Goal: Contribute content: Contribute content

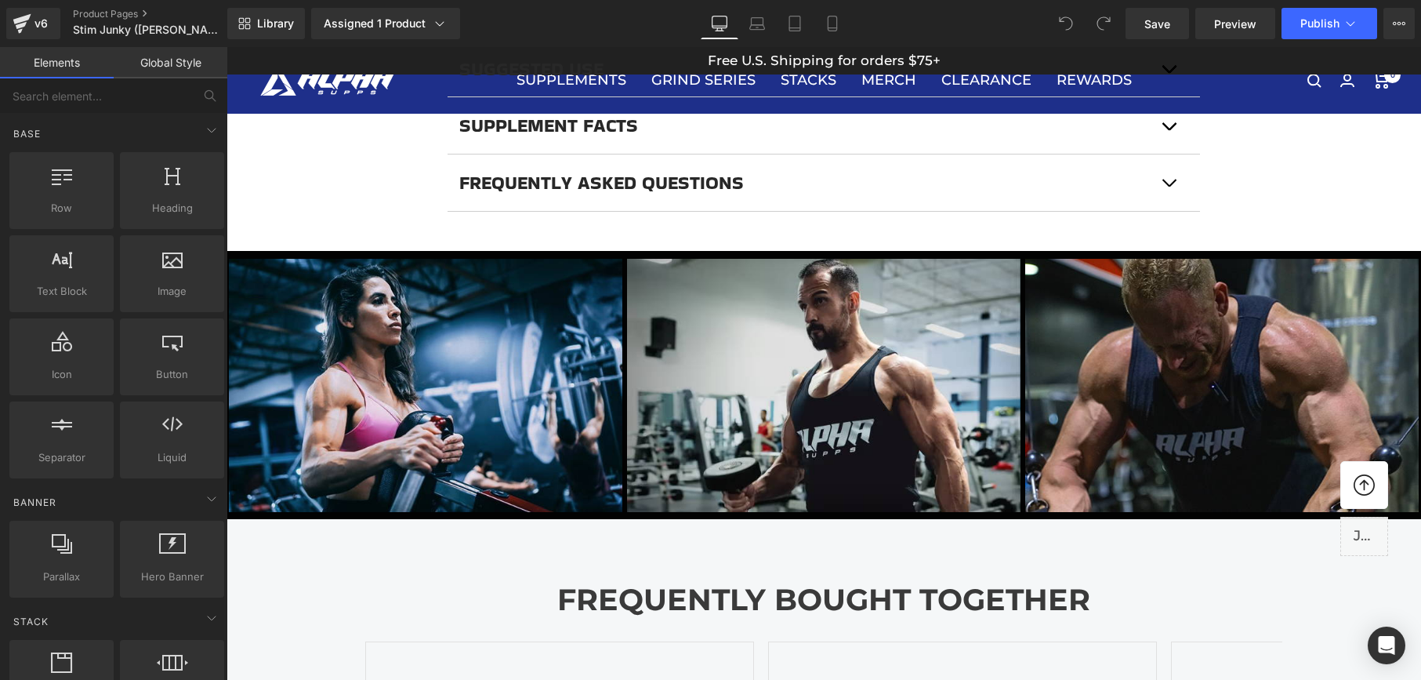
scroll to position [1220, 0]
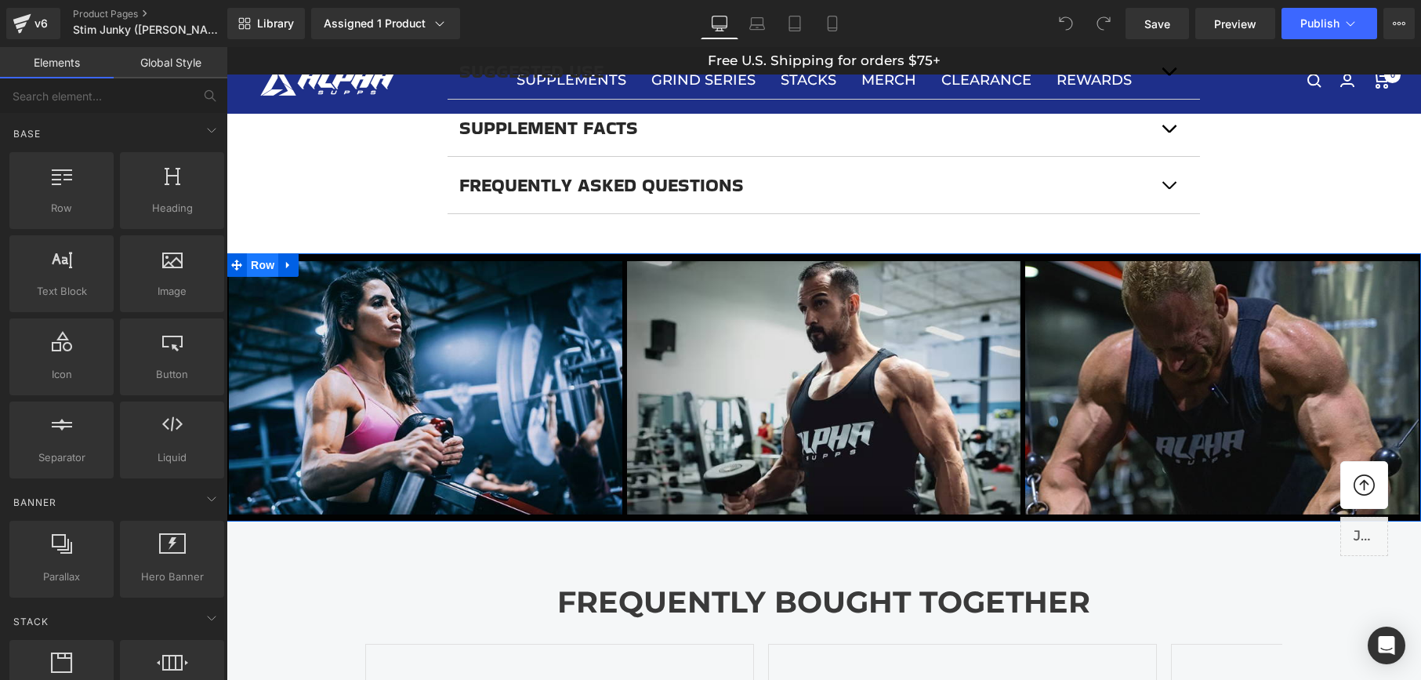
click at [258, 267] on span "Row" at bounding box center [262, 265] width 31 height 24
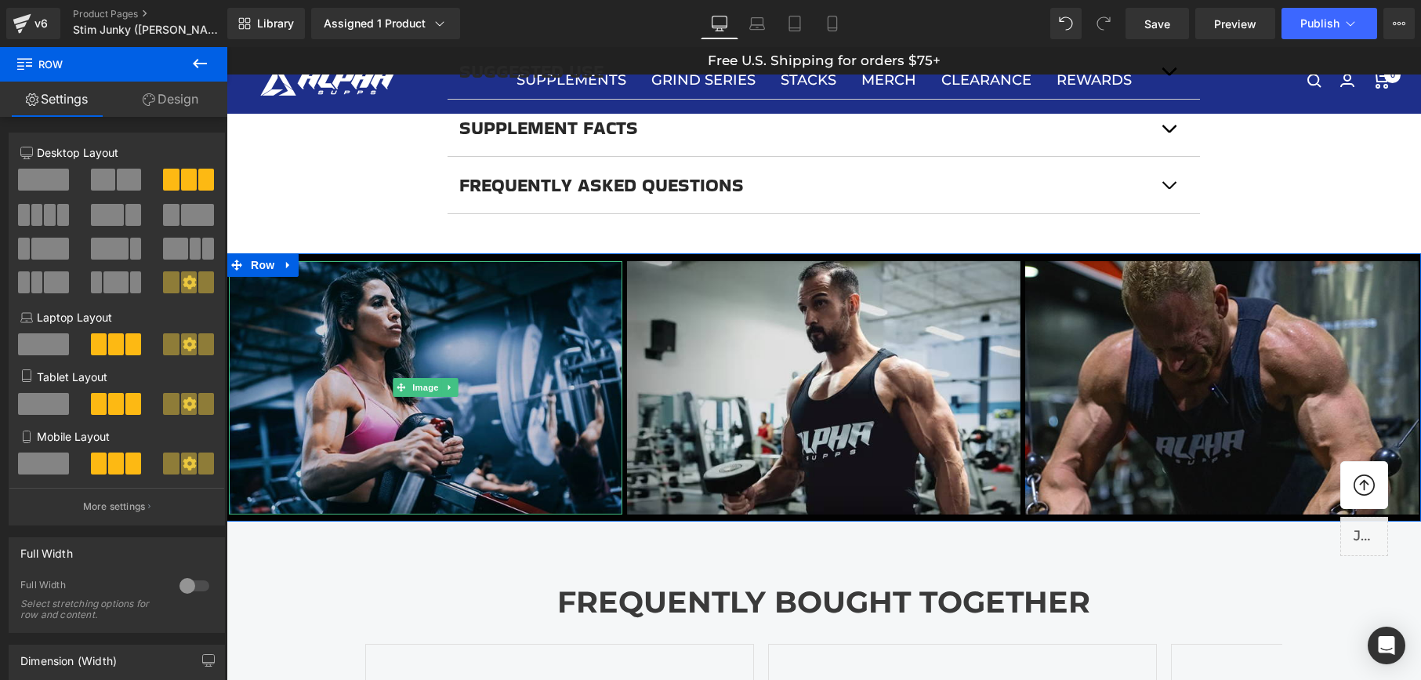
click at [508, 346] on img at bounding box center [425, 388] width 393 height 254
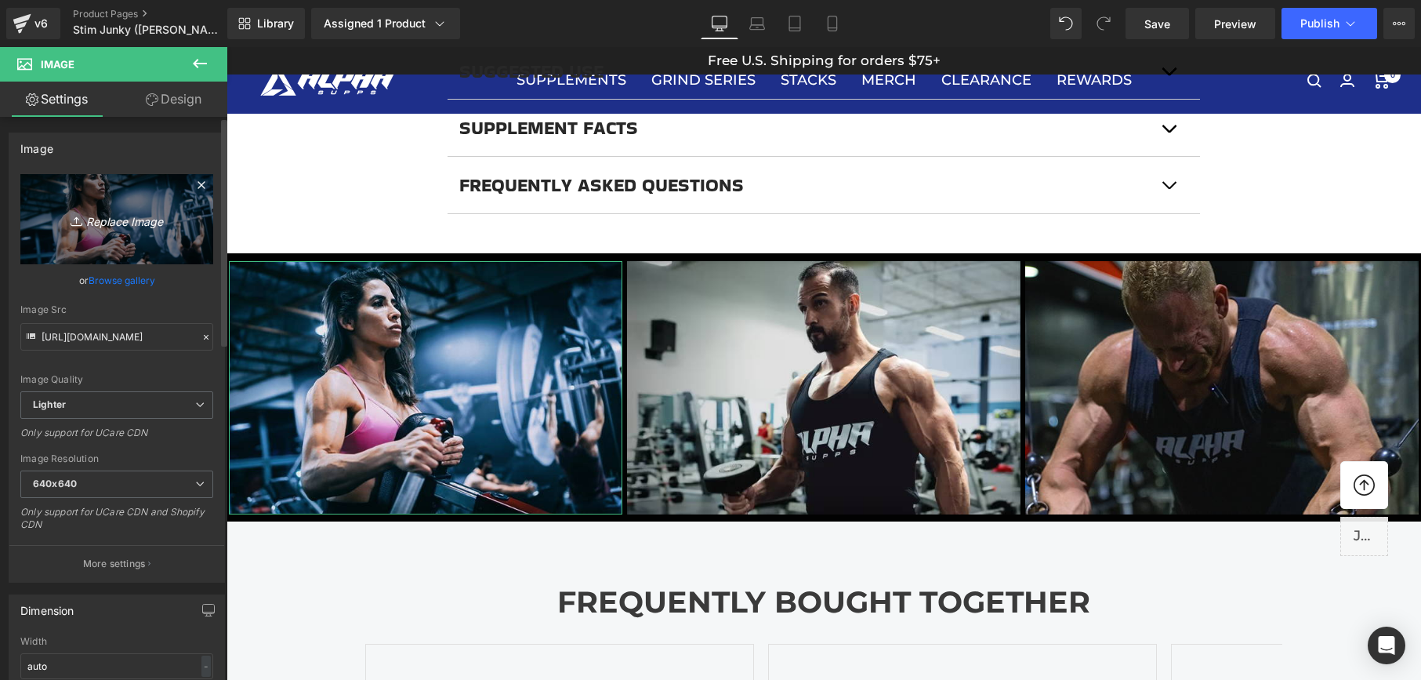
click at [141, 211] on icon "Replace Image" at bounding box center [116, 219] width 125 height 20
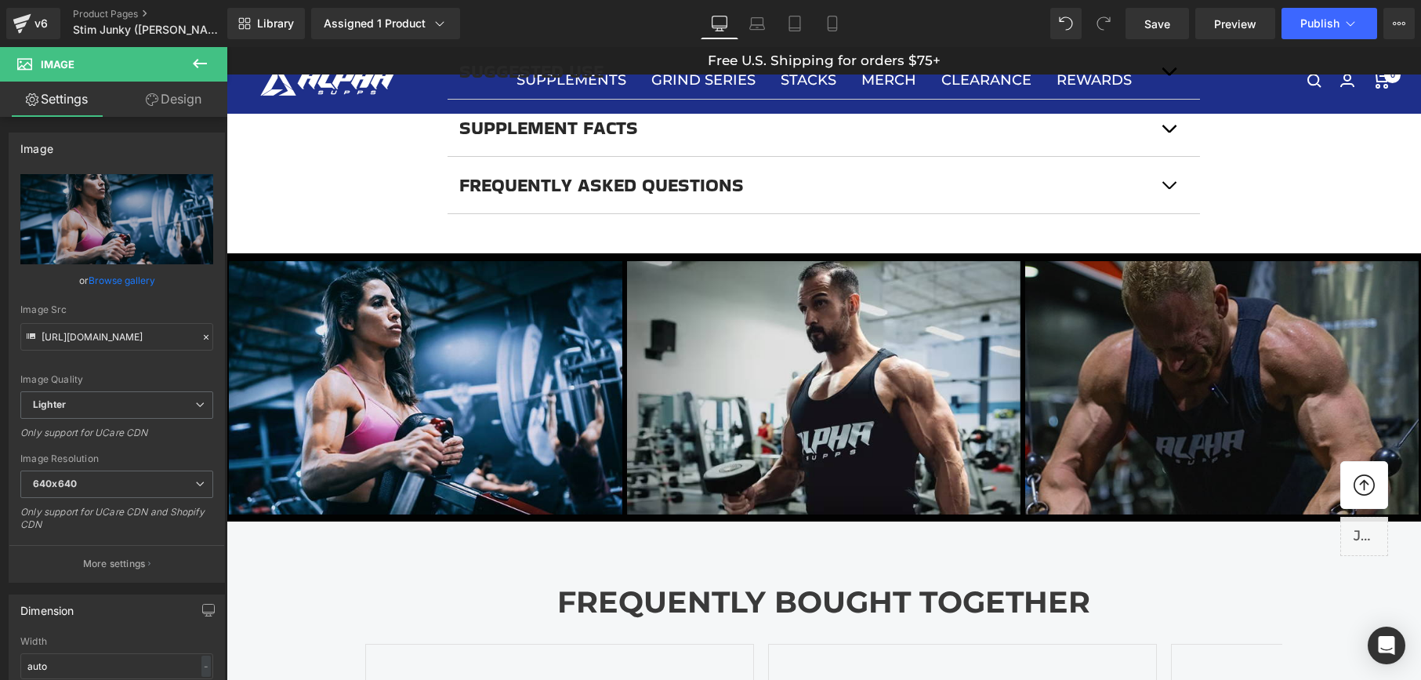
type input "C:\fakepath\defender2.jpg"
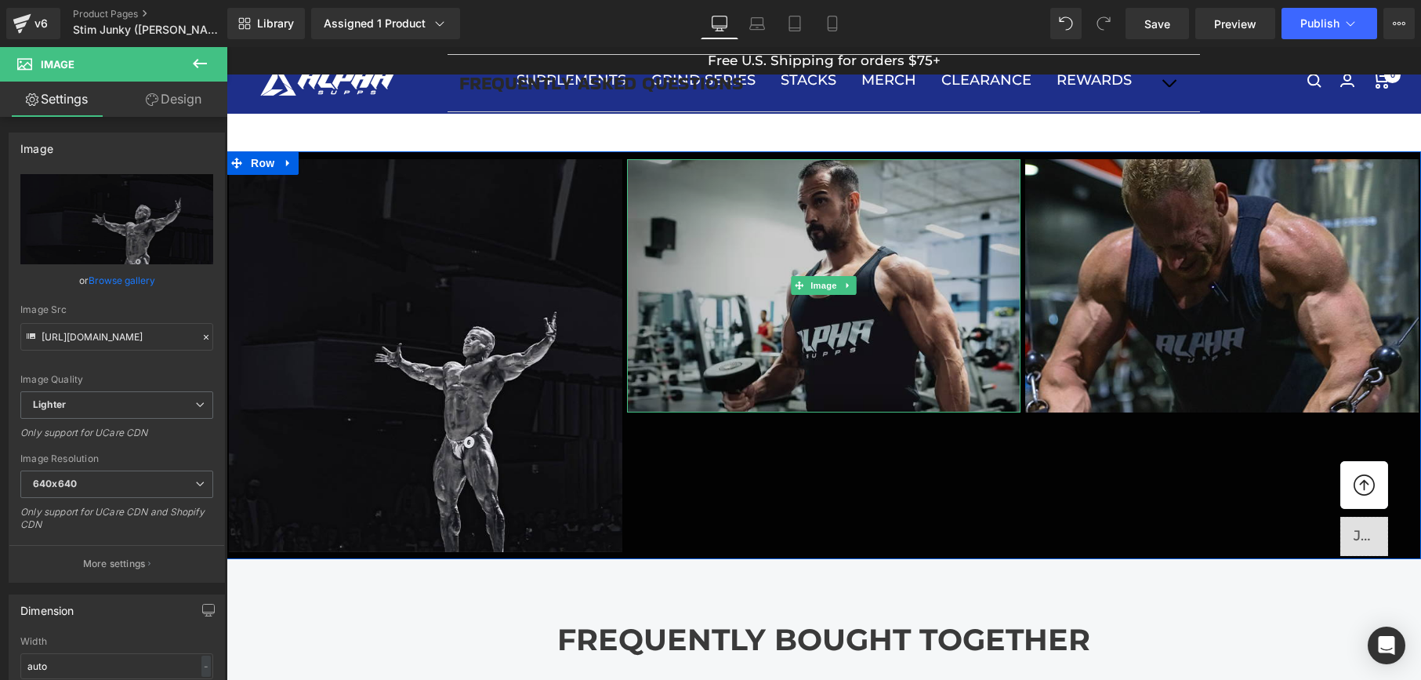
scroll to position [1322, 0]
click at [856, 345] on img at bounding box center [823, 285] width 393 height 254
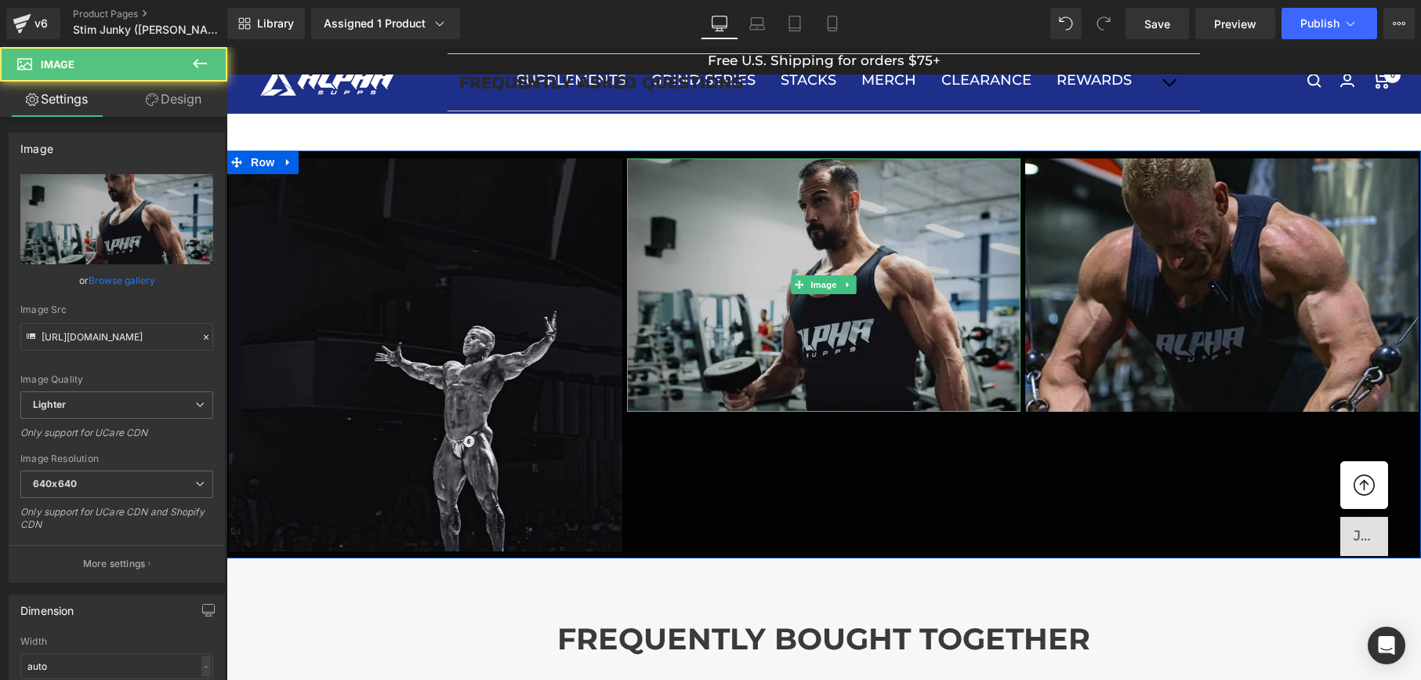
click at [856, 345] on img at bounding box center [823, 285] width 393 height 254
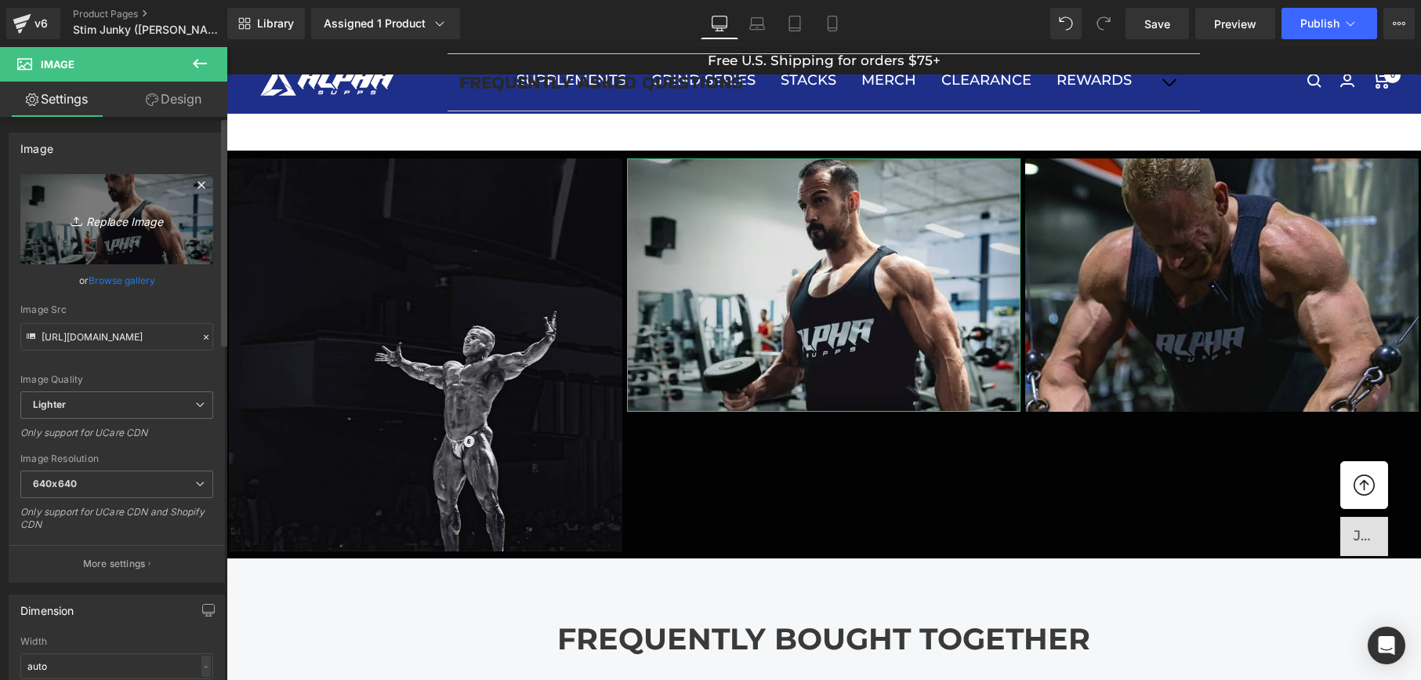
click at [108, 219] on icon "Replace Image" at bounding box center [116, 219] width 125 height 20
type input "C:\fakepath\defender3.jpg"
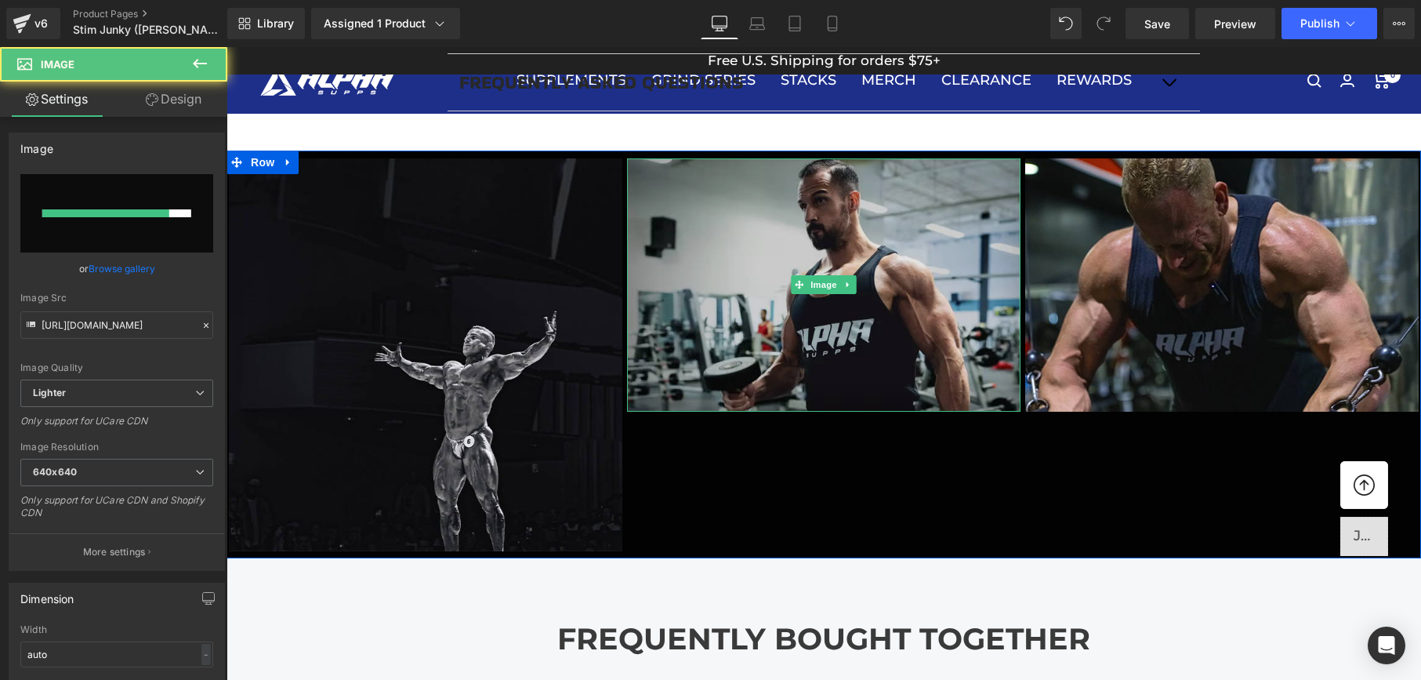
click at [831, 356] on img at bounding box center [823, 285] width 393 height 254
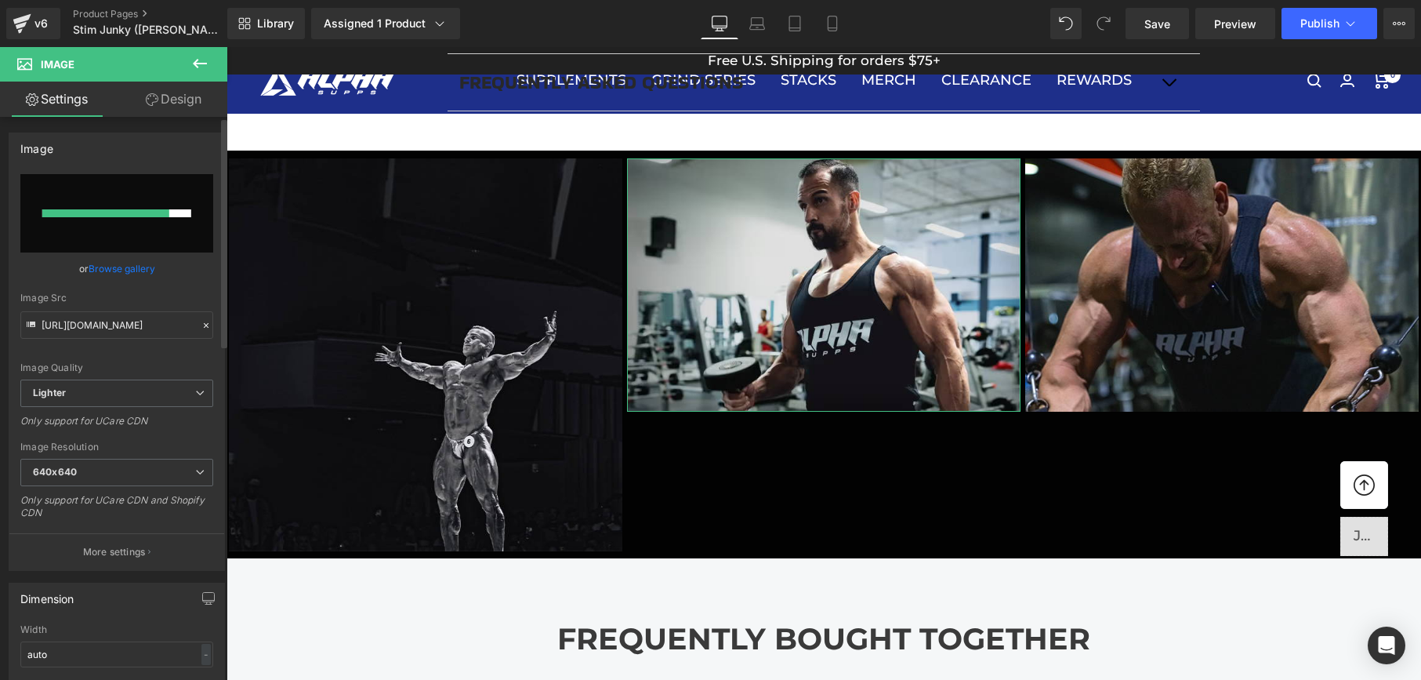
click at [114, 210] on div at bounding box center [105, 213] width 127 height 8
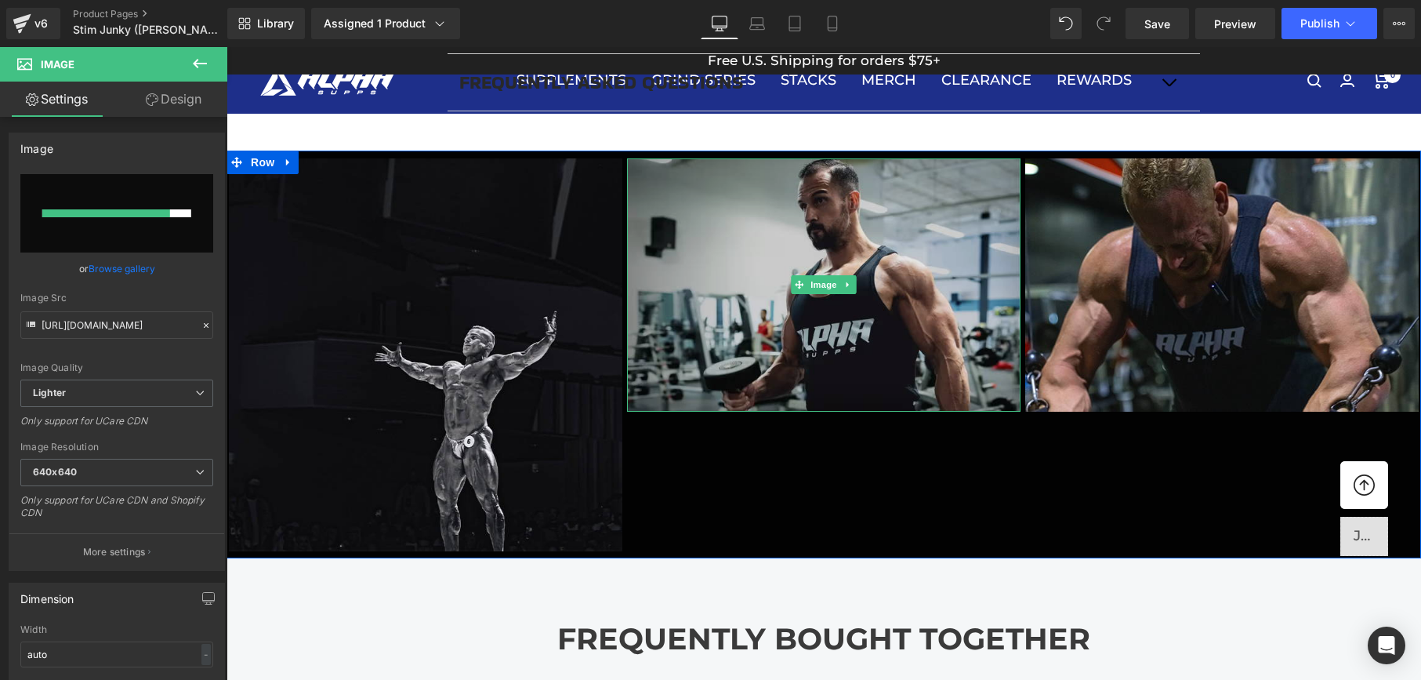
click at [804, 346] on img at bounding box center [823, 285] width 393 height 254
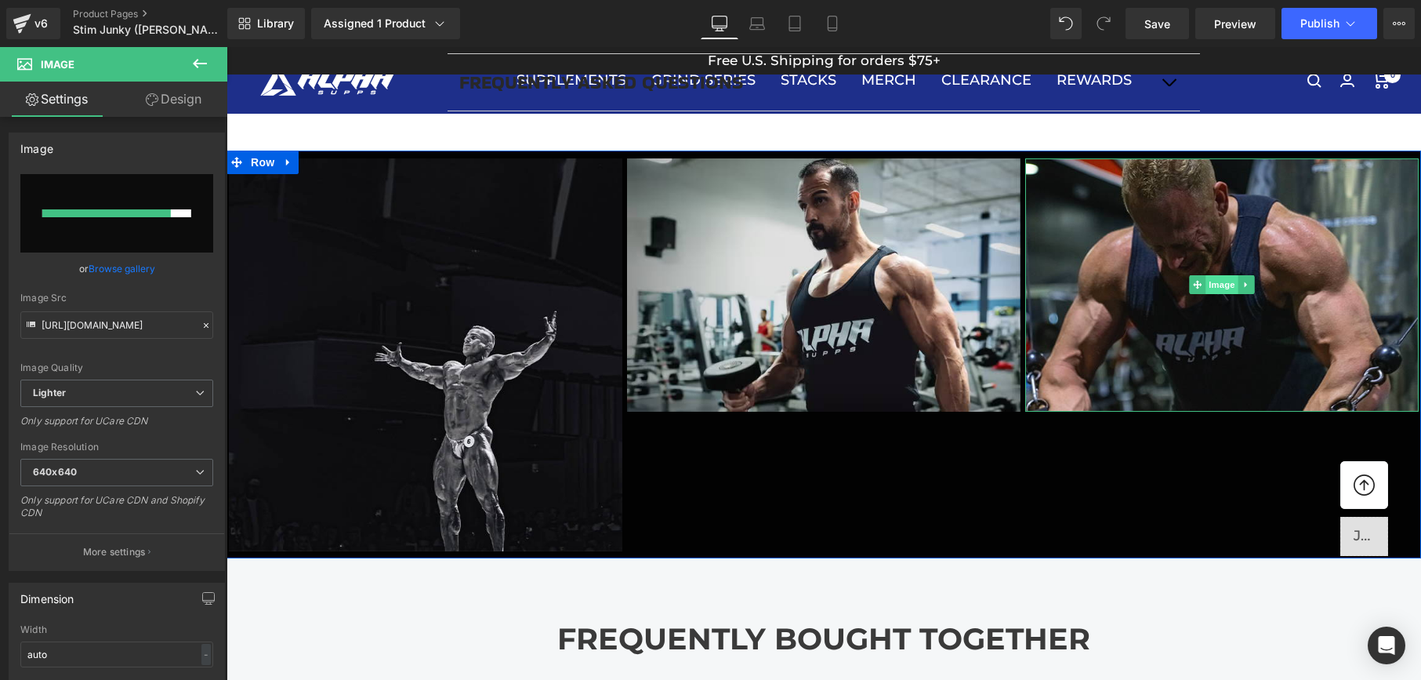
click at [1237, 292] on span "Image" at bounding box center [1221, 284] width 33 height 19
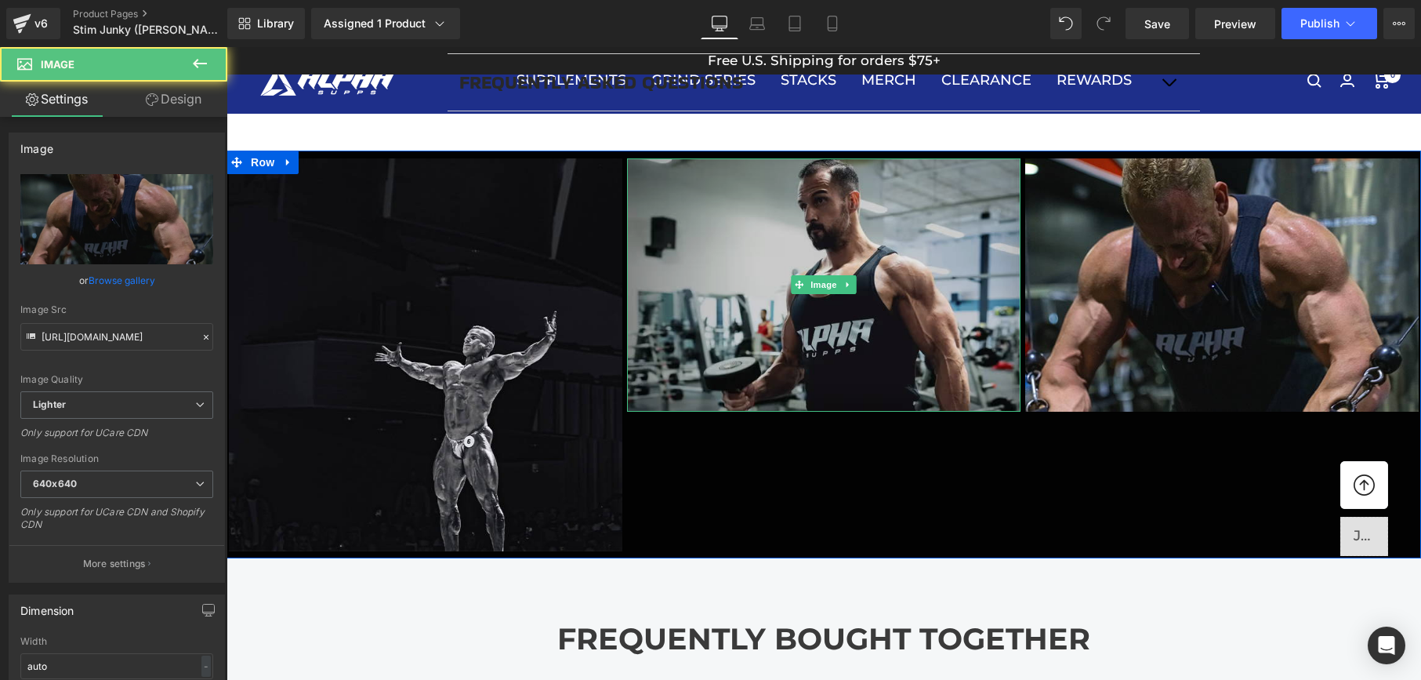
click at [859, 288] on img at bounding box center [823, 285] width 393 height 254
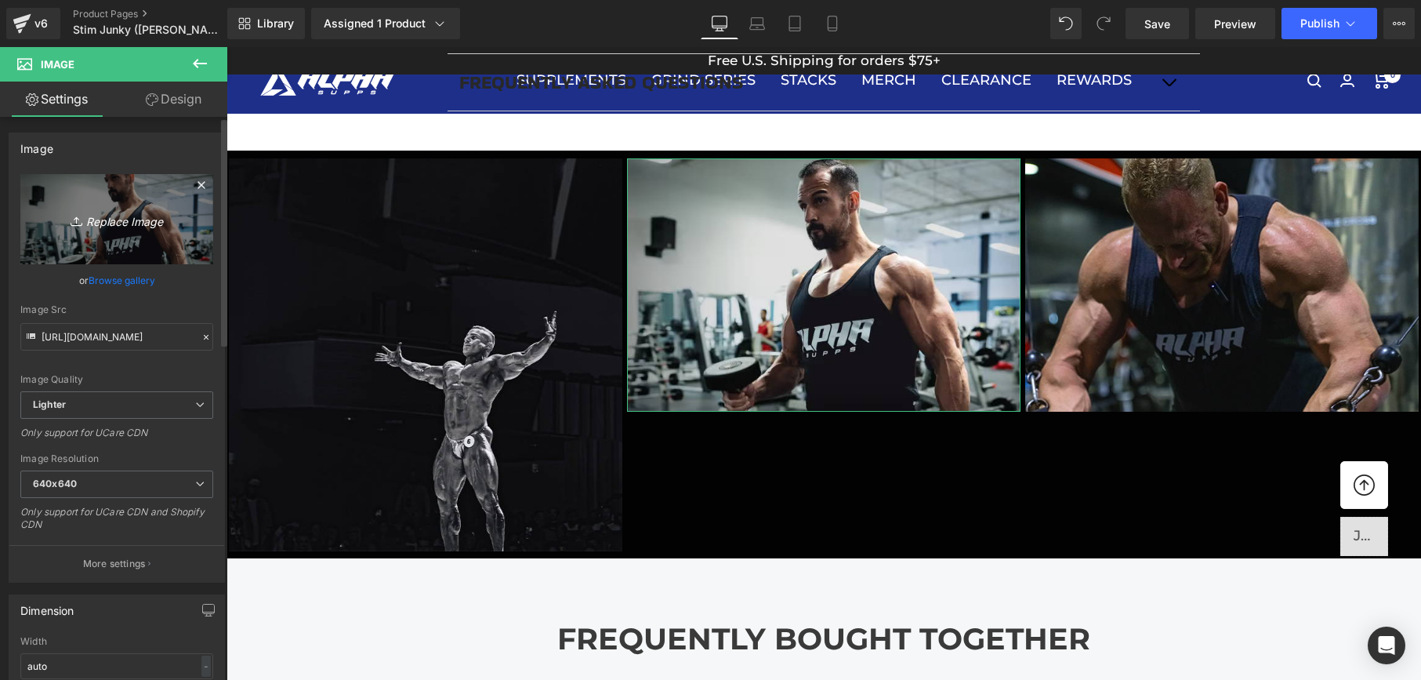
click at [142, 226] on icon "Replace Image" at bounding box center [116, 219] width 125 height 20
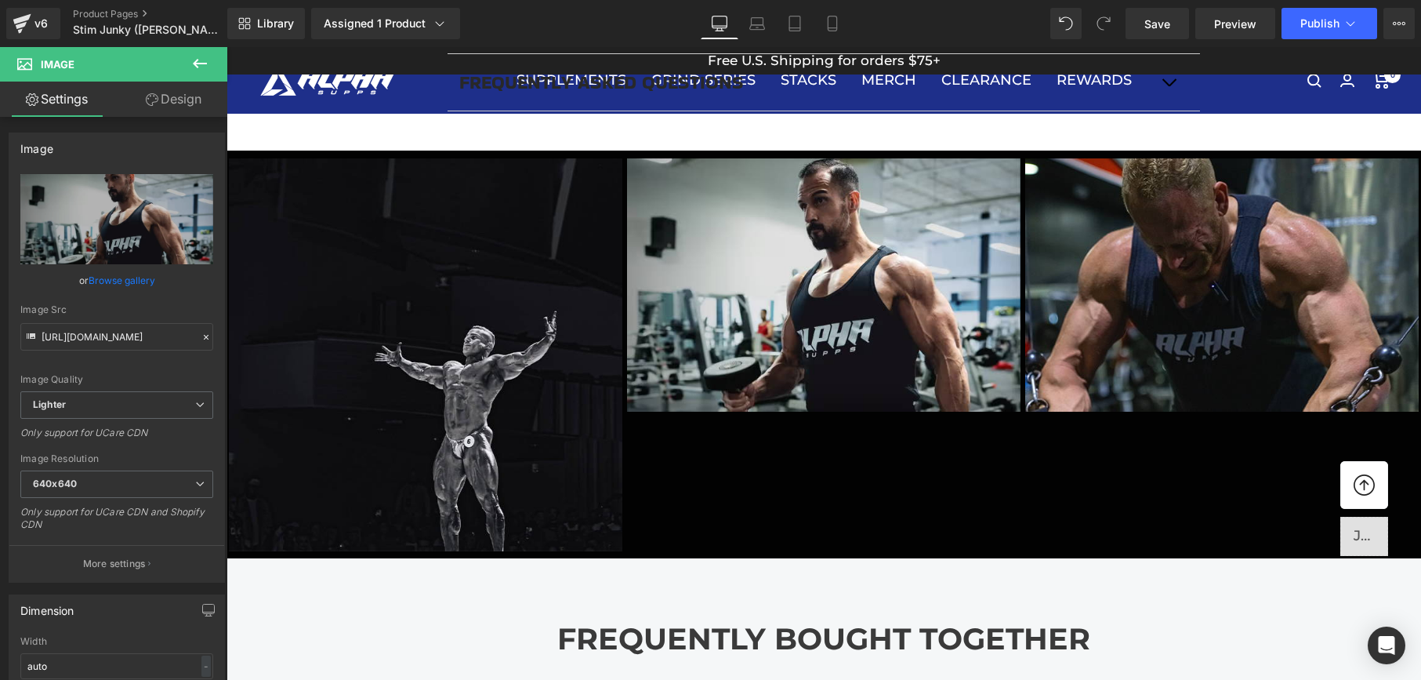
type input "C:\fakepath\turk2.jpg"
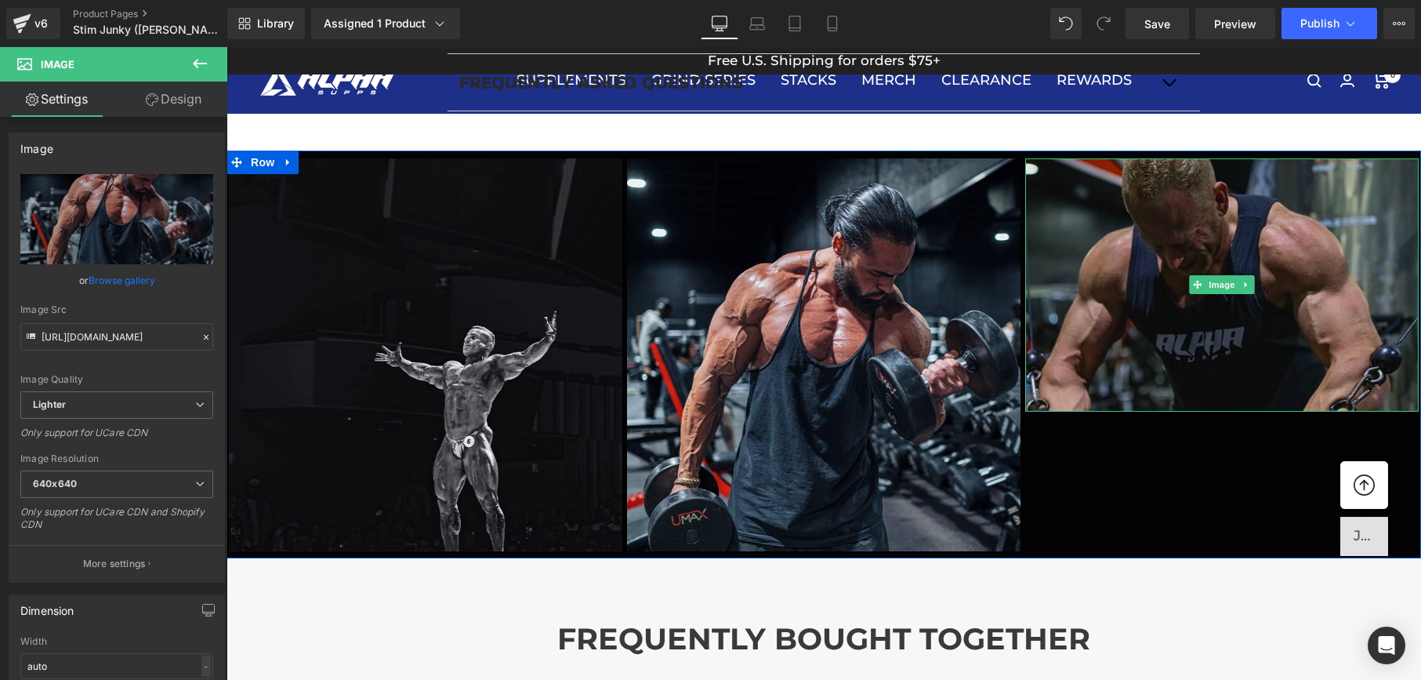
click at [1131, 360] on img at bounding box center [1221, 285] width 393 height 254
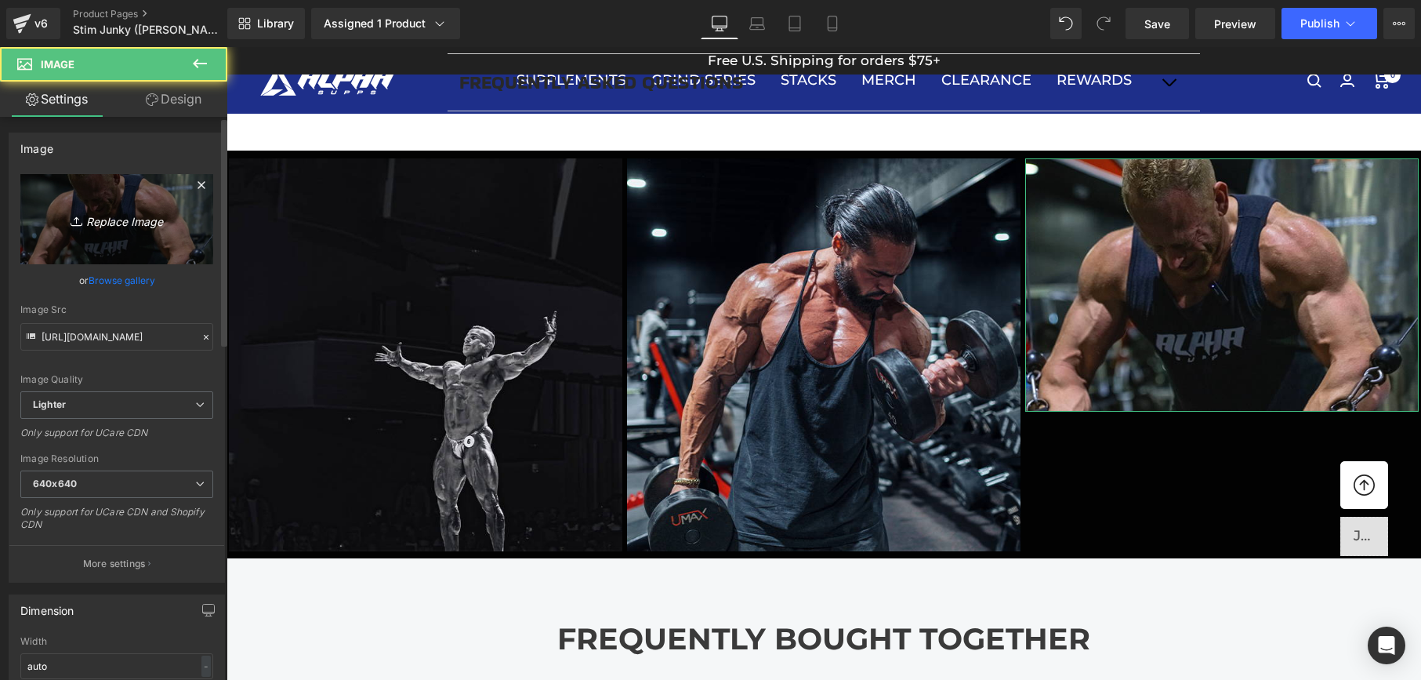
click at [143, 215] on icon "Replace Image" at bounding box center [116, 219] width 125 height 20
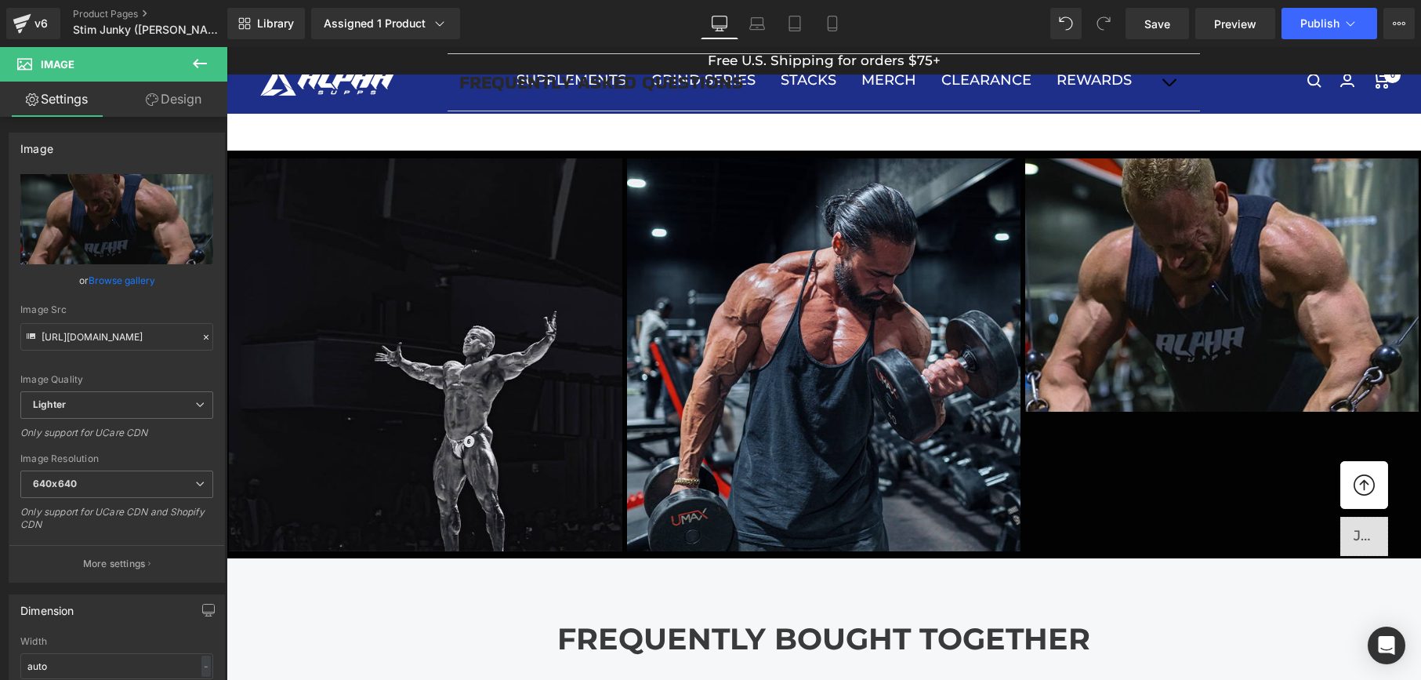
type input "C:\fakepath\defender3.jpg"
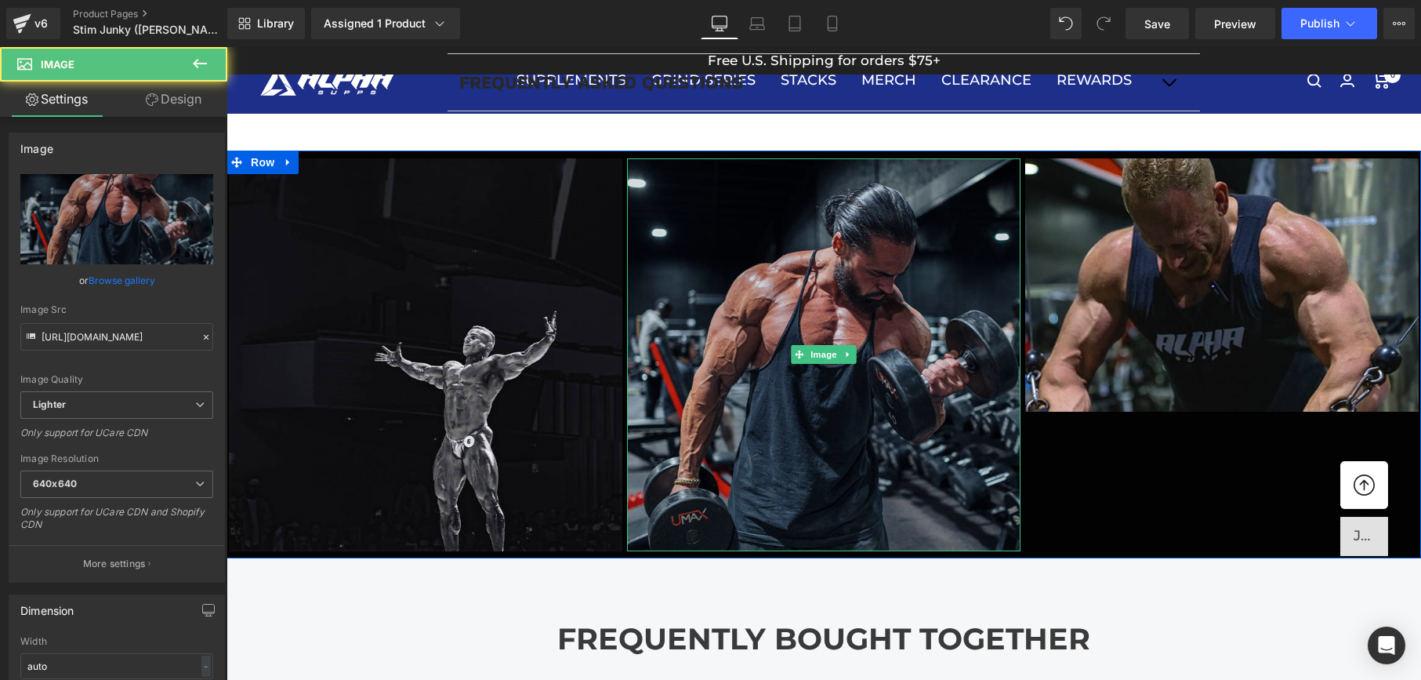
click at [866, 461] on img at bounding box center [823, 354] width 393 height 393
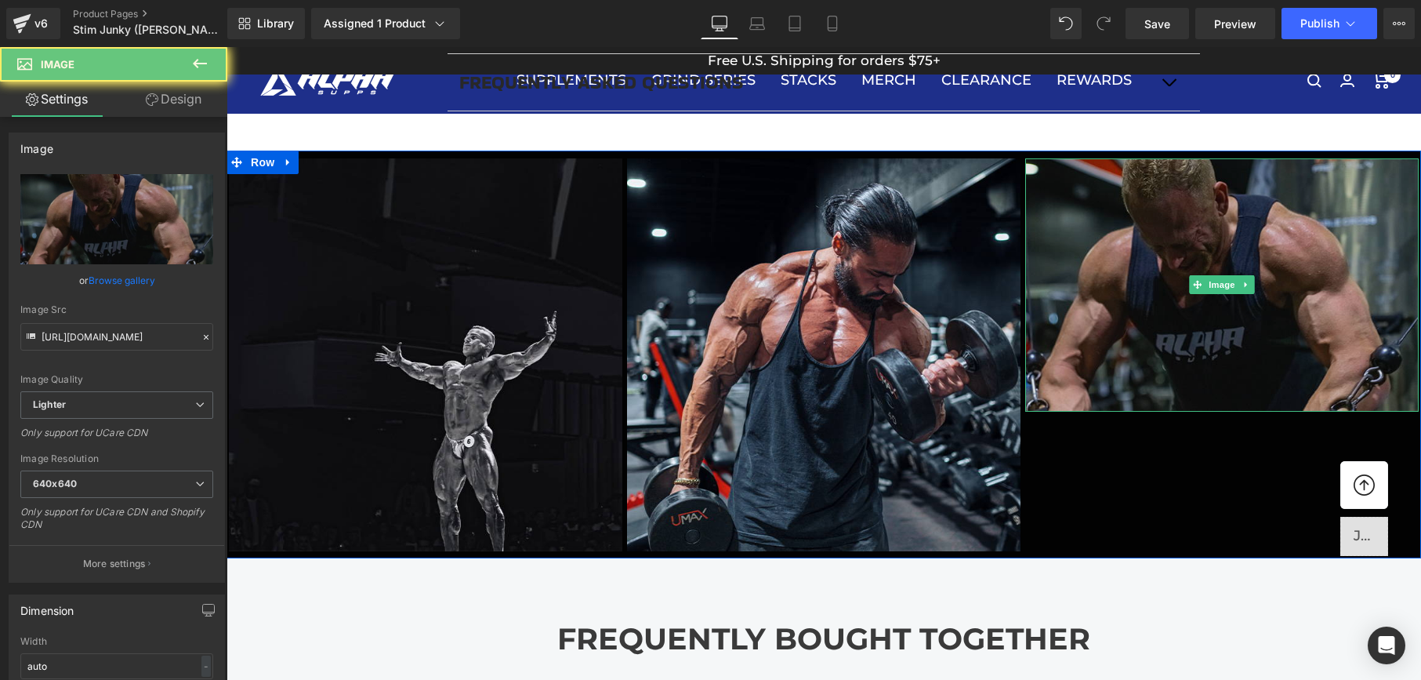
click at [1187, 372] on img at bounding box center [1221, 285] width 393 height 254
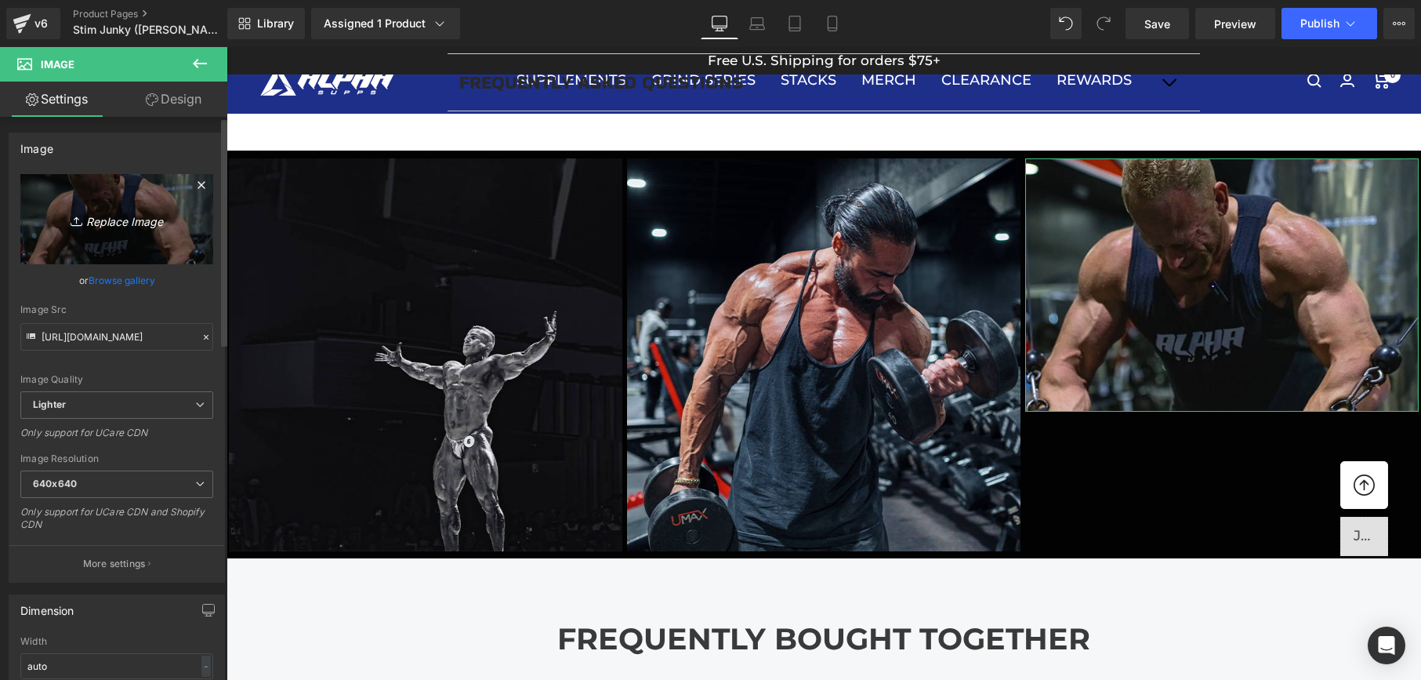
click at [147, 208] on link "Replace Image" at bounding box center [116, 219] width 193 height 90
type input "C:\fakepath\defender3.jpg"
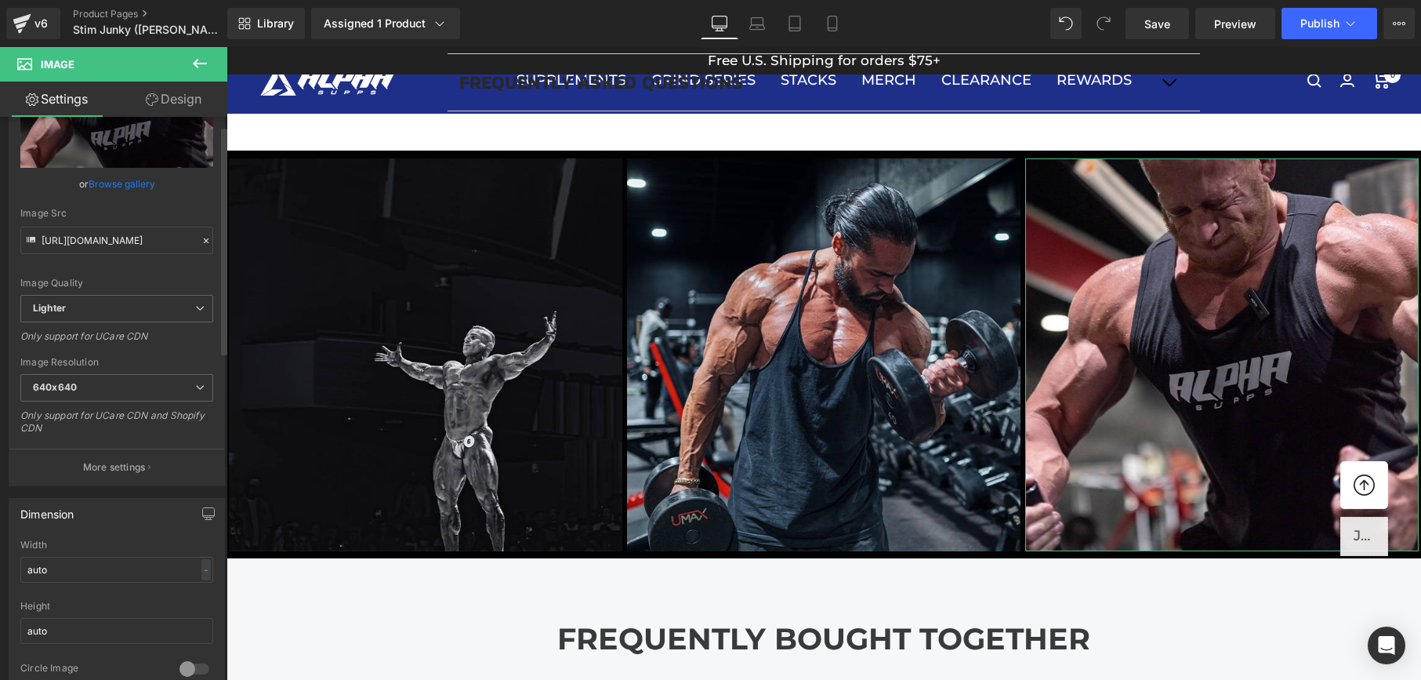
scroll to position [0, 0]
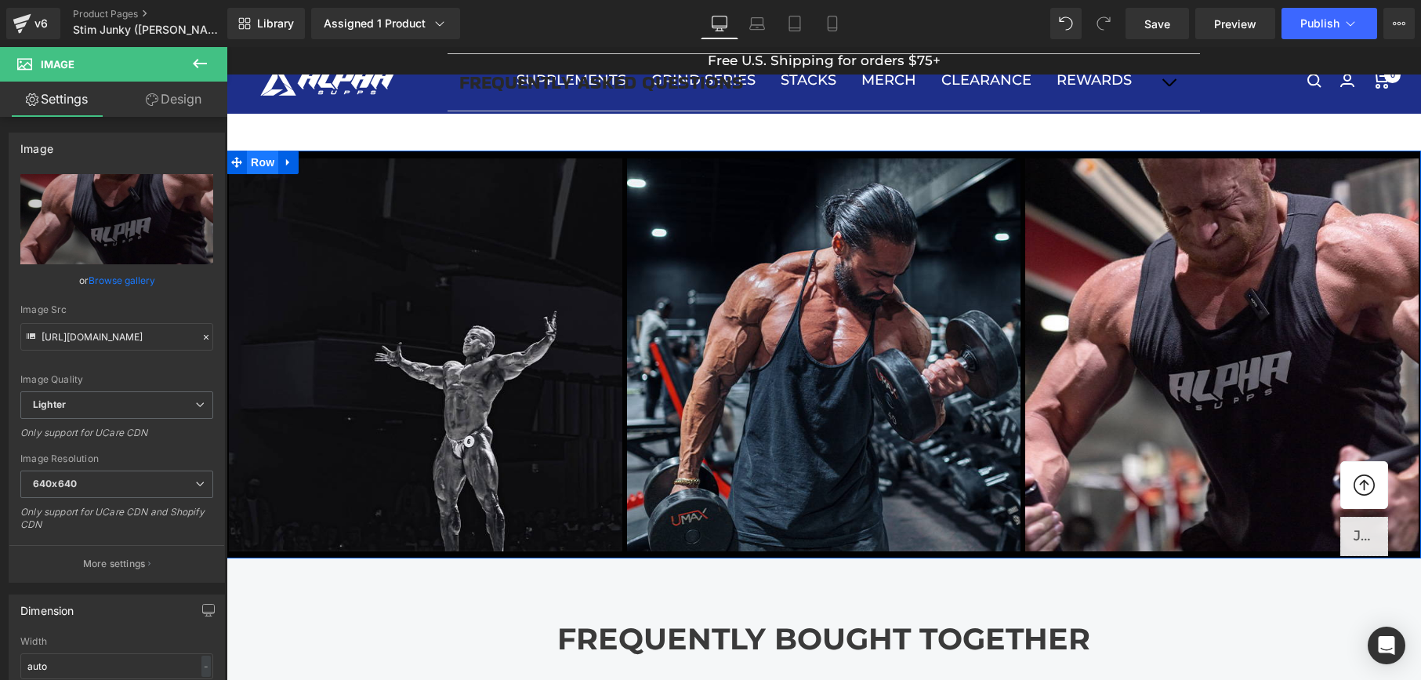
click at [274, 160] on span "Row" at bounding box center [262, 162] width 31 height 24
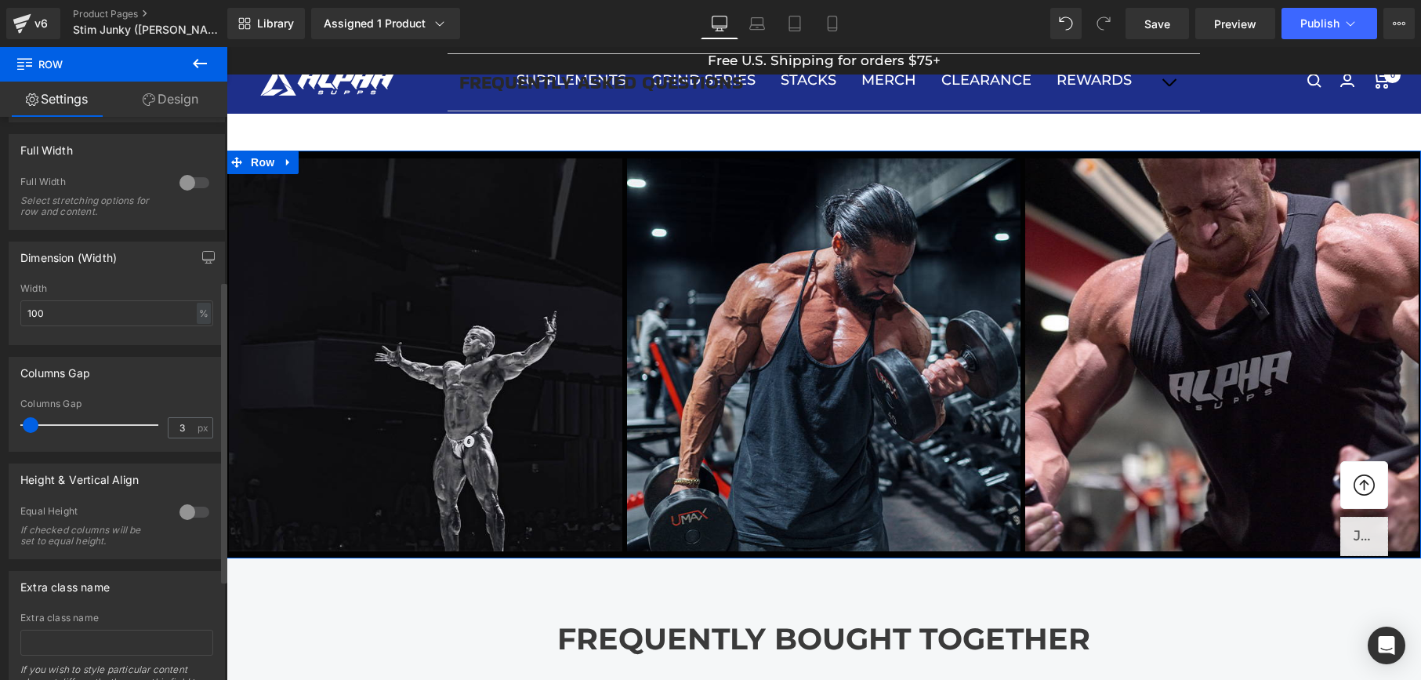
scroll to position [409, 0]
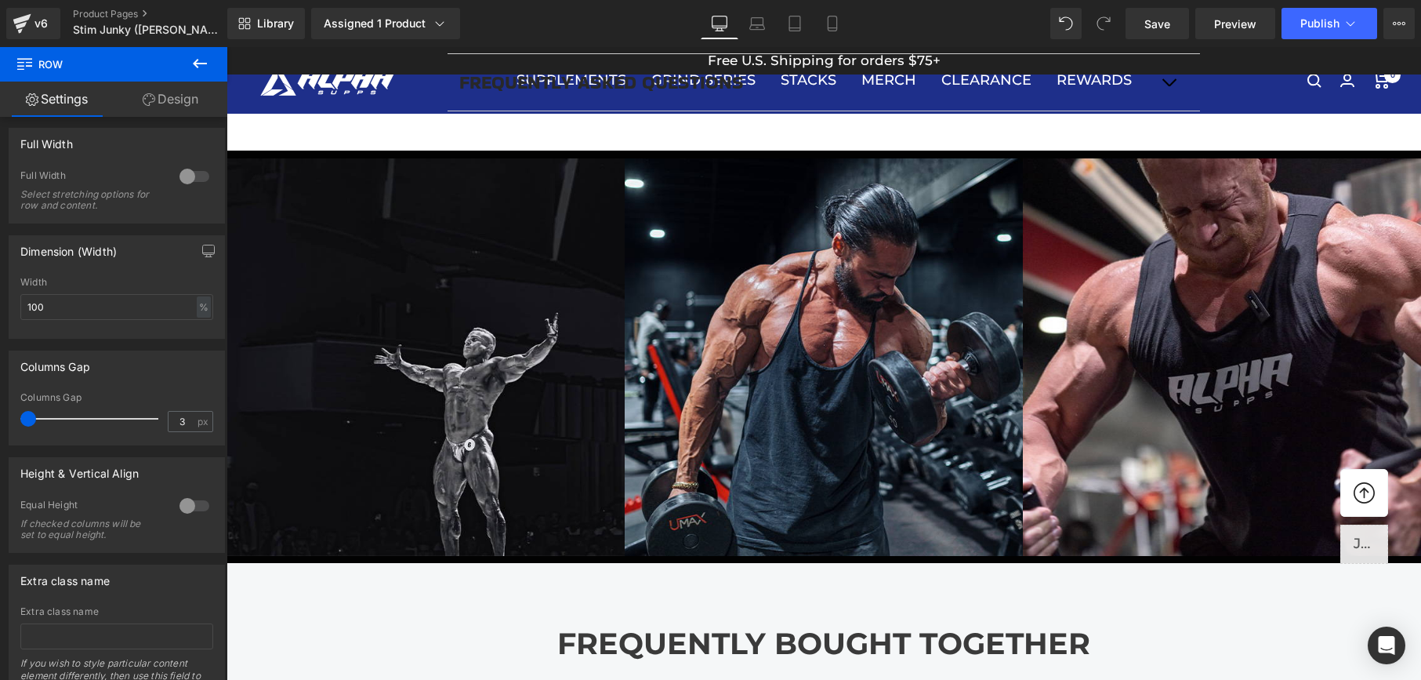
drag, startPoint x: 30, startPoint y: 419, endPoint x: -39, endPoint y: 413, distance: 69.2
click at [0, 413] on html "Row You are previewing how the will restyle your page. You can not edit Element…" at bounding box center [710, 340] width 1421 height 680
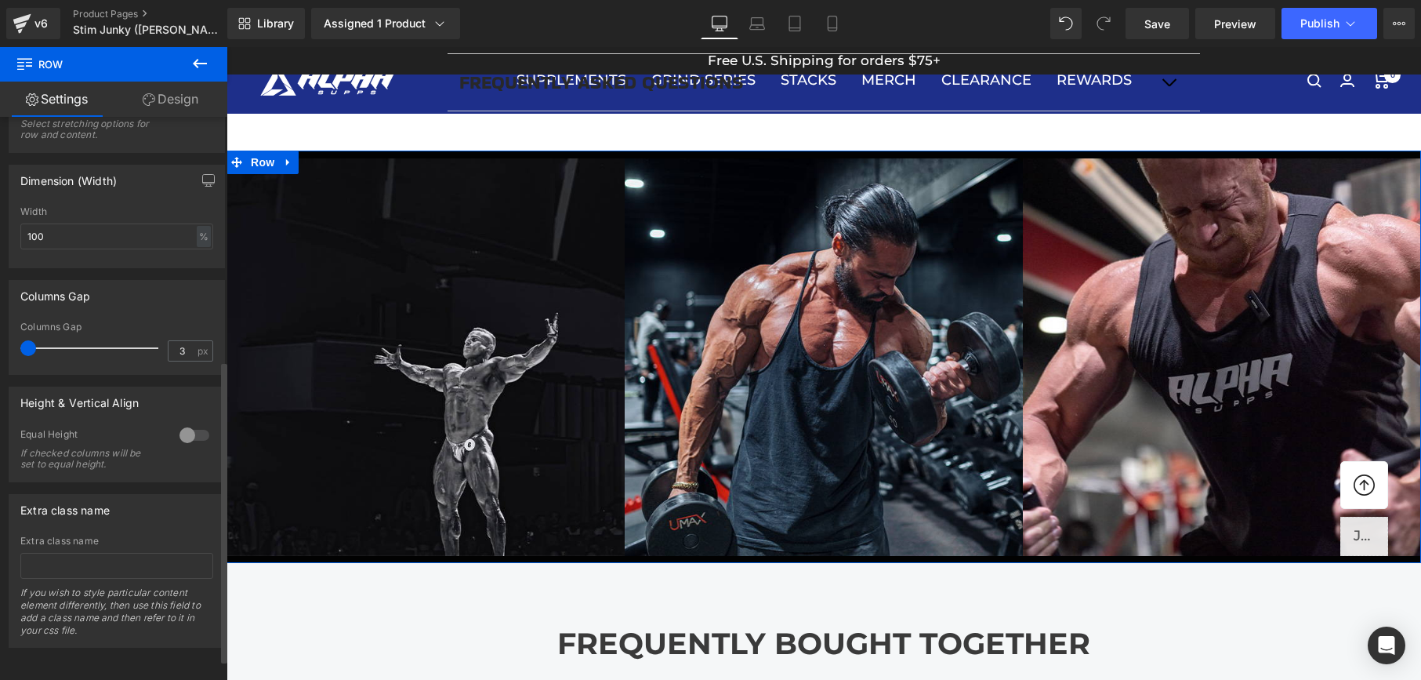
scroll to position [492, 0]
click at [181, 422] on div at bounding box center [195, 434] width 38 height 25
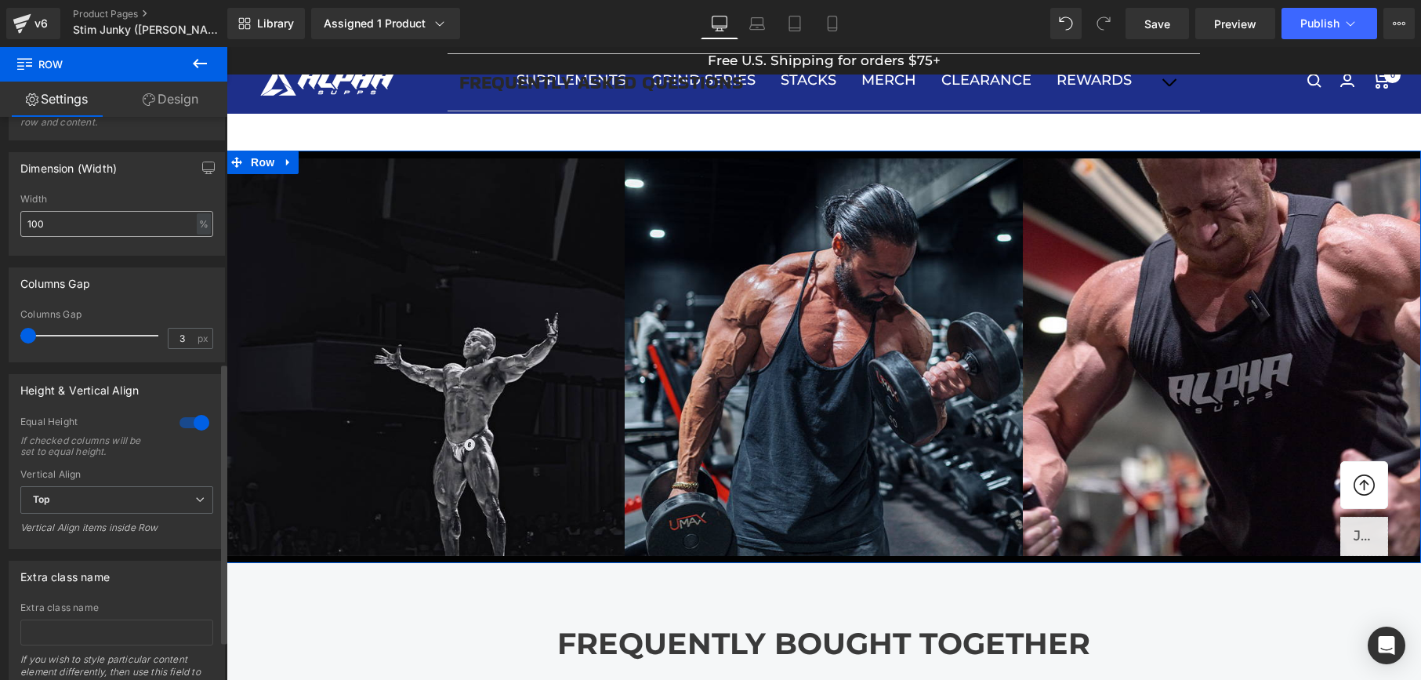
scroll to position [0, 0]
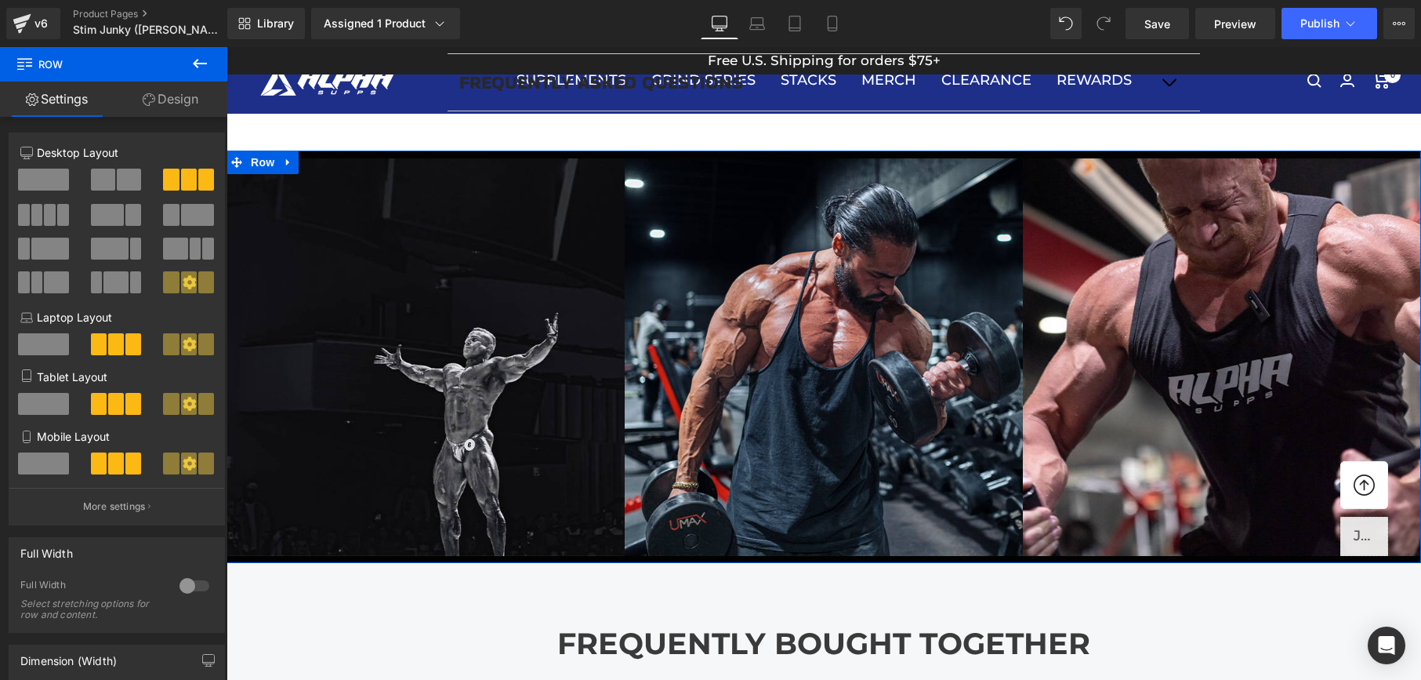
click at [182, 104] on link "Design" at bounding box center [171, 99] width 114 height 35
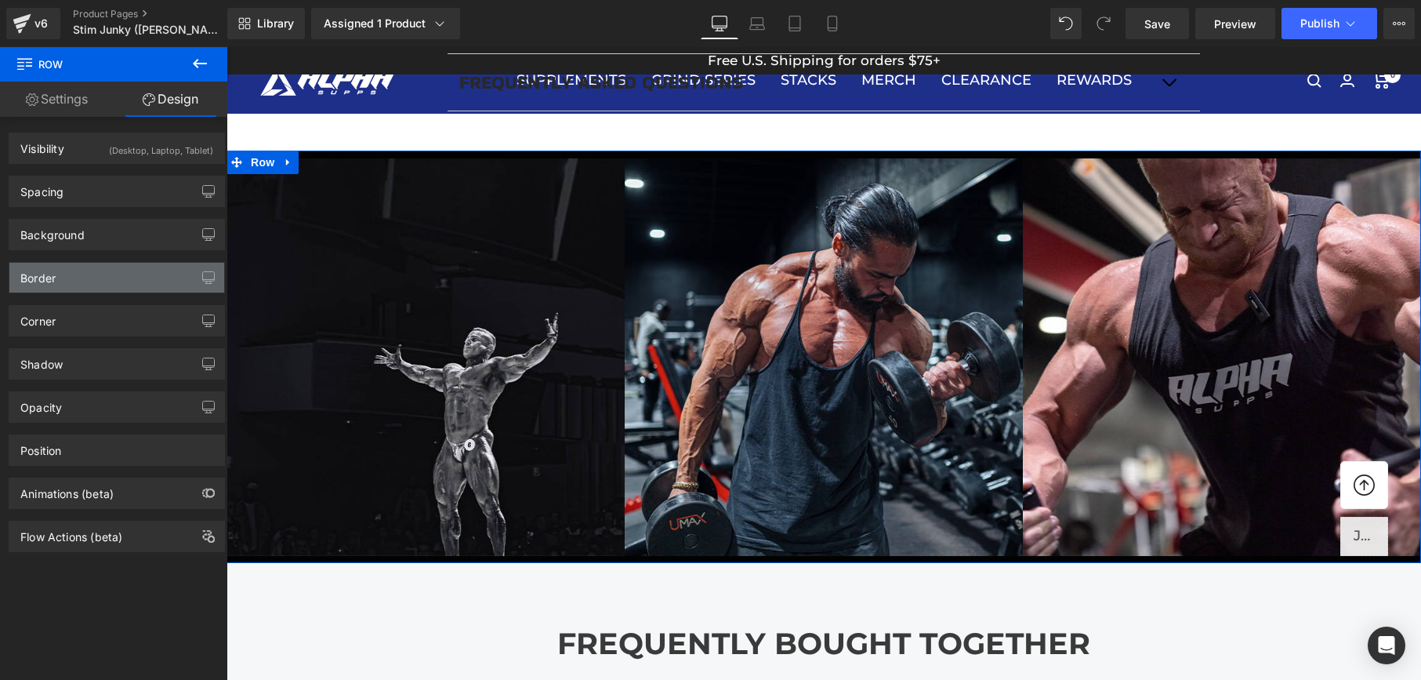
click at [130, 284] on div "Border" at bounding box center [116, 278] width 215 height 30
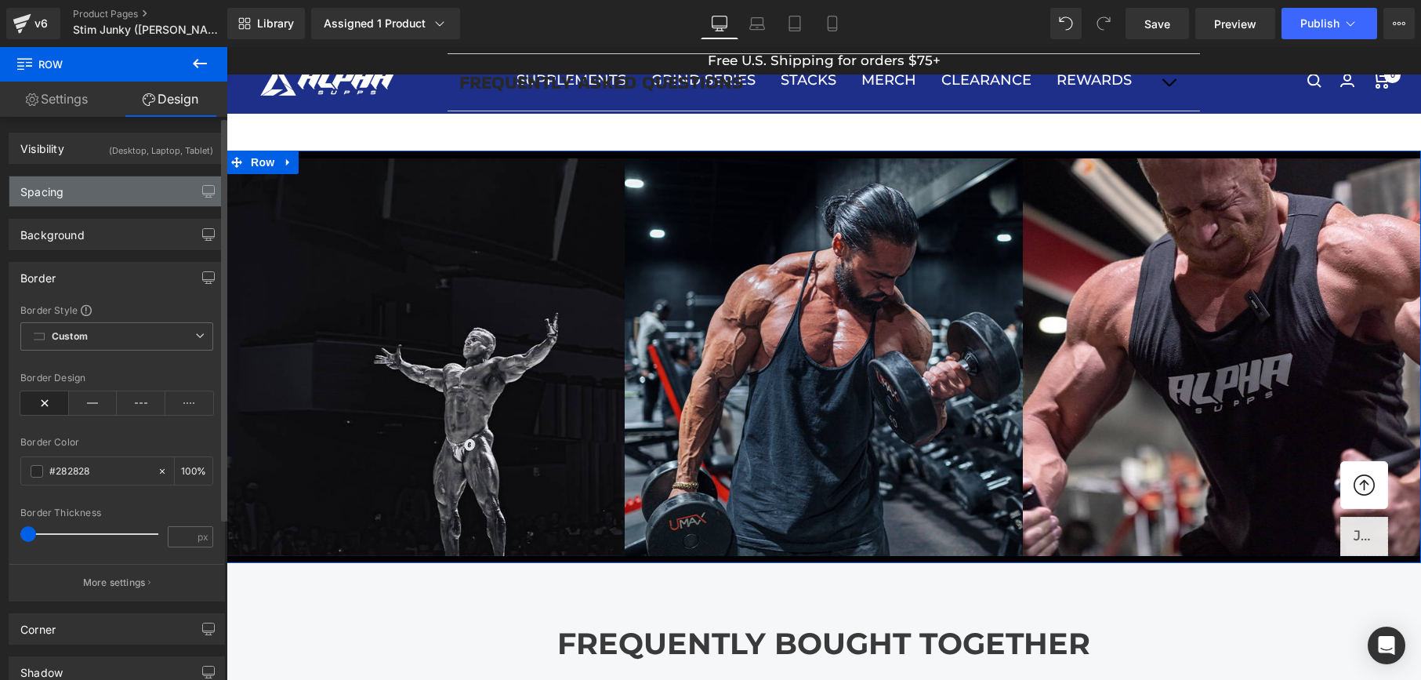
click at [131, 194] on div "Spacing" at bounding box center [116, 191] width 215 height 30
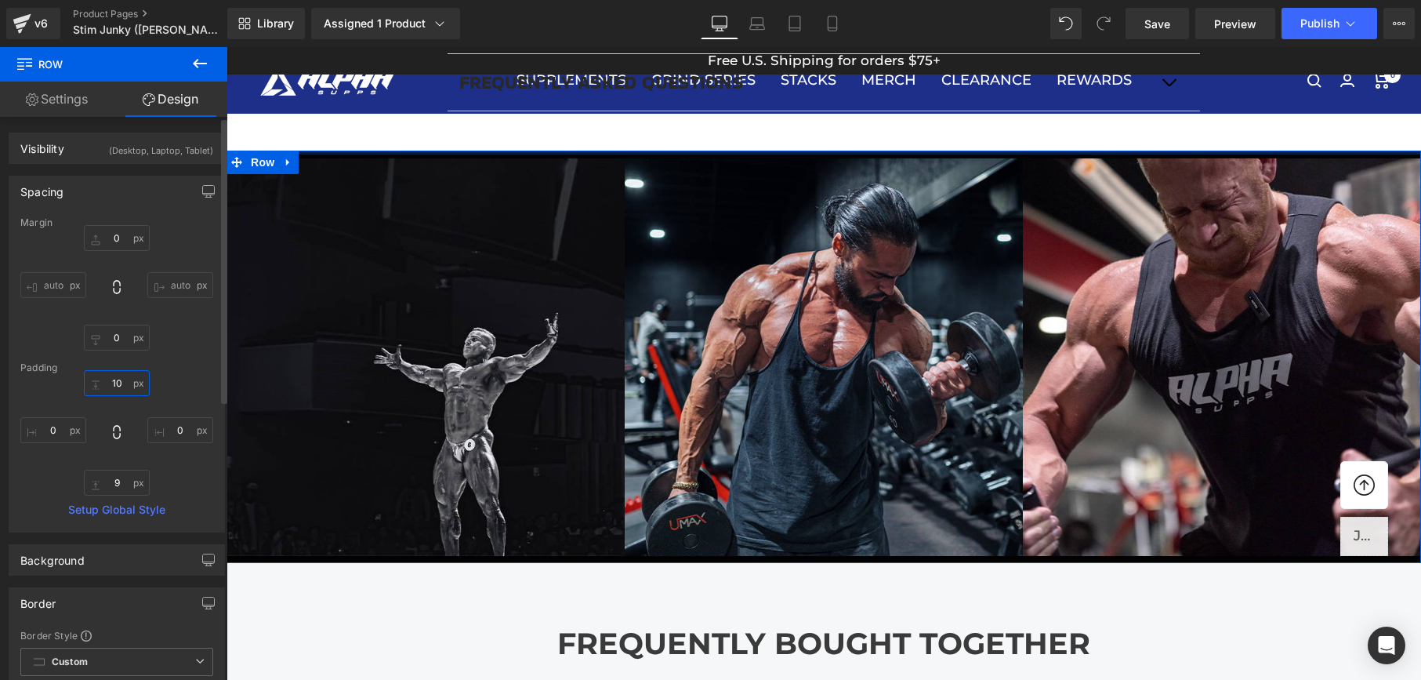
click at [113, 383] on input "text" at bounding box center [117, 383] width 66 height 26
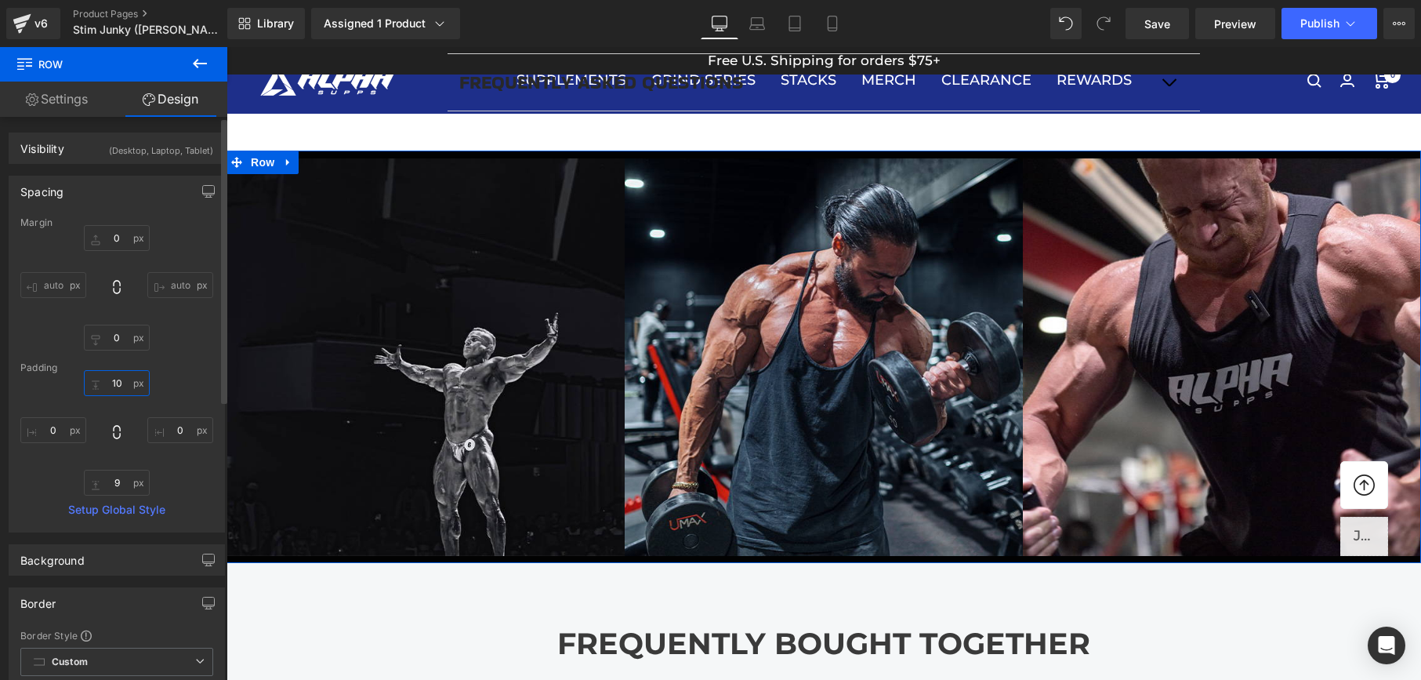
click at [113, 383] on input "text" at bounding box center [117, 383] width 66 height 26
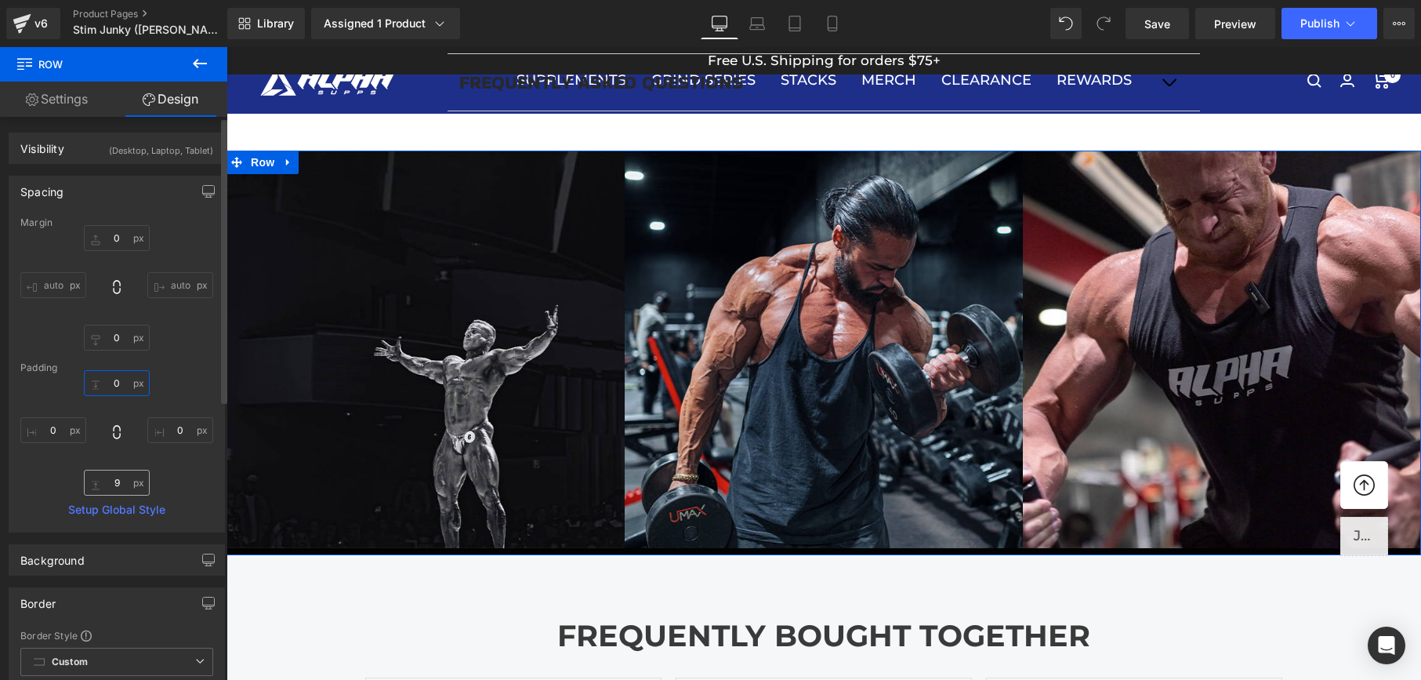
type input "0"
click at [109, 476] on input "text" at bounding box center [117, 482] width 66 height 26
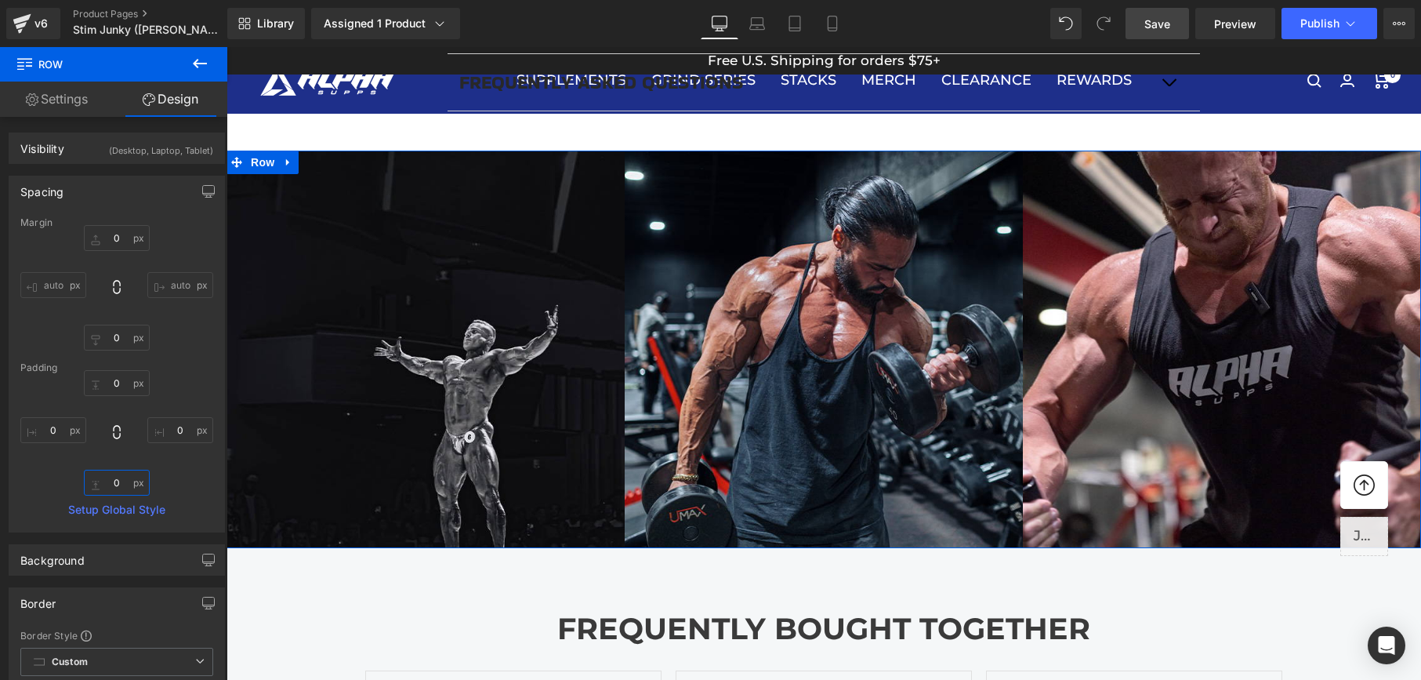
type input "0"
click at [1149, 31] on span "Save" at bounding box center [1157, 24] width 26 height 16
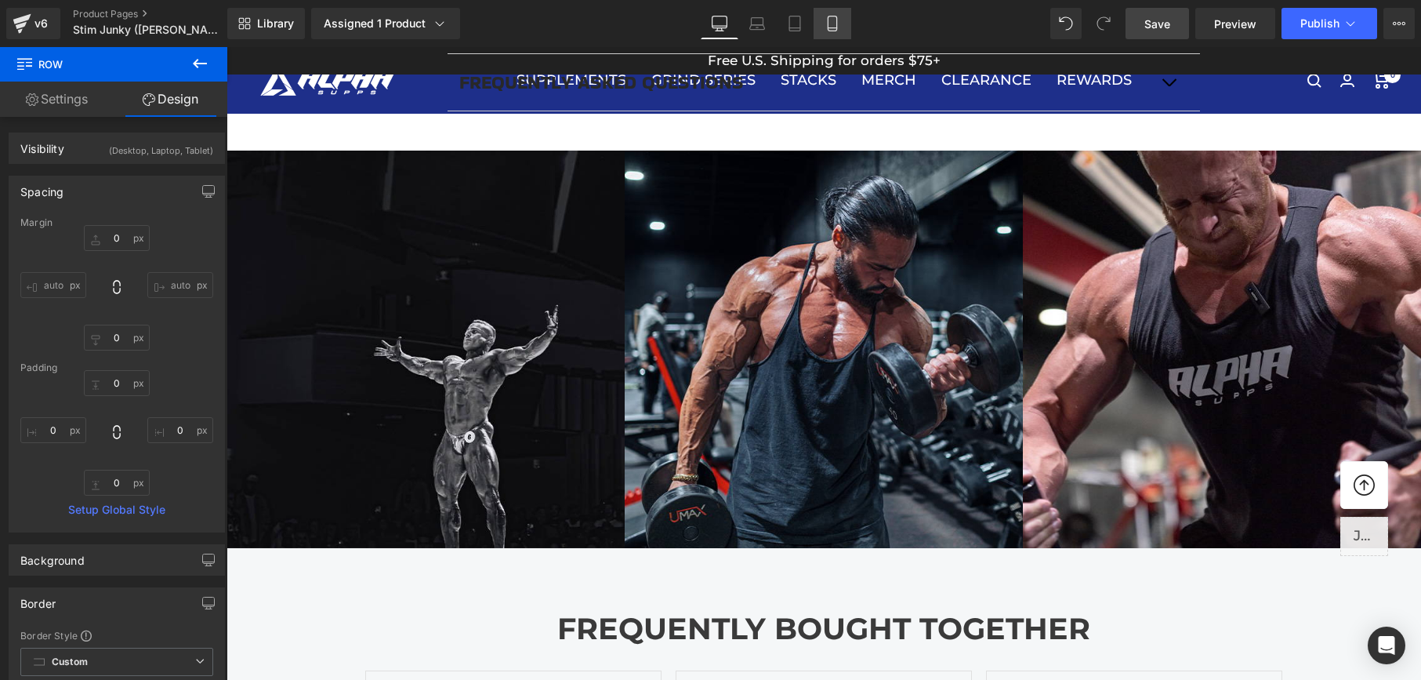
click at [836, 28] on icon at bounding box center [832, 28] width 9 height 0
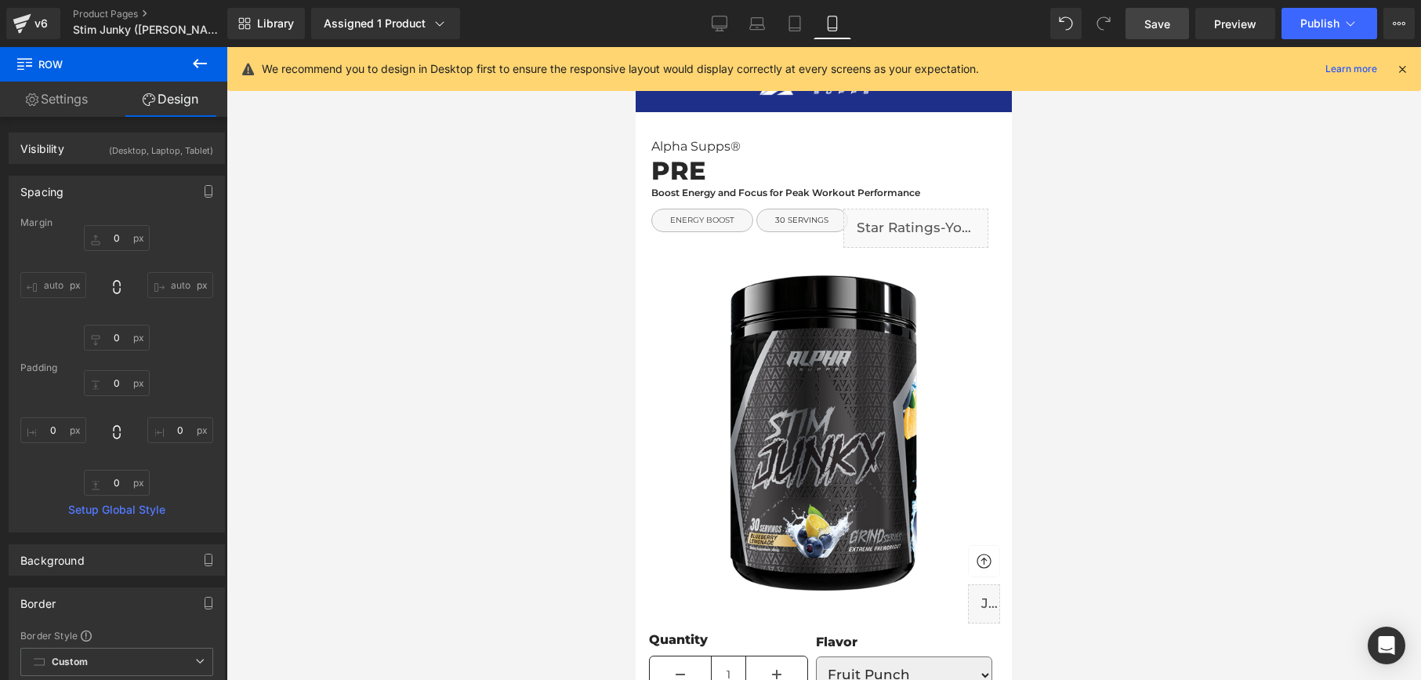
scroll to position [29, 0]
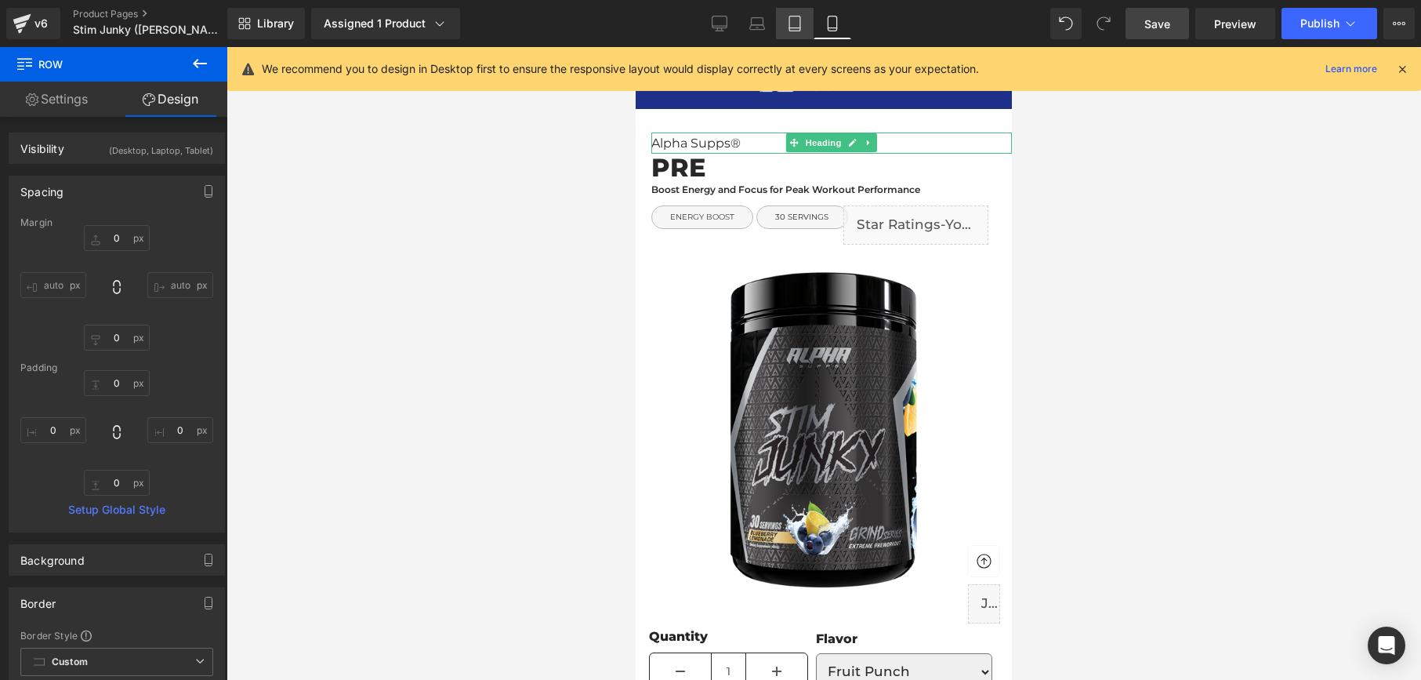
click at [795, 26] on icon at bounding box center [795, 24] width 16 height 16
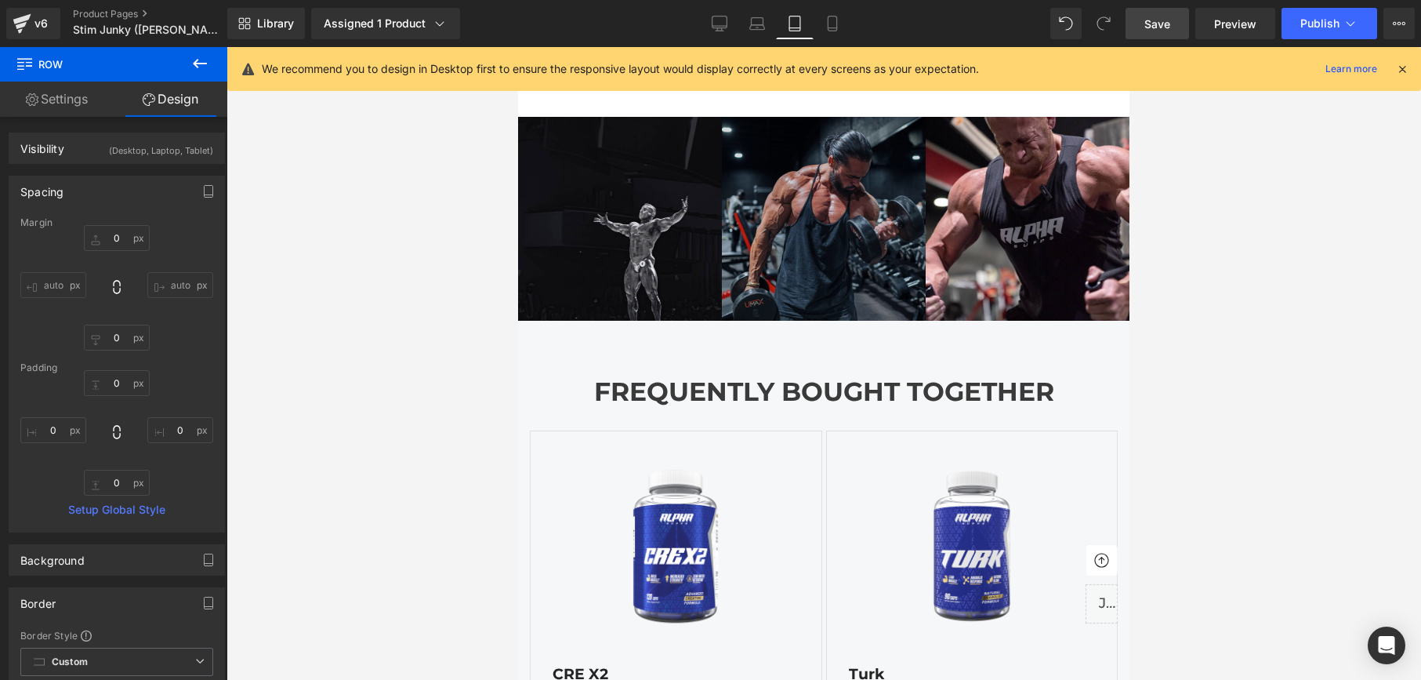
scroll to position [1706, 0]
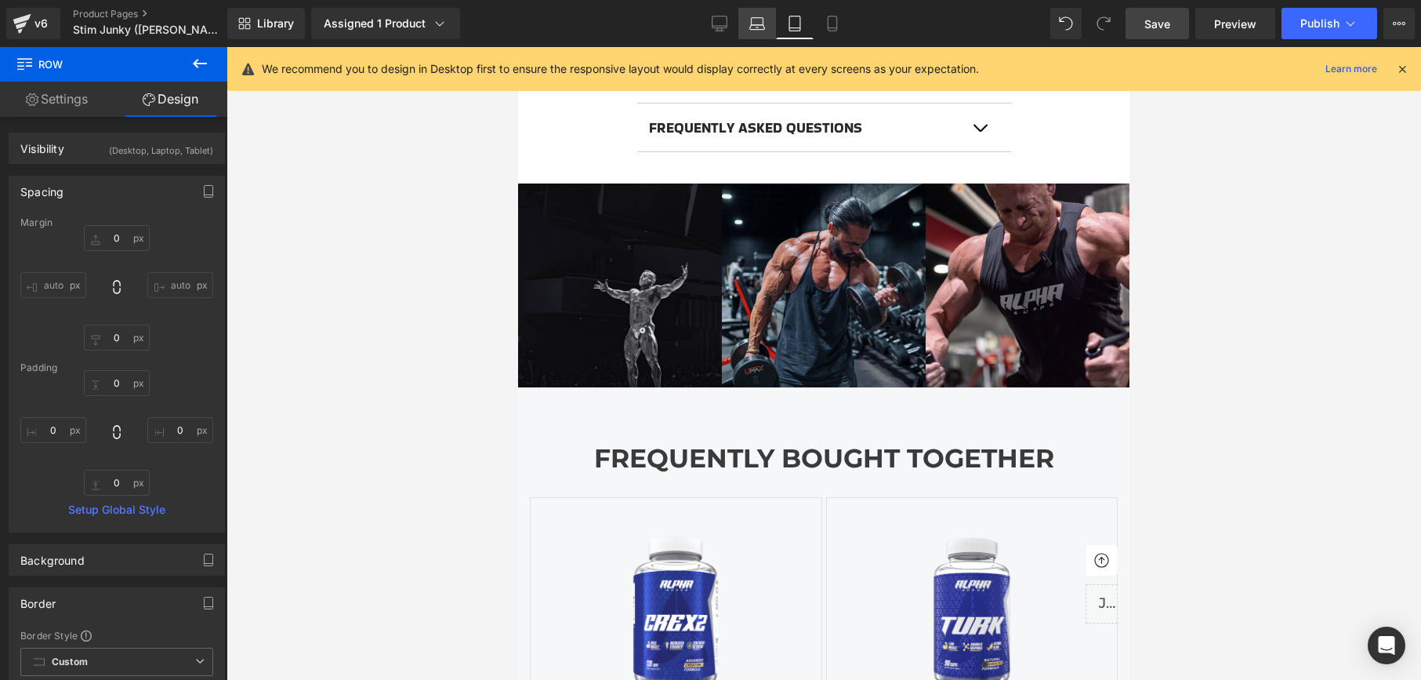
click at [746, 18] on link "Laptop" at bounding box center [757, 23] width 38 height 31
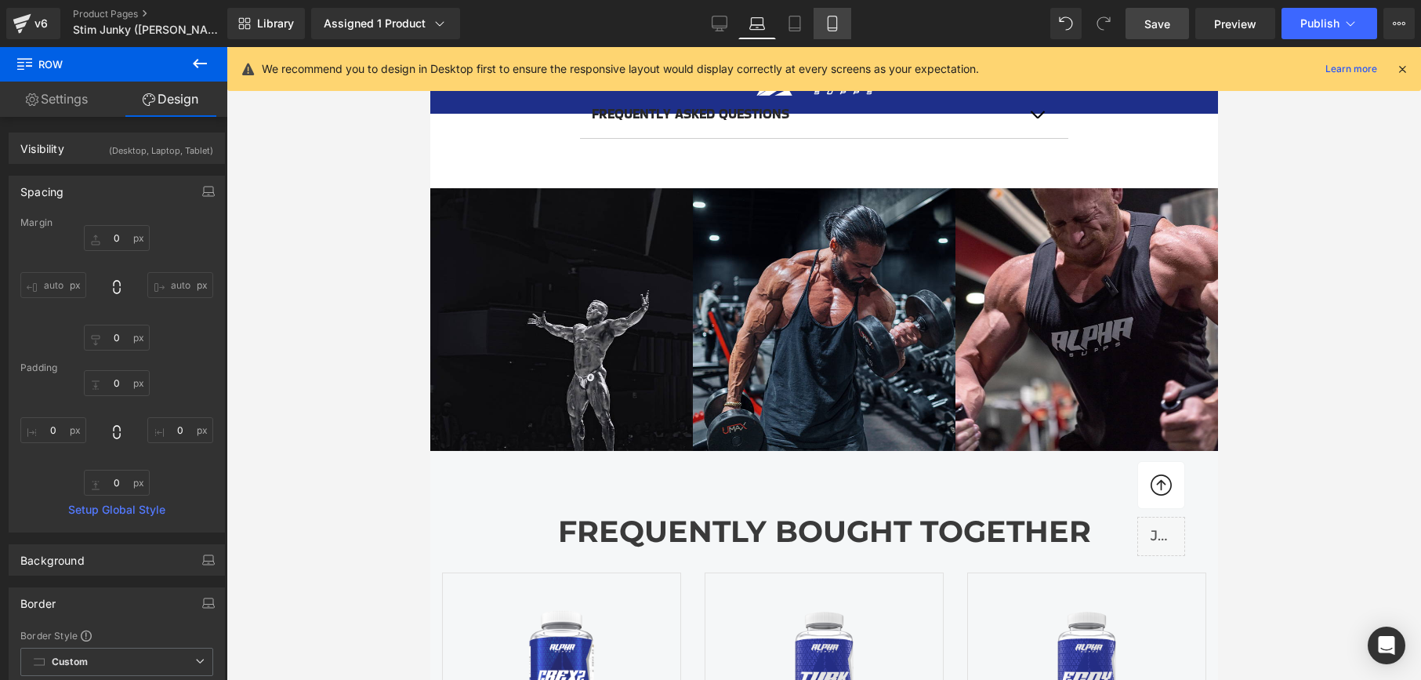
click at [841, 36] on link "Mobile" at bounding box center [833, 23] width 38 height 31
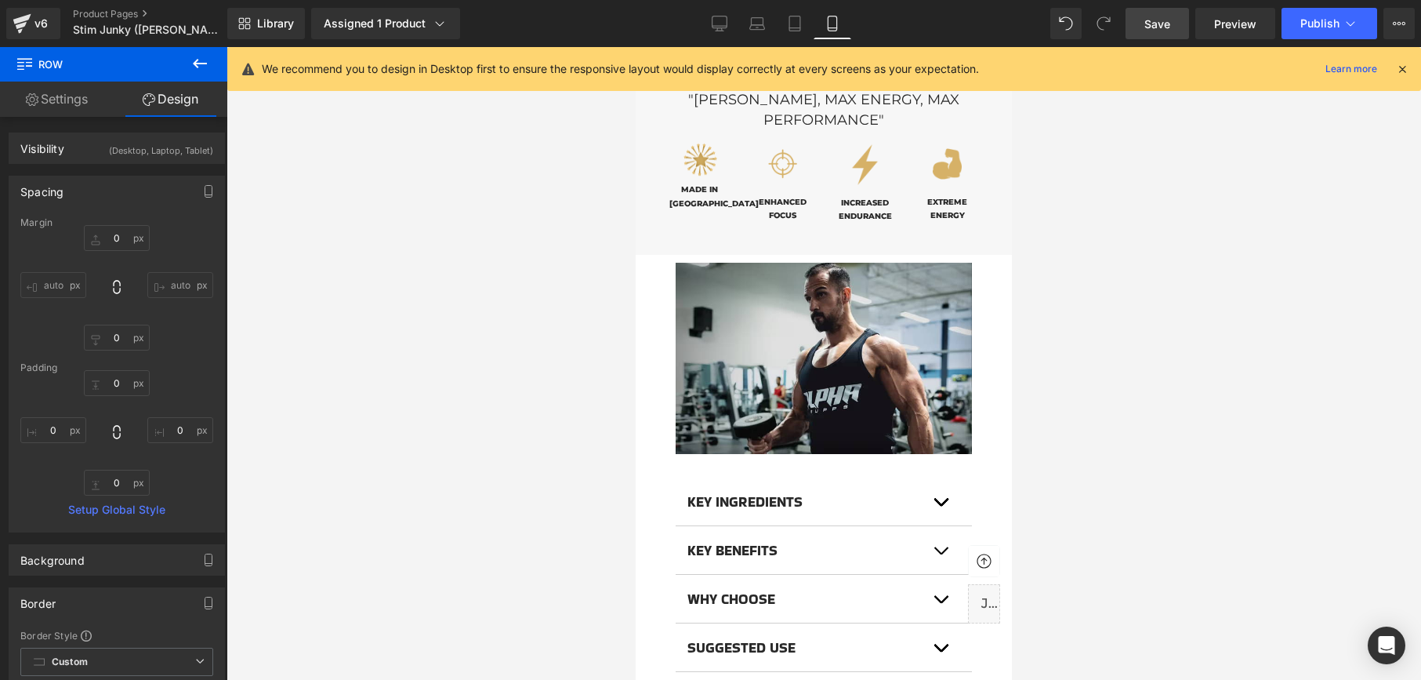
scroll to position [1035, 0]
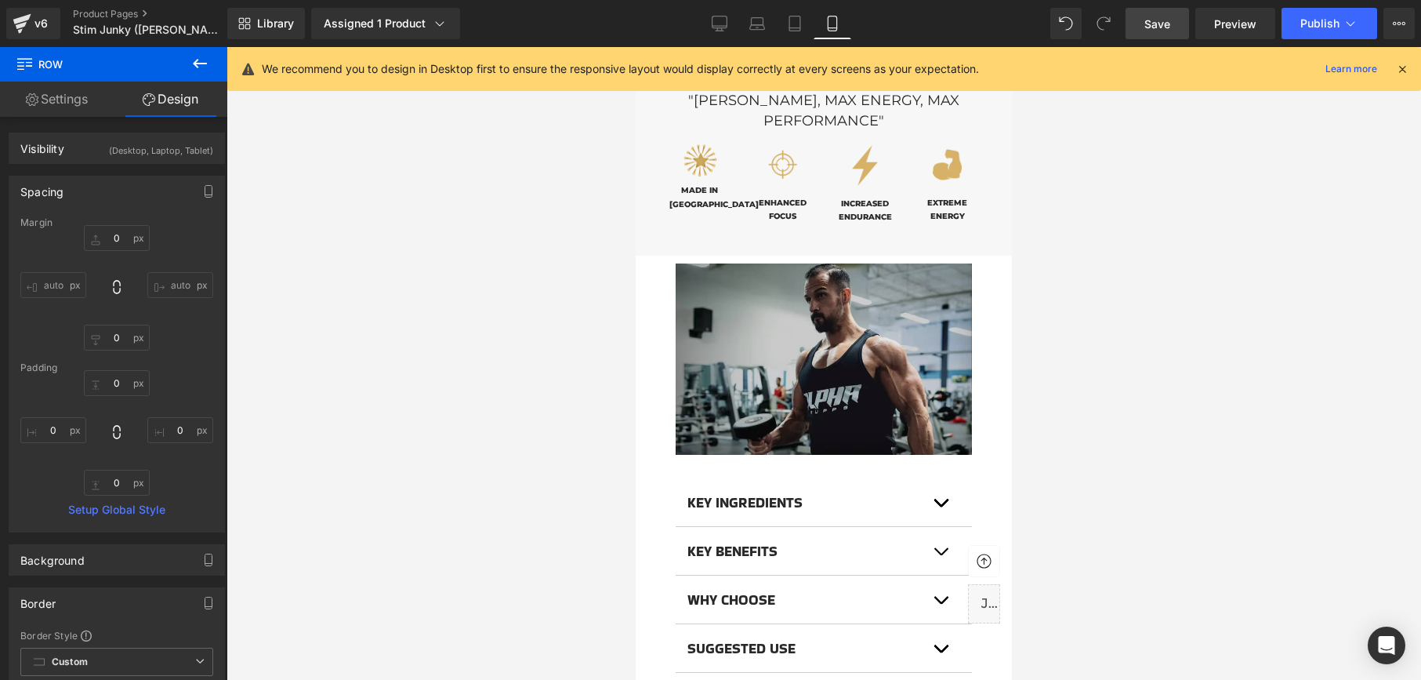
click at [878, 360] on img at bounding box center [824, 358] width 296 height 191
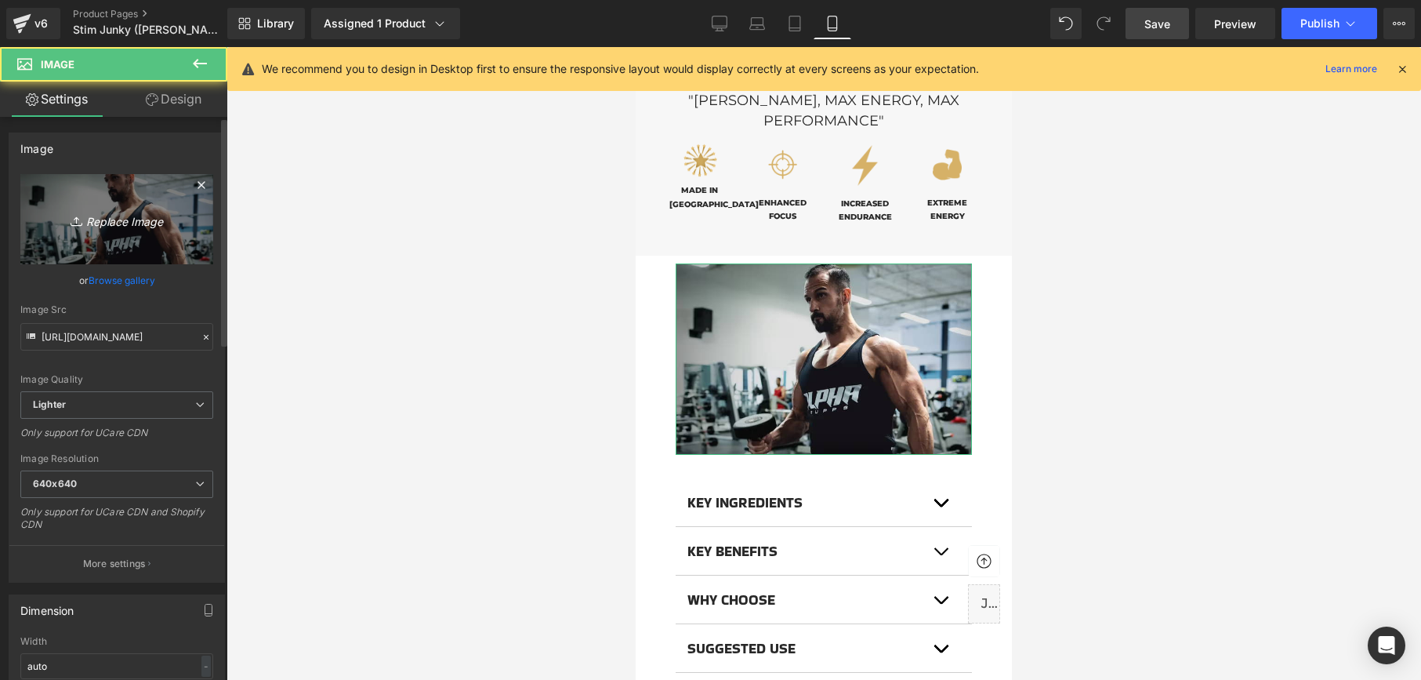
click at [125, 231] on link "Replace Image" at bounding box center [116, 219] width 193 height 90
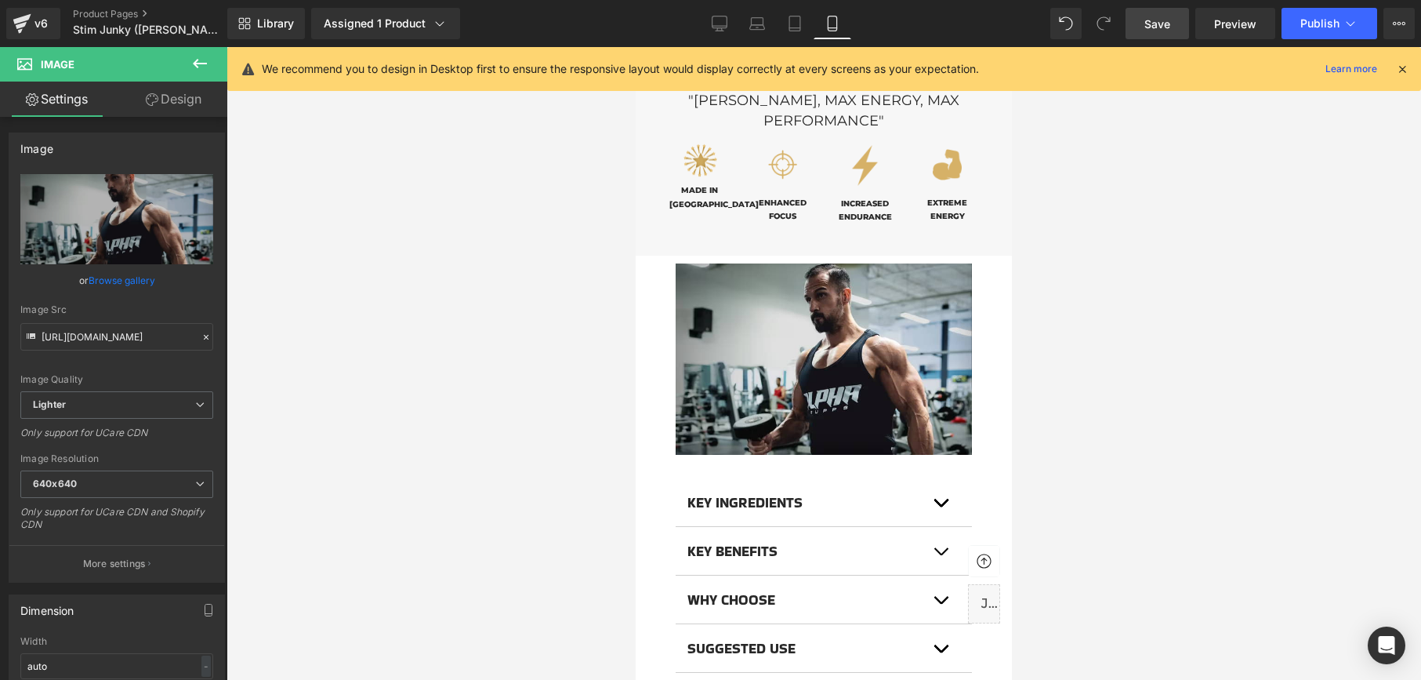
type input "C:\fakepath\turk2.jpg"
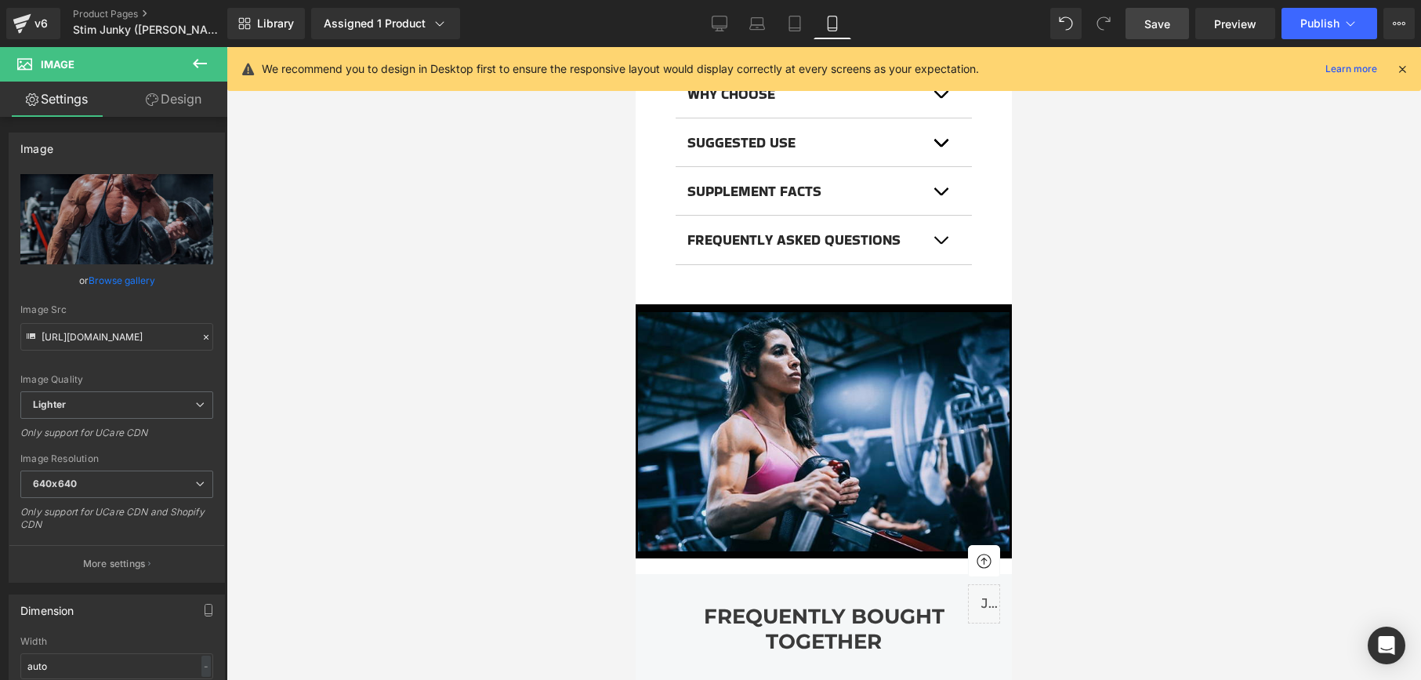
scroll to position [1651, 0]
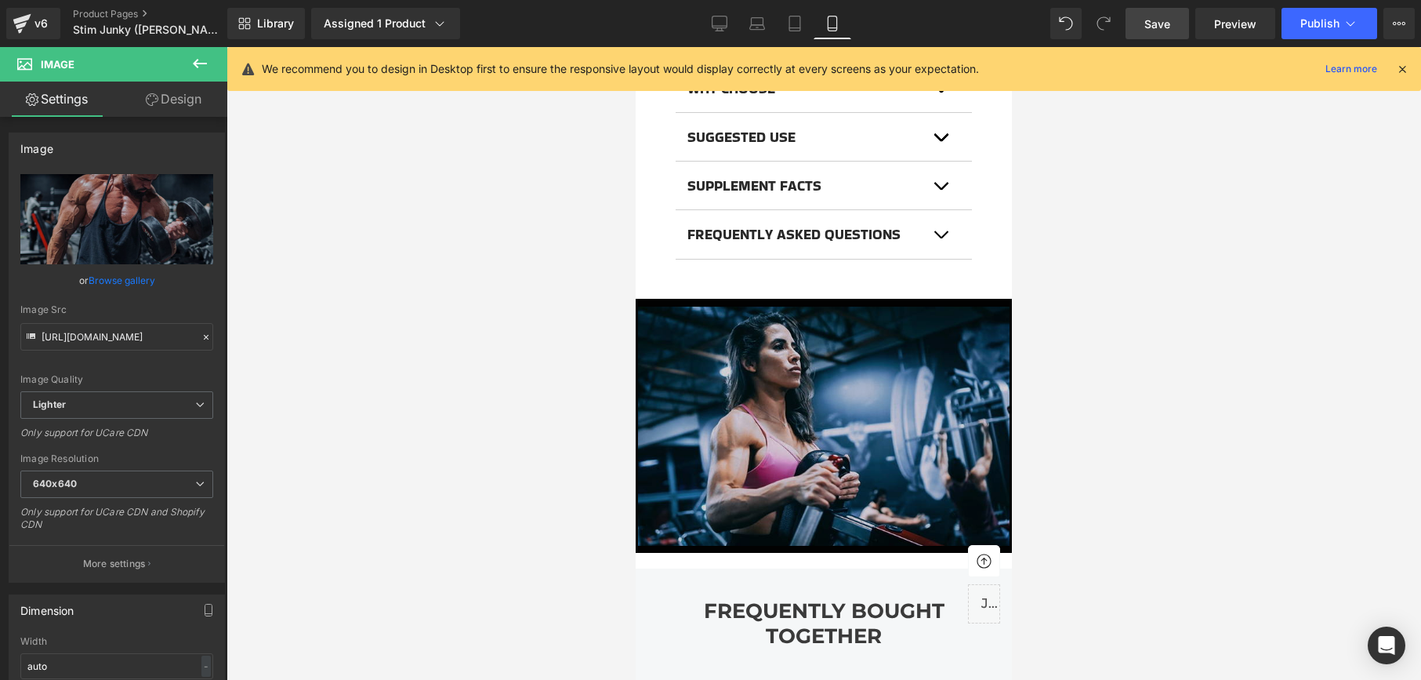
click at [849, 377] on img at bounding box center [824, 426] width 372 height 240
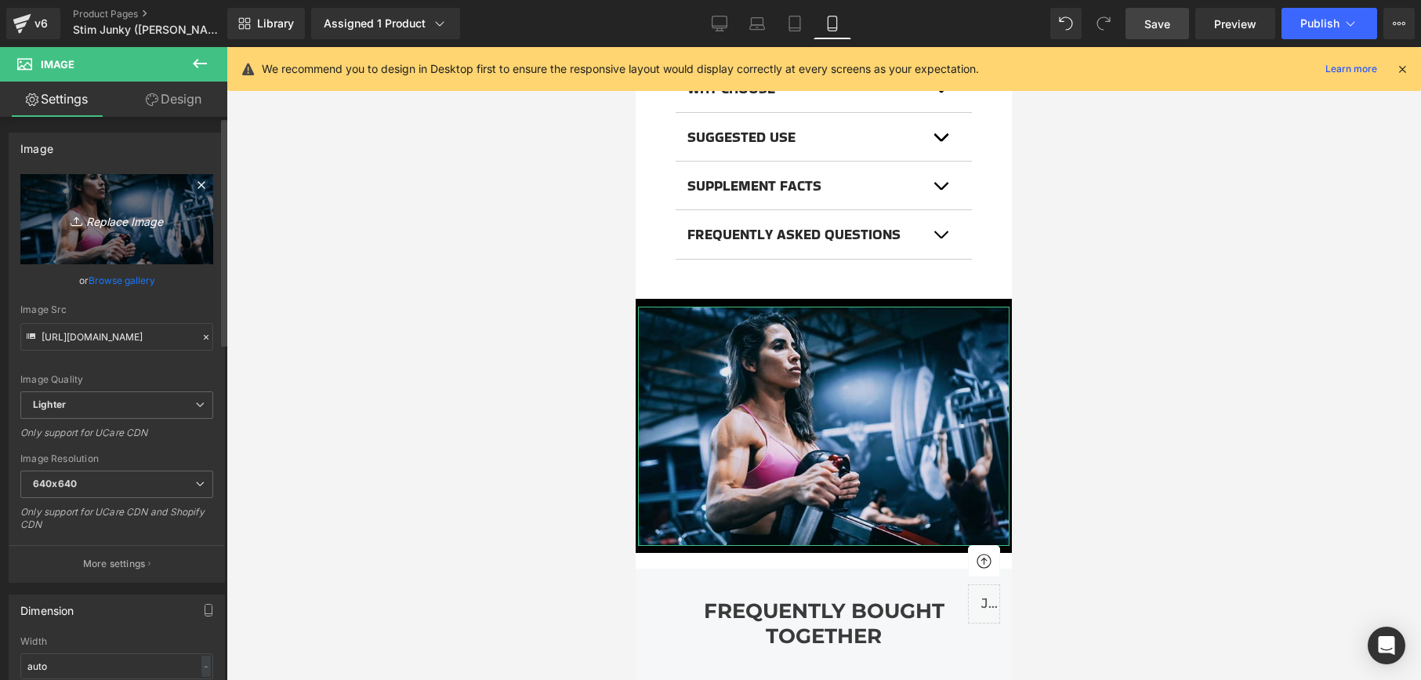
click at [140, 227] on icon "Replace Image" at bounding box center [116, 219] width 125 height 20
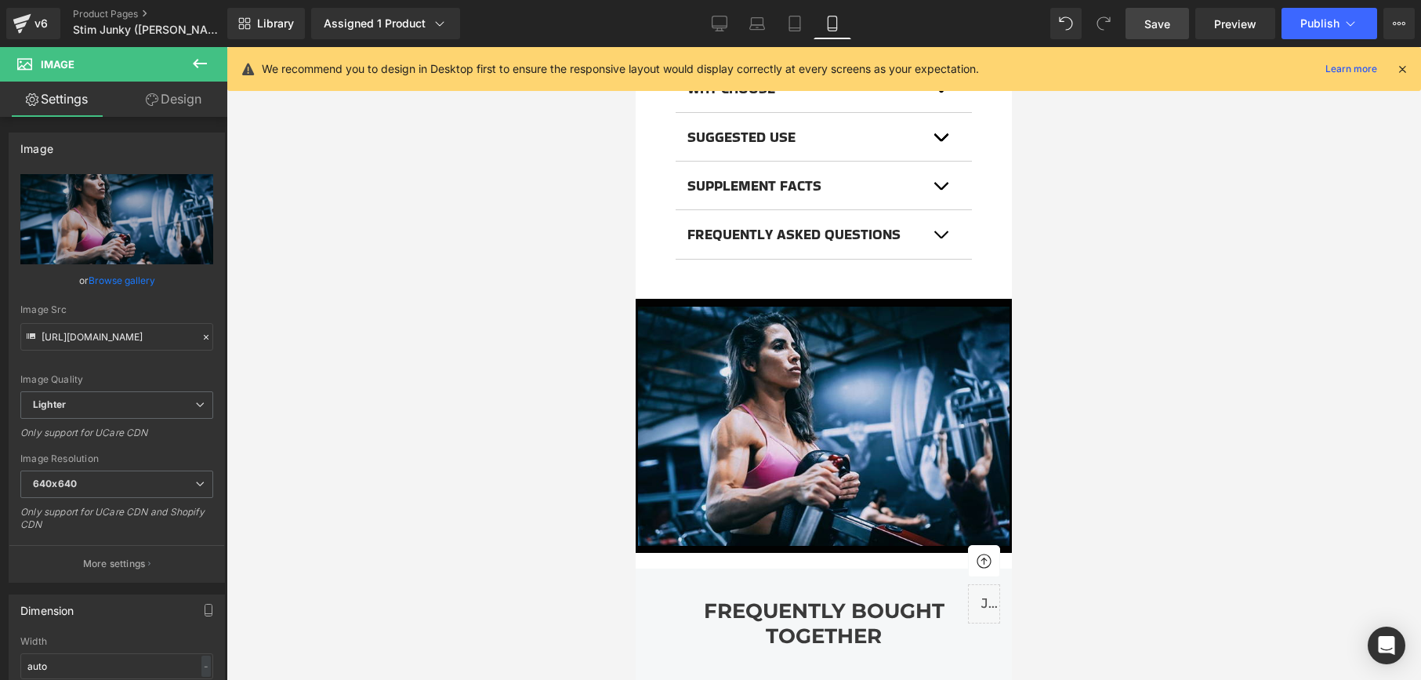
type input "C:\fakepath\VAL.jpg"
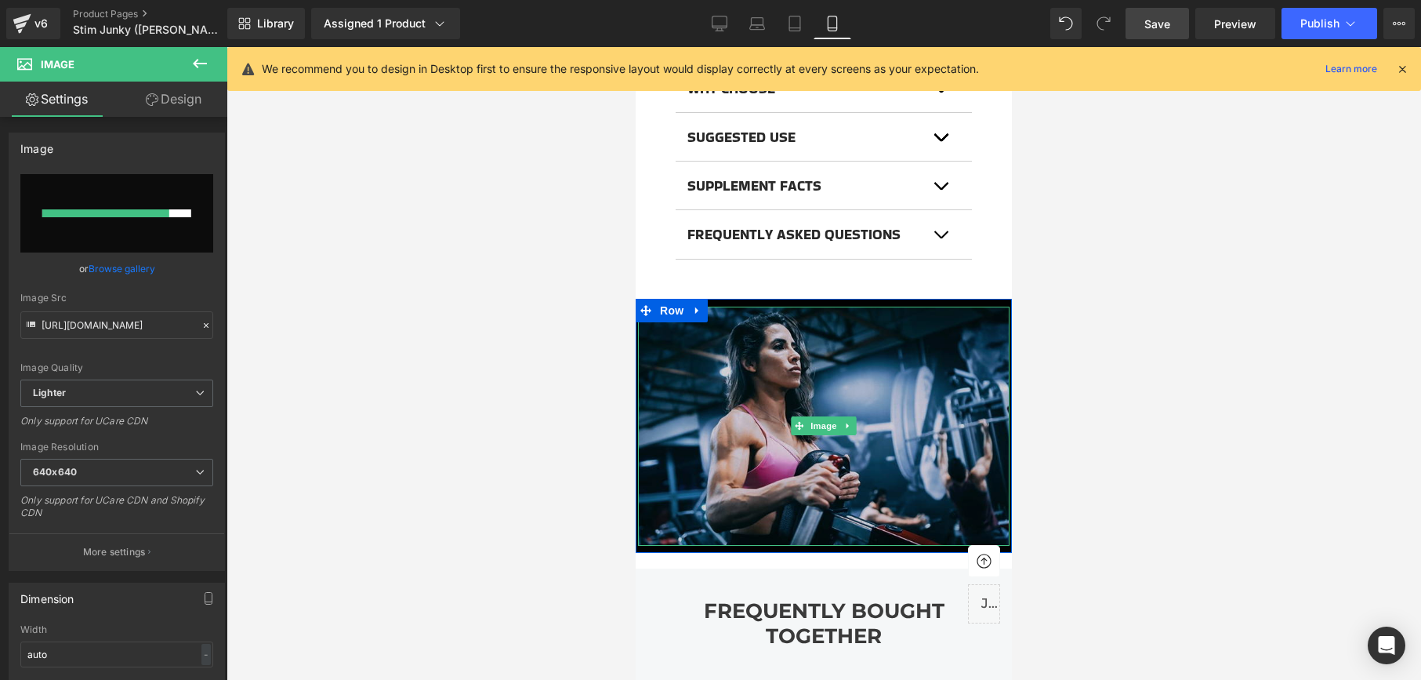
click at [878, 349] on img at bounding box center [824, 426] width 372 height 240
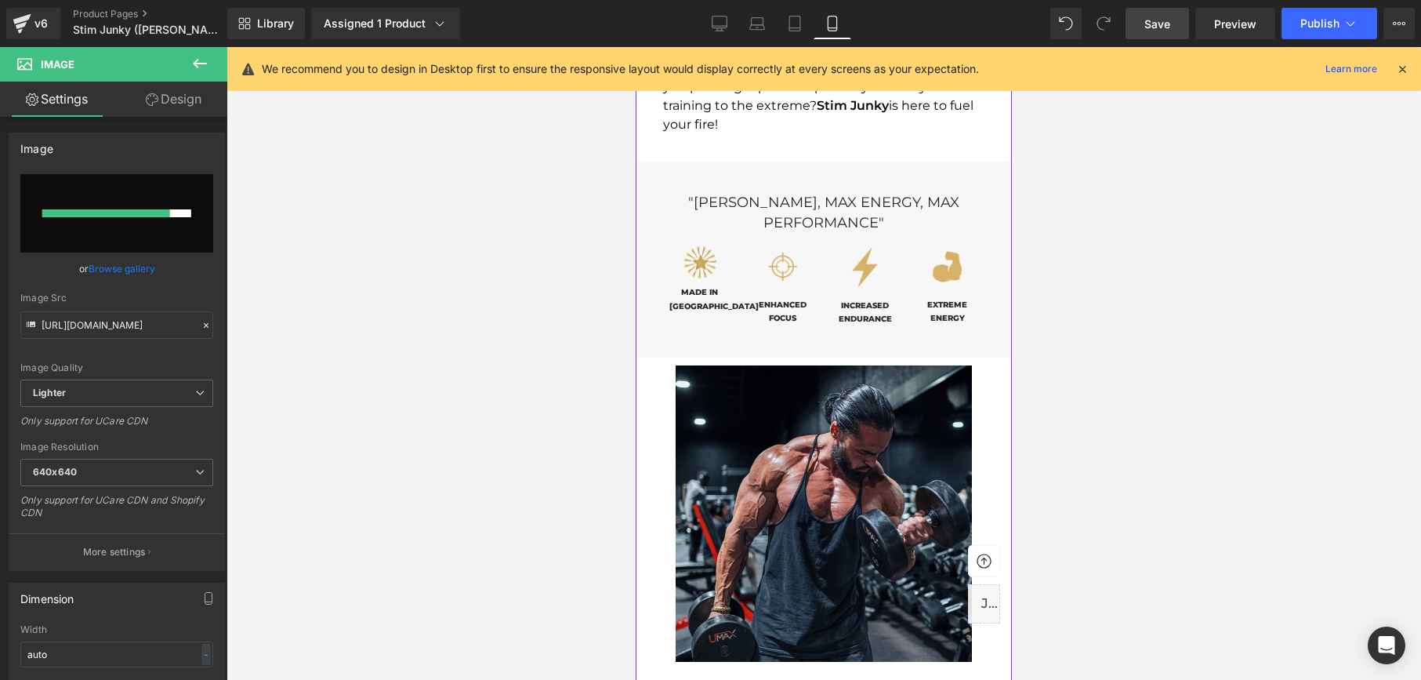
scroll to position [949, 0]
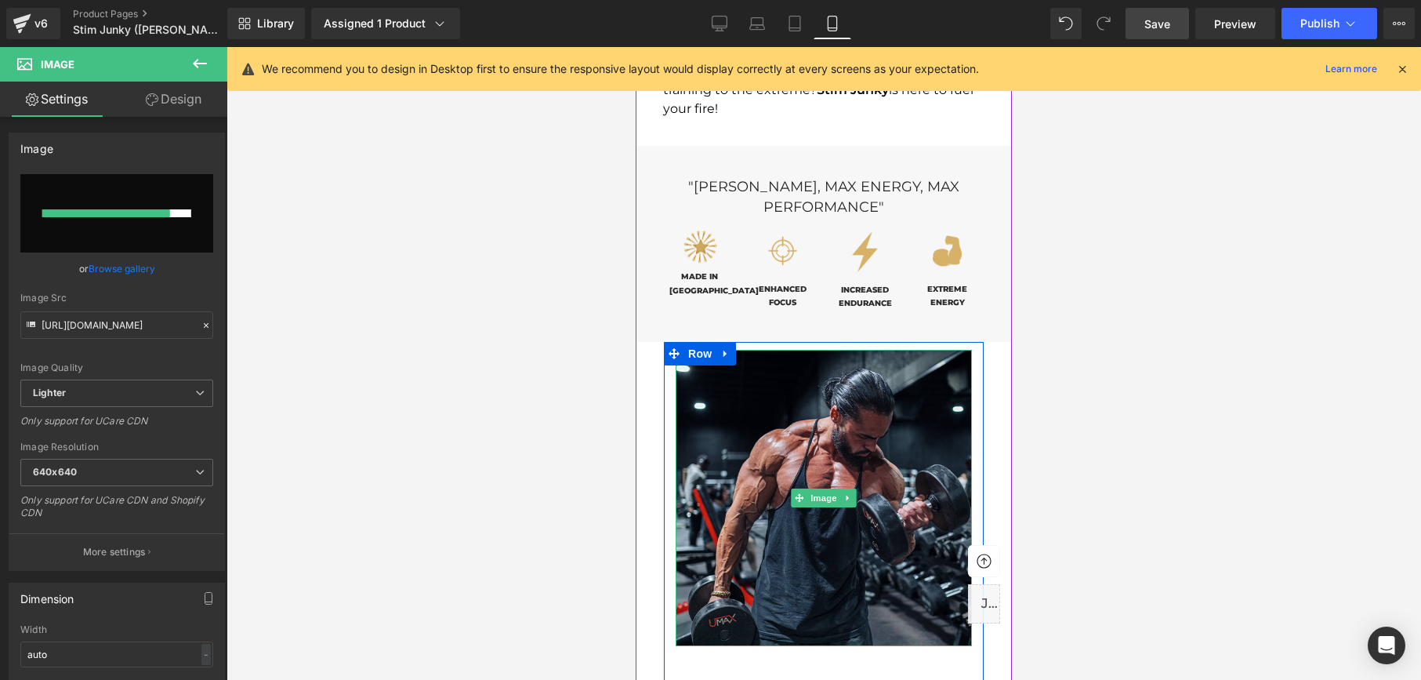
click at [875, 408] on img at bounding box center [824, 498] width 296 height 296
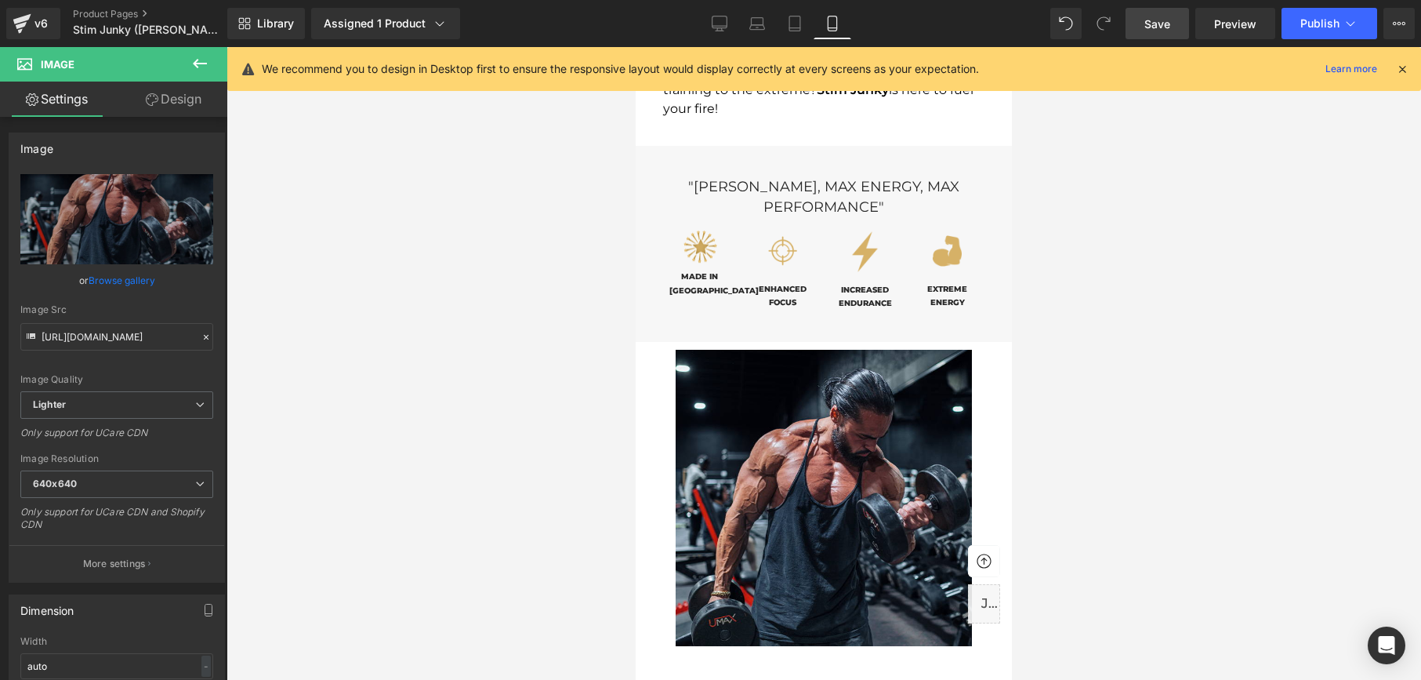
click at [502, 394] on div at bounding box center [824, 363] width 1194 height 633
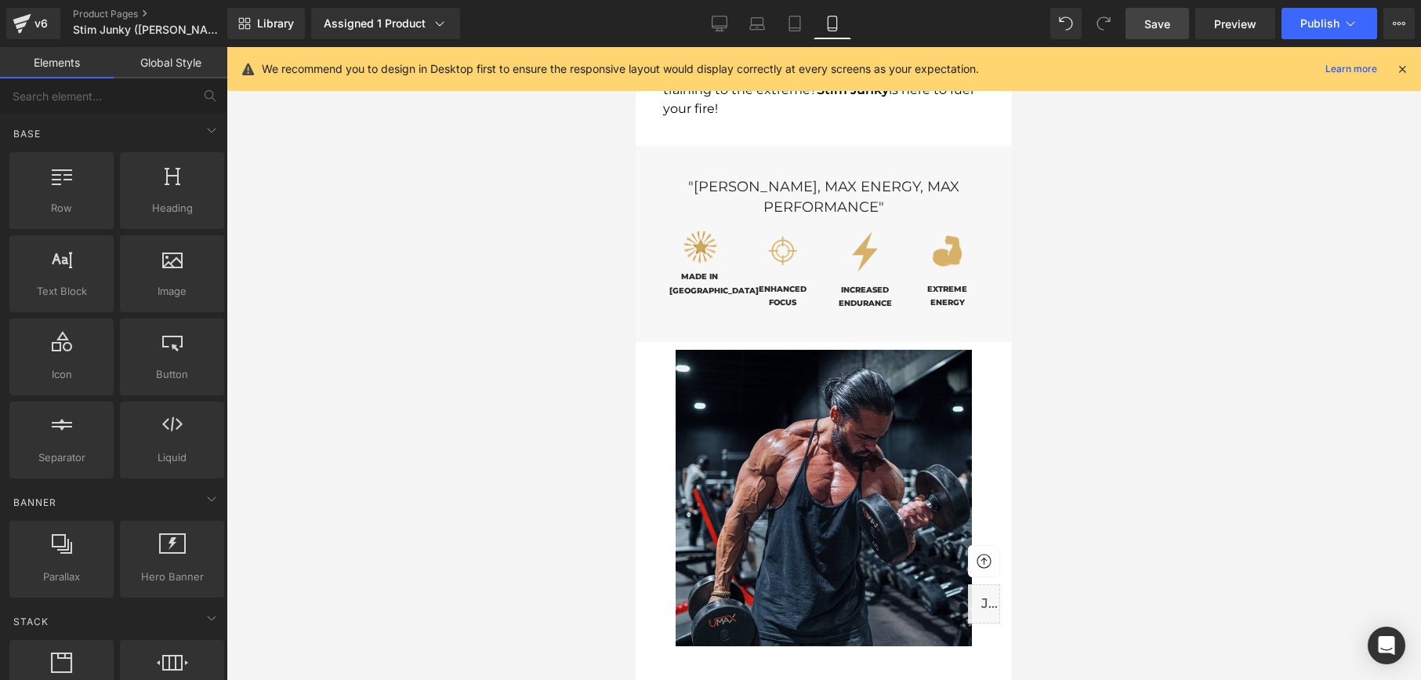
click at [1252, 382] on div at bounding box center [824, 363] width 1194 height 633
drag, startPoint x: 1252, startPoint y: 382, endPoint x: 1263, endPoint y: 535, distance: 152.4
click at [1263, 535] on div at bounding box center [824, 363] width 1194 height 633
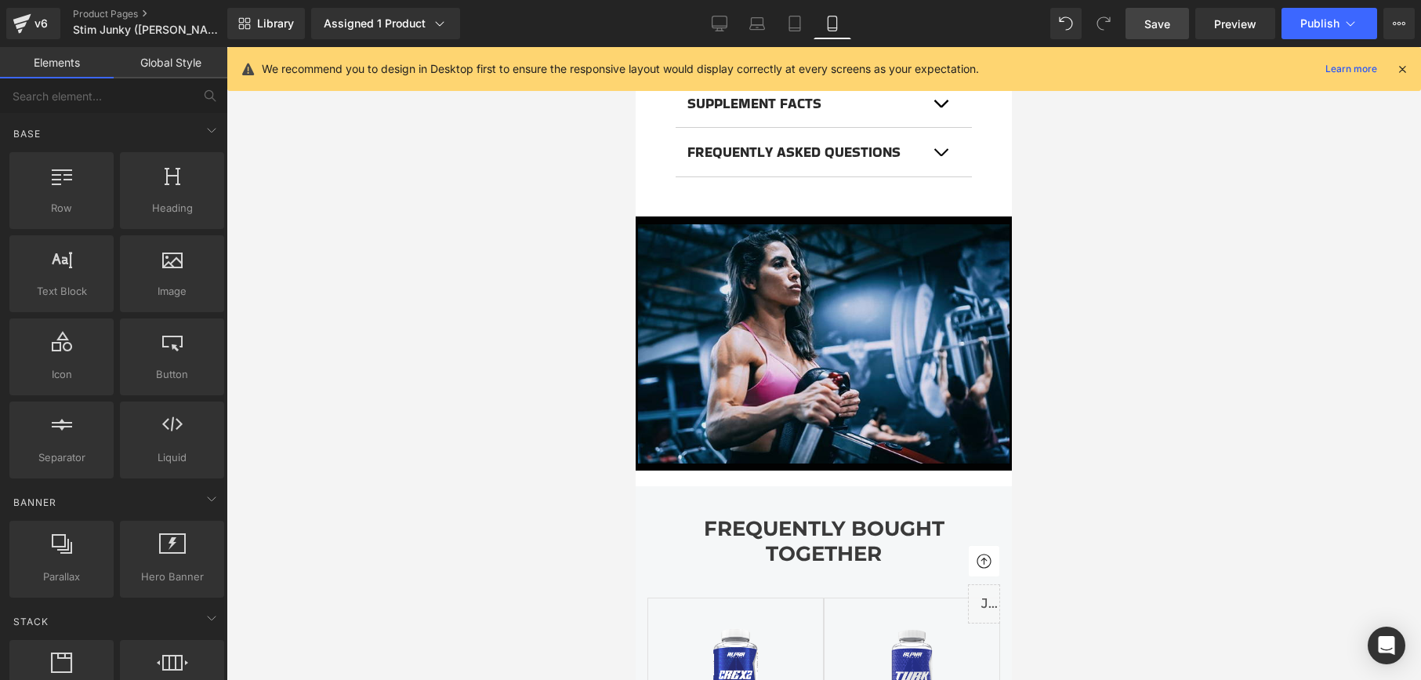
scroll to position [1749, 0]
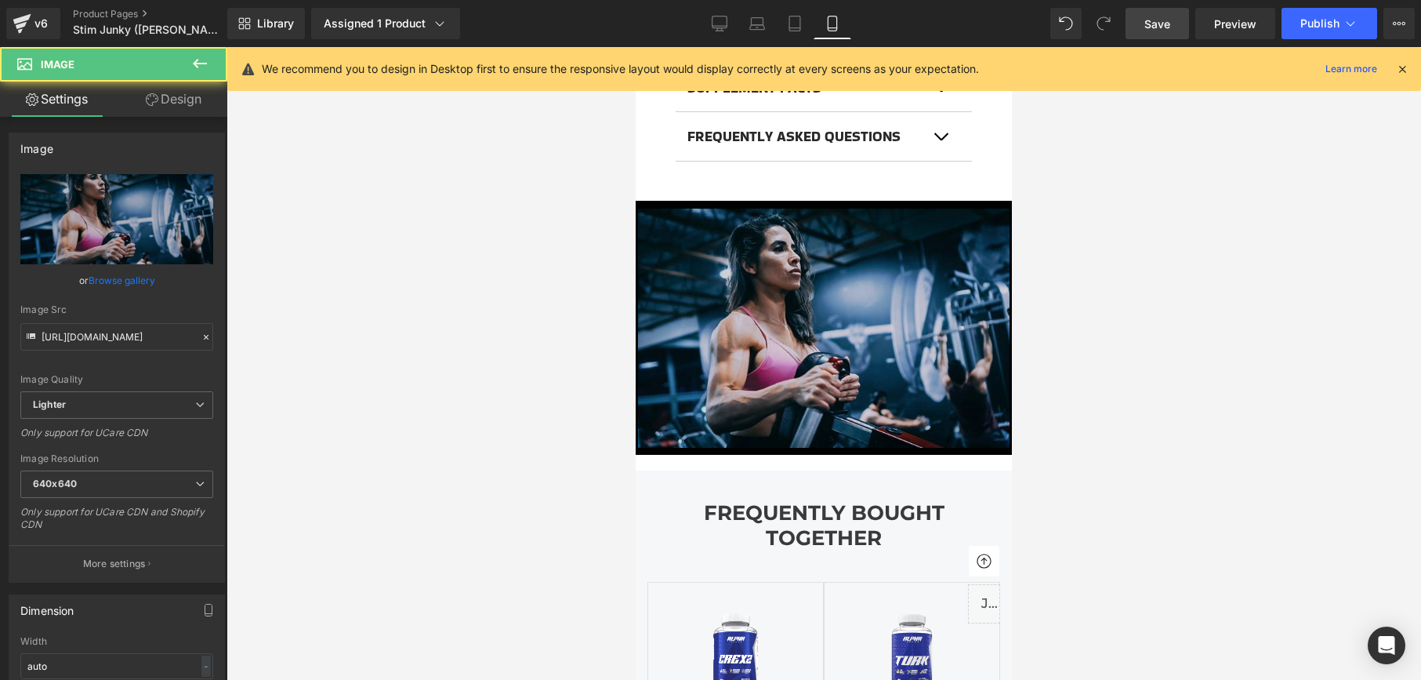
click at [843, 313] on div "Image" at bounding box center [824, 328] width 372 height 240
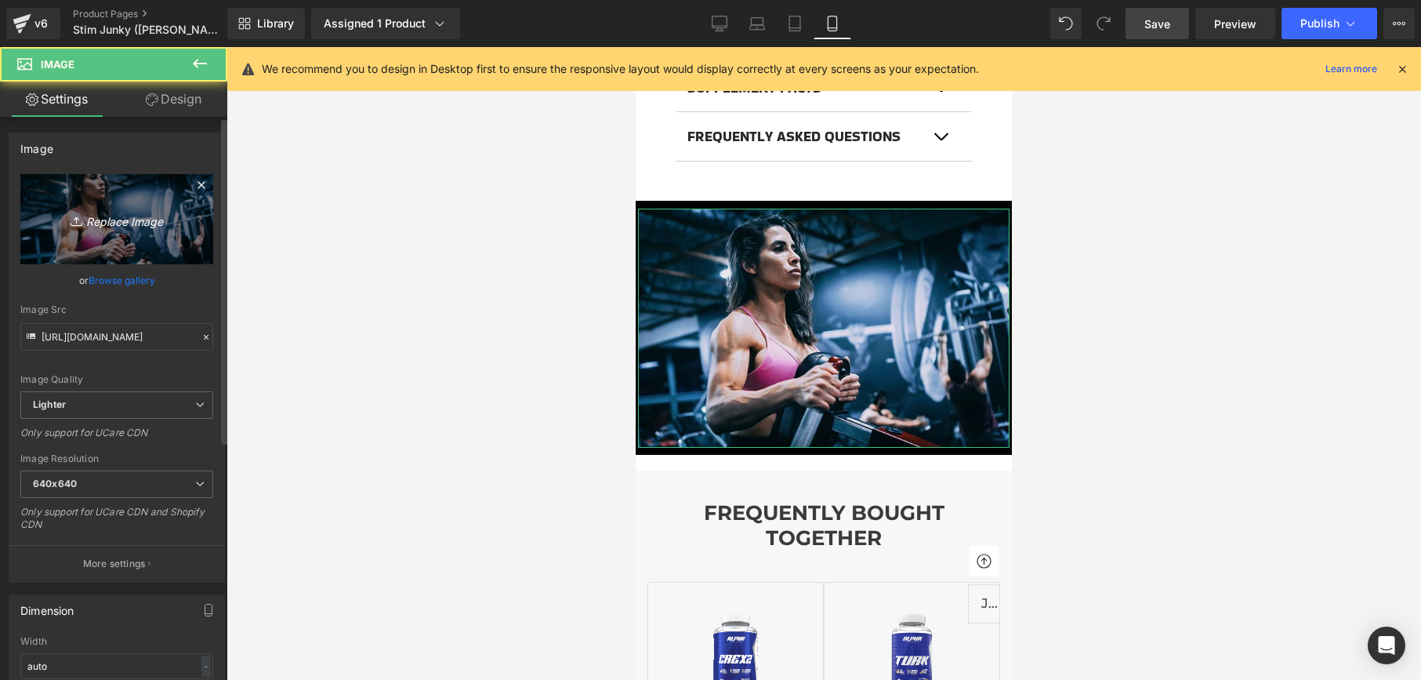
click at [172, 219] on icon "Replace Image" at bounding box center [116, 219] width 125 height 20
type input "C:\fakepath\VAL.jpg"
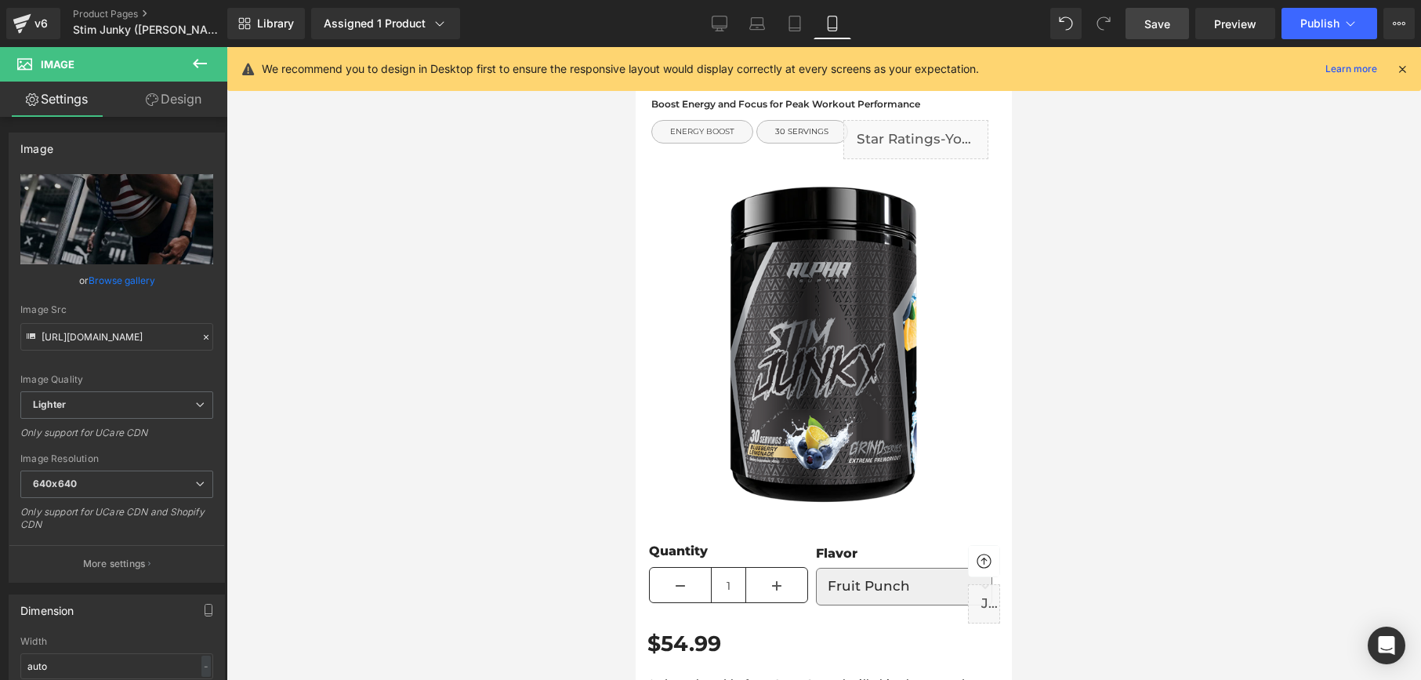
scroll to position [0, 0]
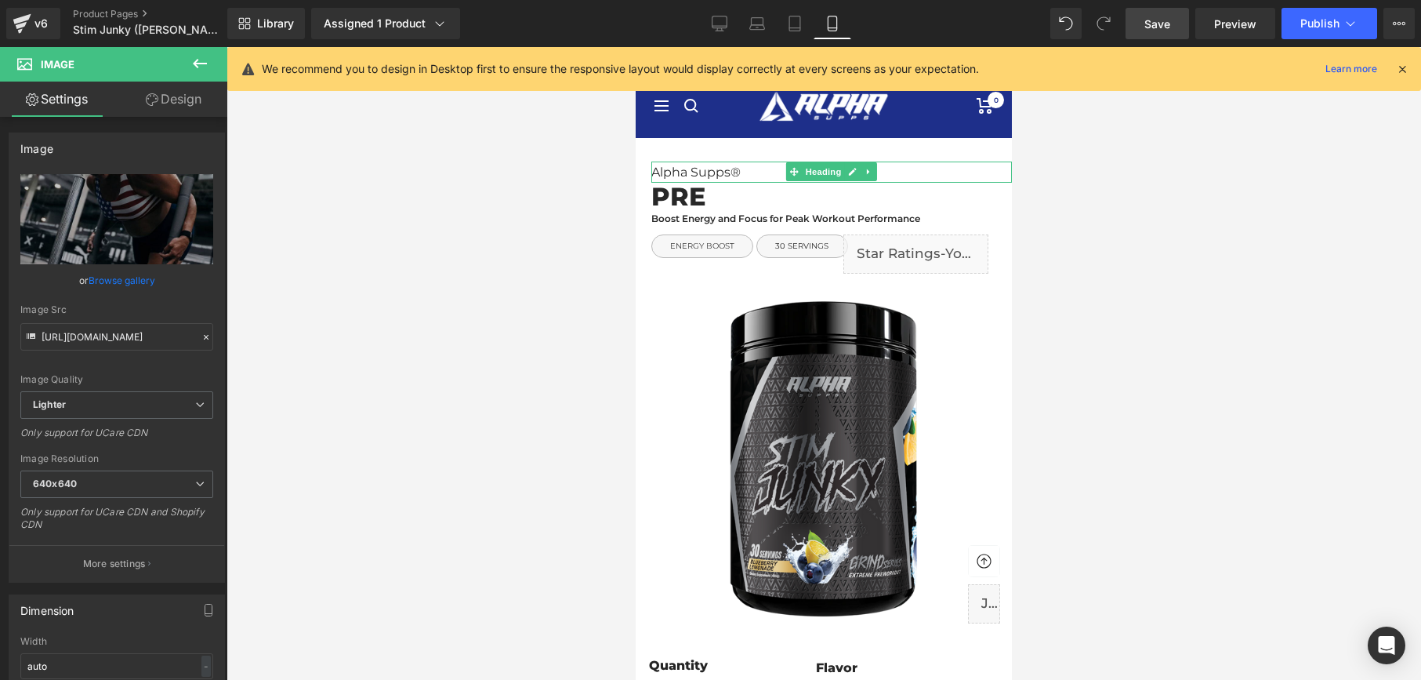
click at [1175, 27] on link "Save" at bounding box center [1157, 23] width 63 height 31
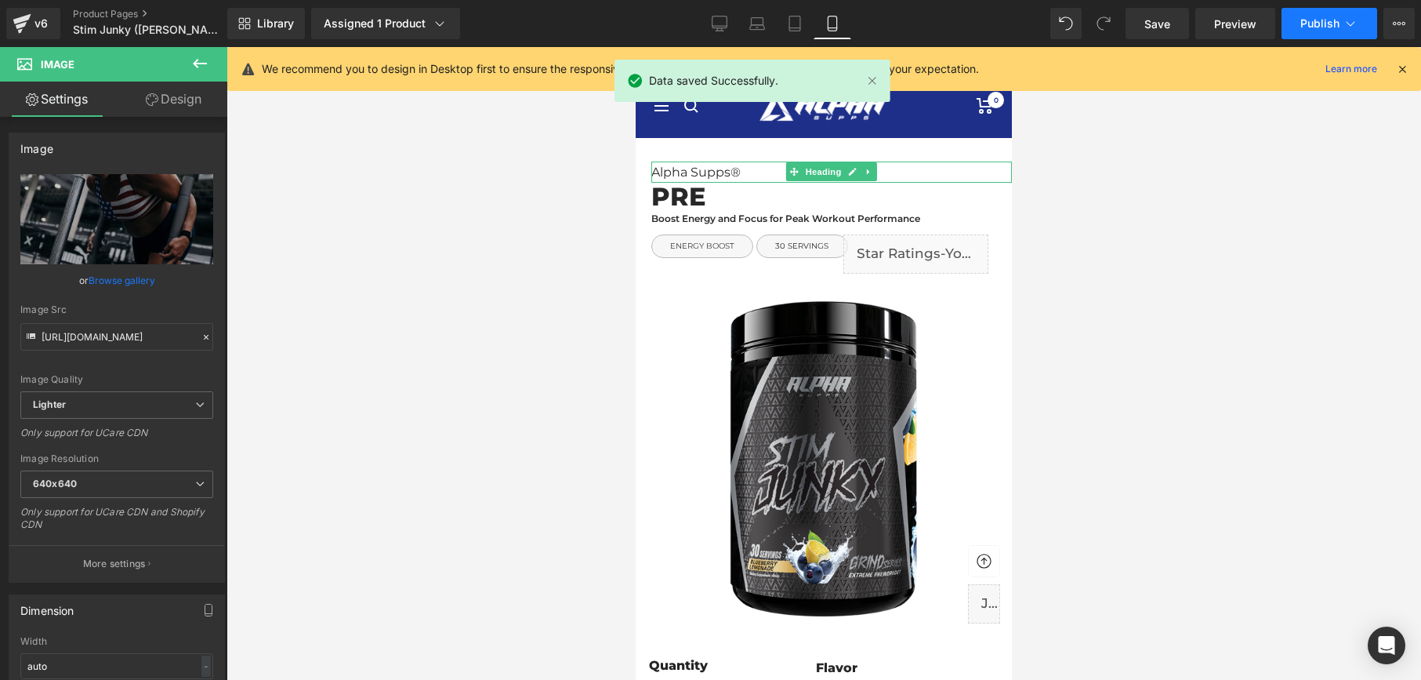
click at [1318, 30] on button "Publish" at bounding box center [1329, 23] width 96 height 31
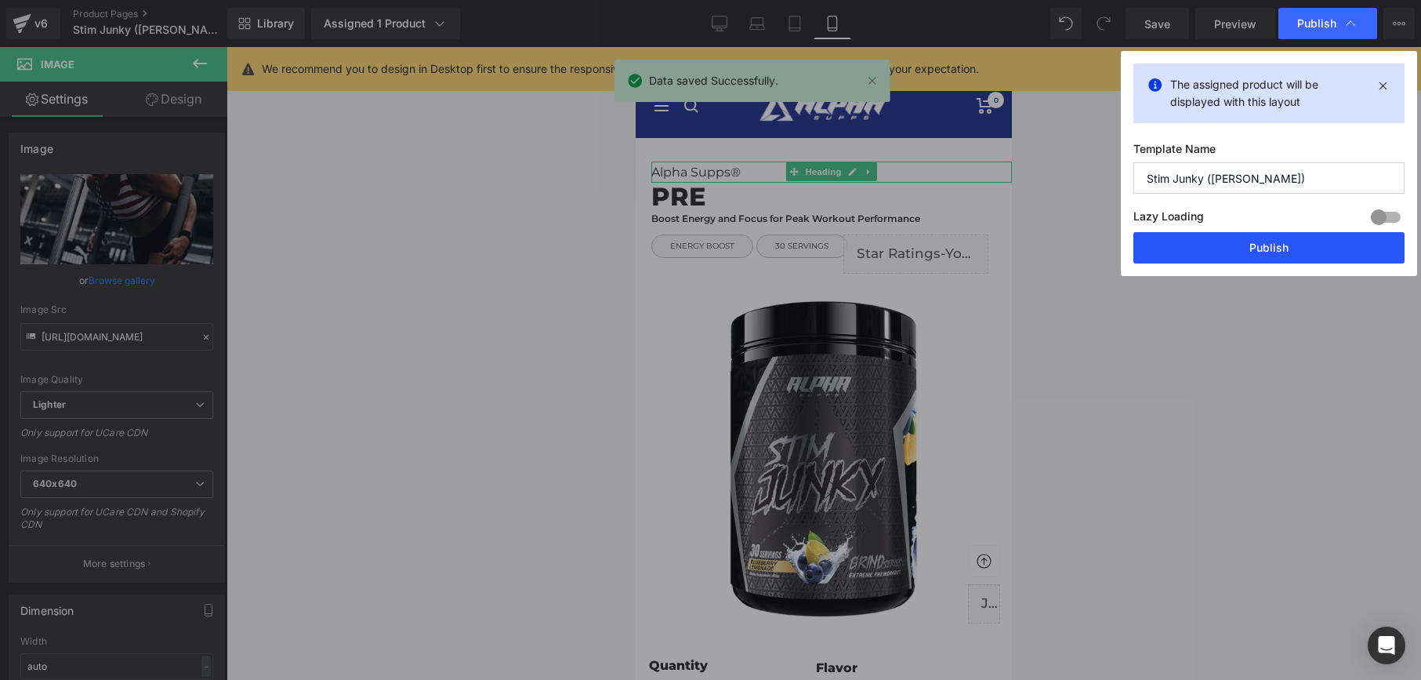
click at [1218, 244] on button "Publish" at bounding box center [1268, 247] width 271 height 31
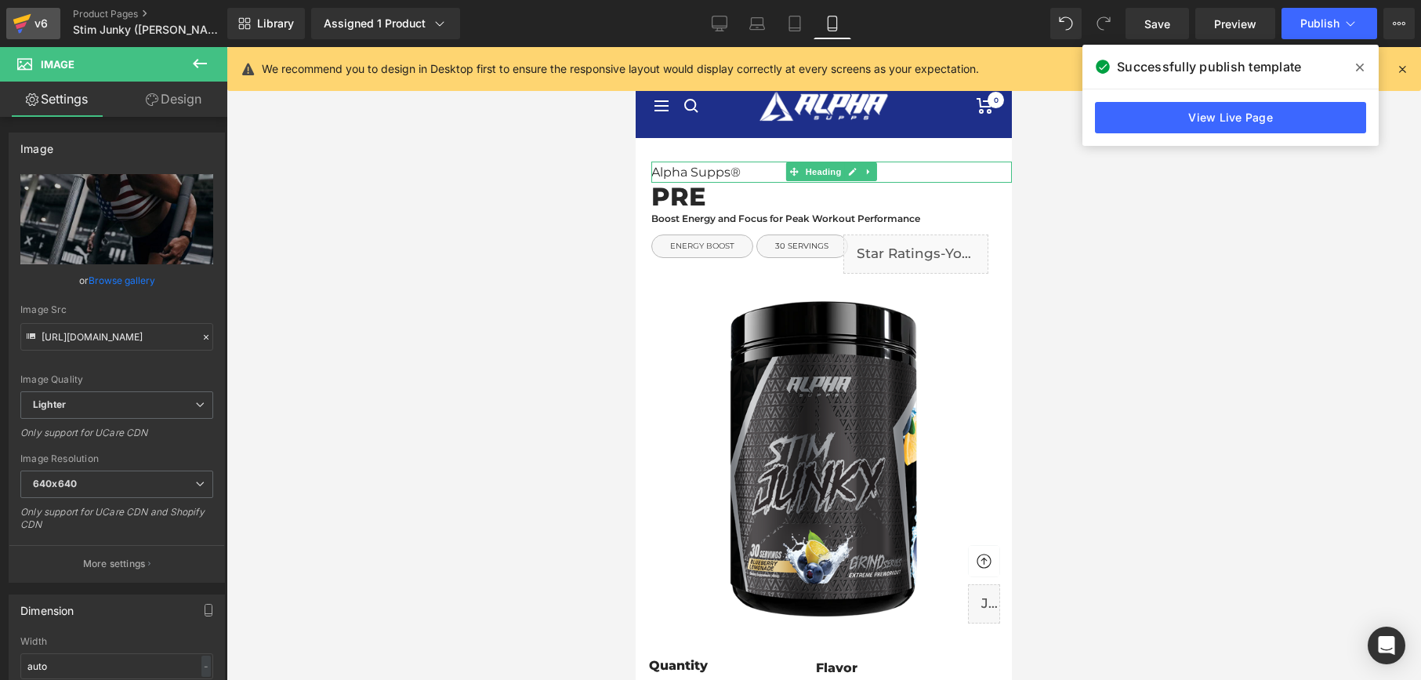
click at [23, 22] on icon at bounding box center [22, 23] width 19 height 39
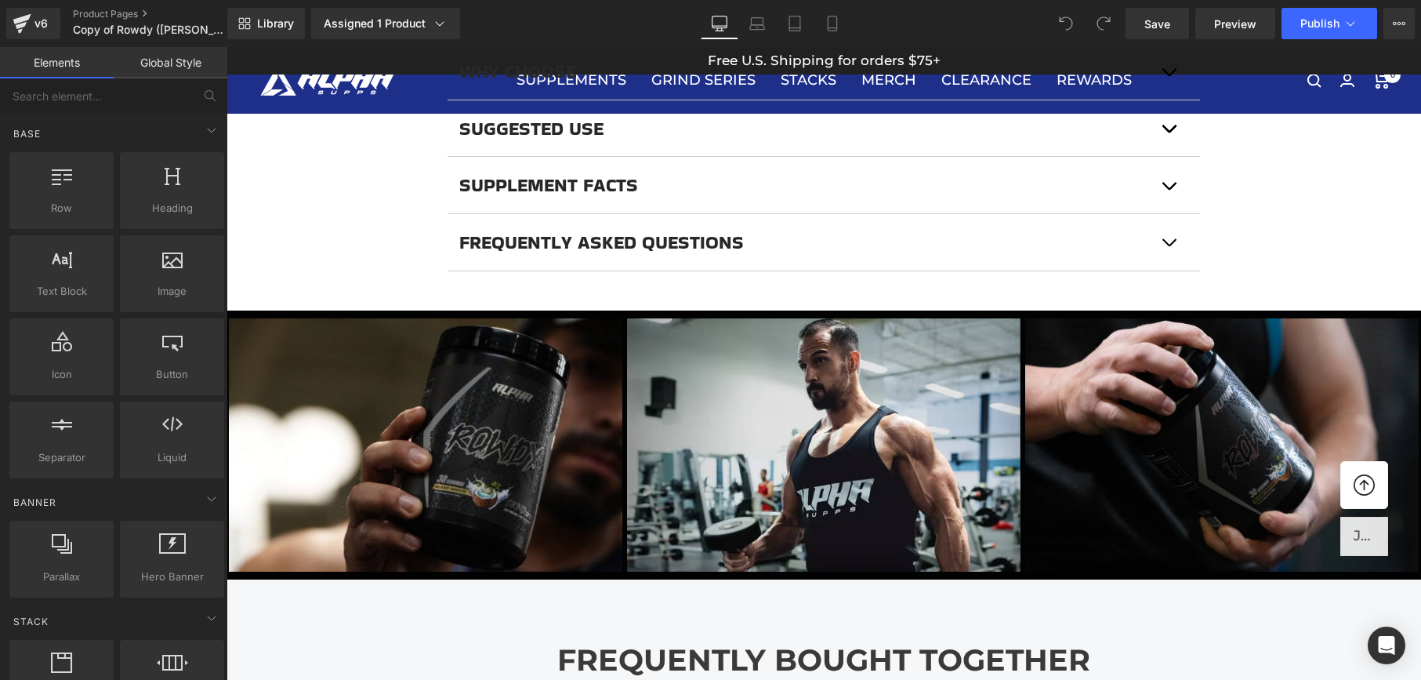
scroll to position [1153, 0]
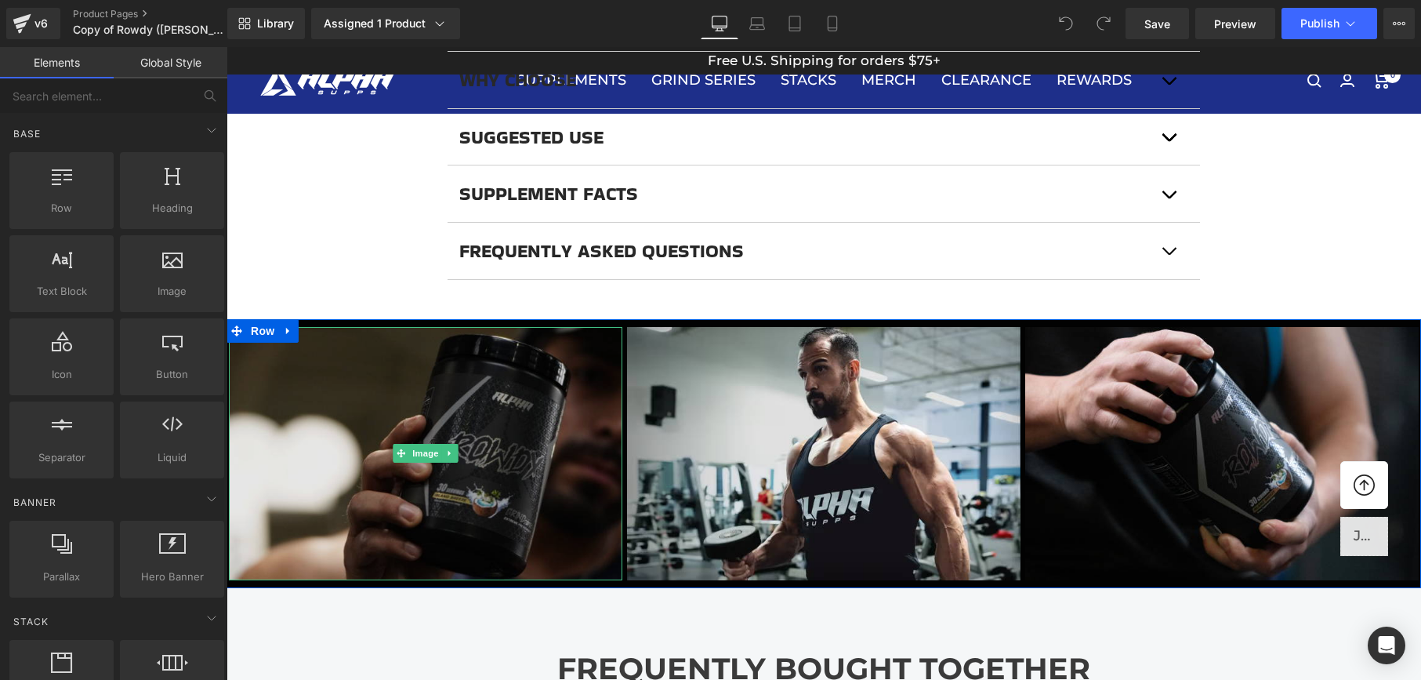
click at [527, 403] on img at bounding box center [425, 454] width 393 height 254
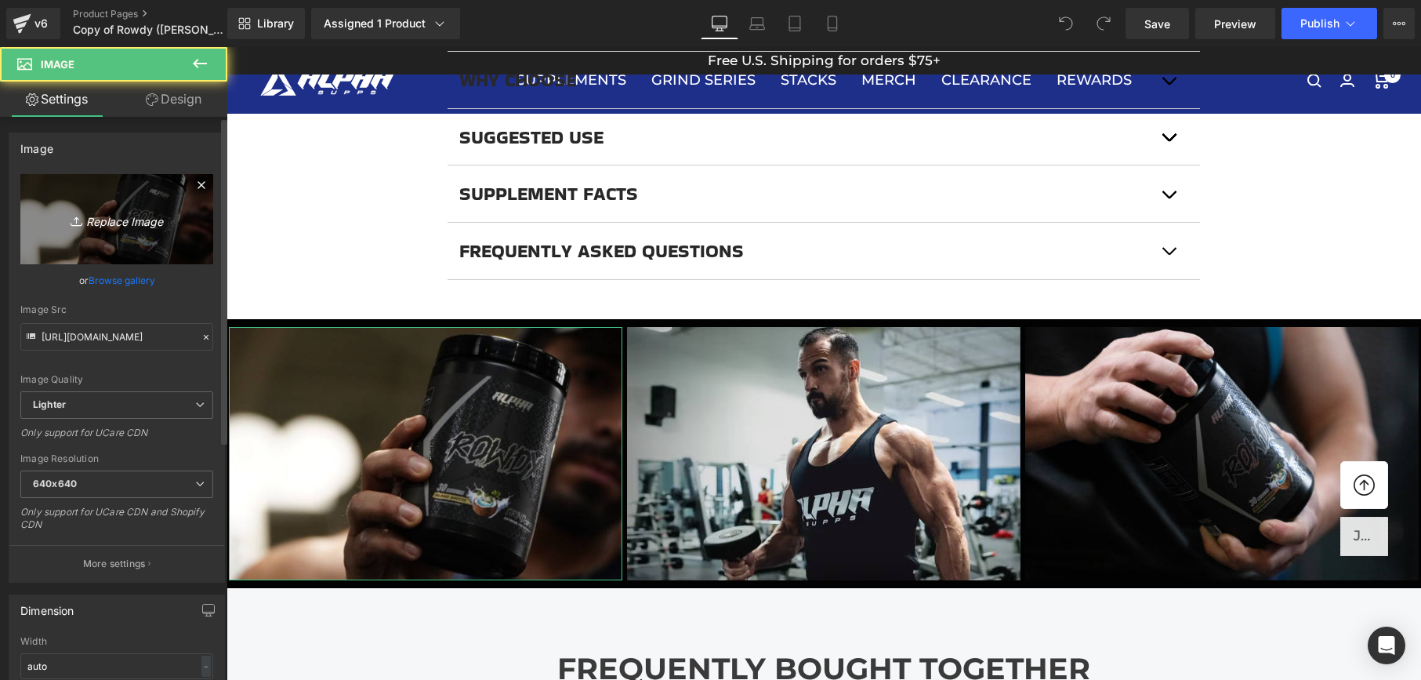
click at [139, 234] on link "Replace Image" at bounding box center [116, 219] width 193 height 90
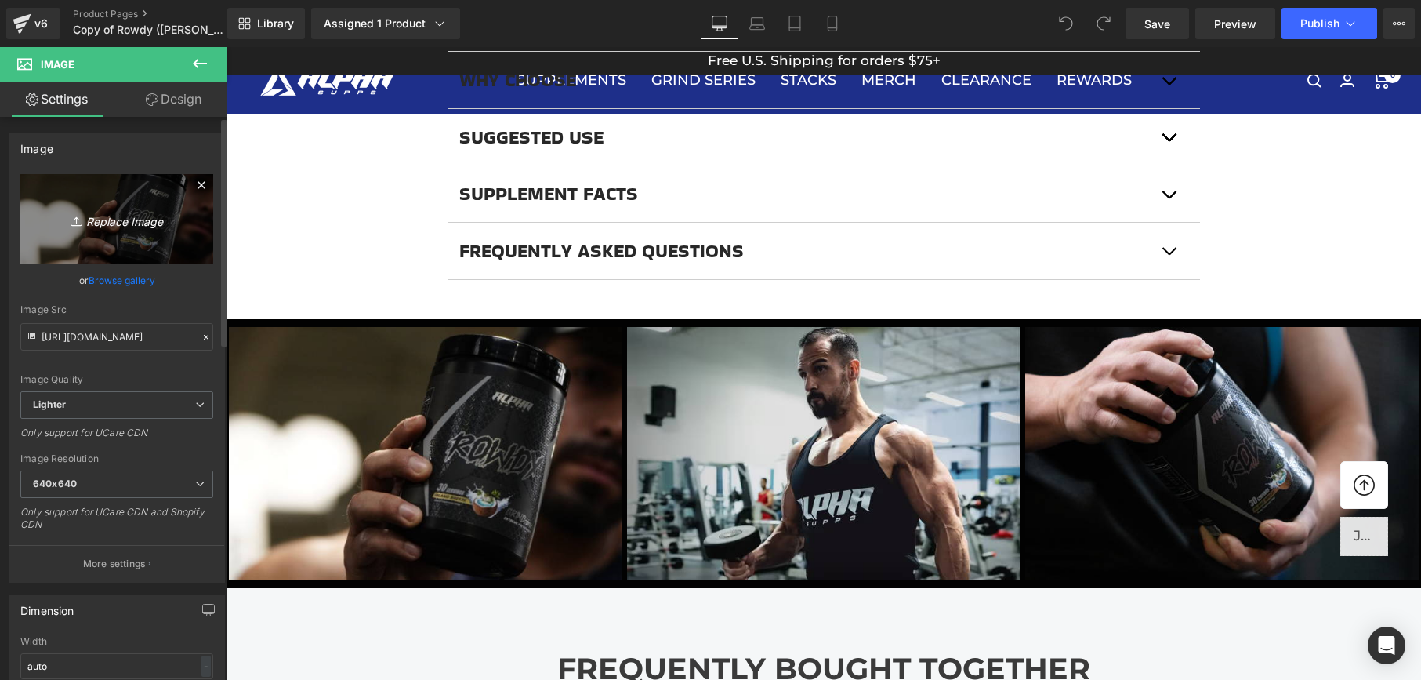
type input "C:\fakepath\tudca2.jpg"
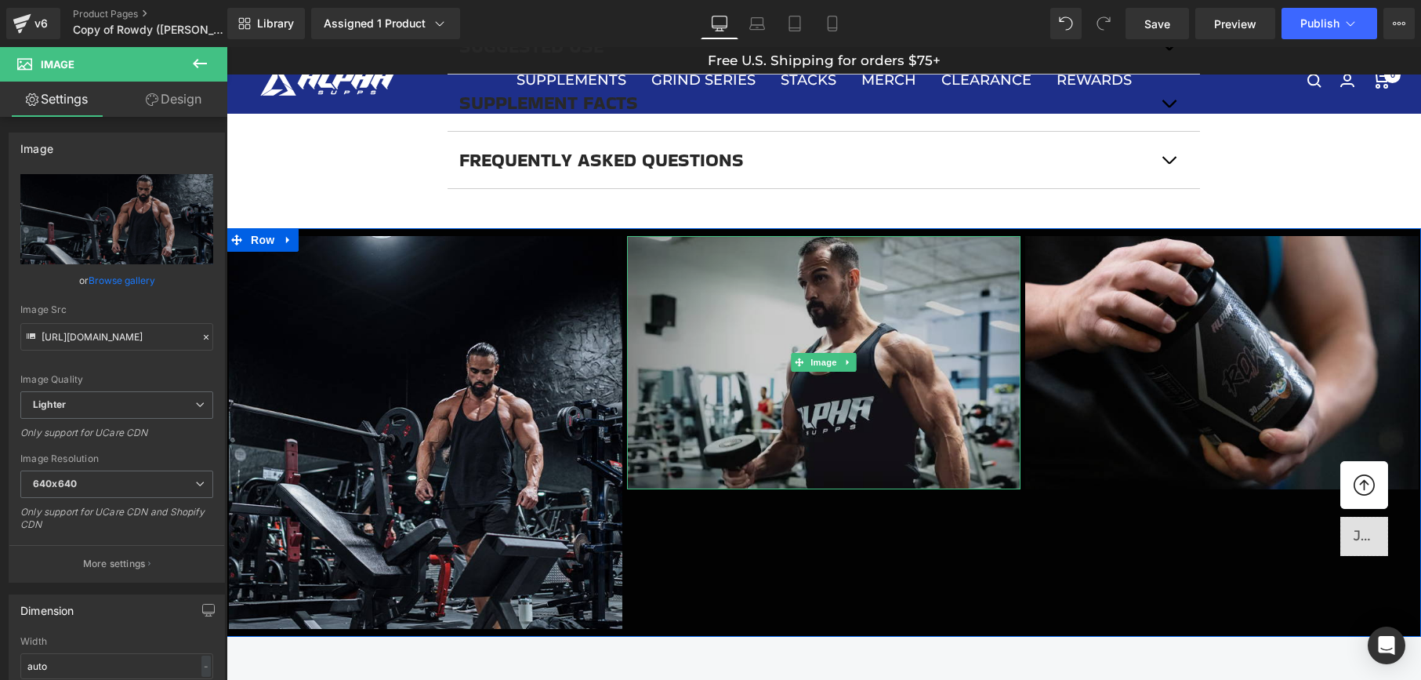
scroll to position [1245, 0]
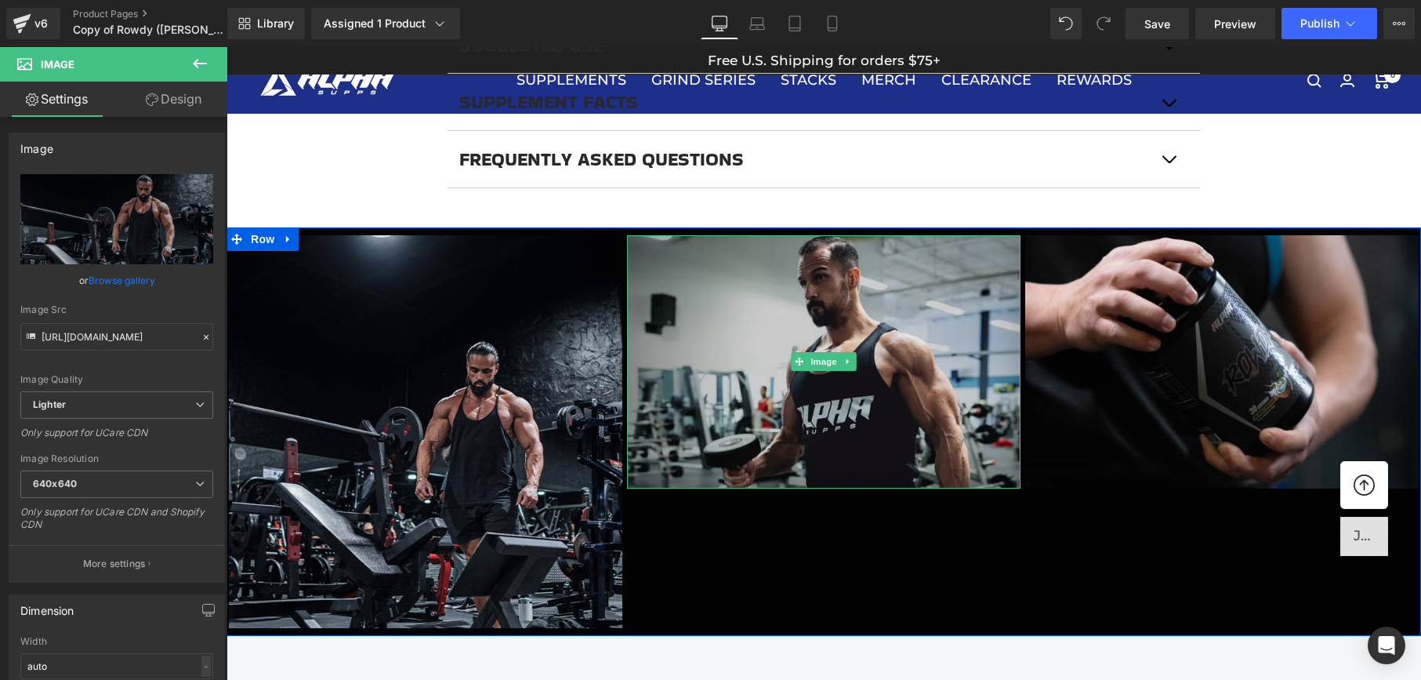
click at [817, 314] on img at bounding box center [823, 362] width 393 height 254
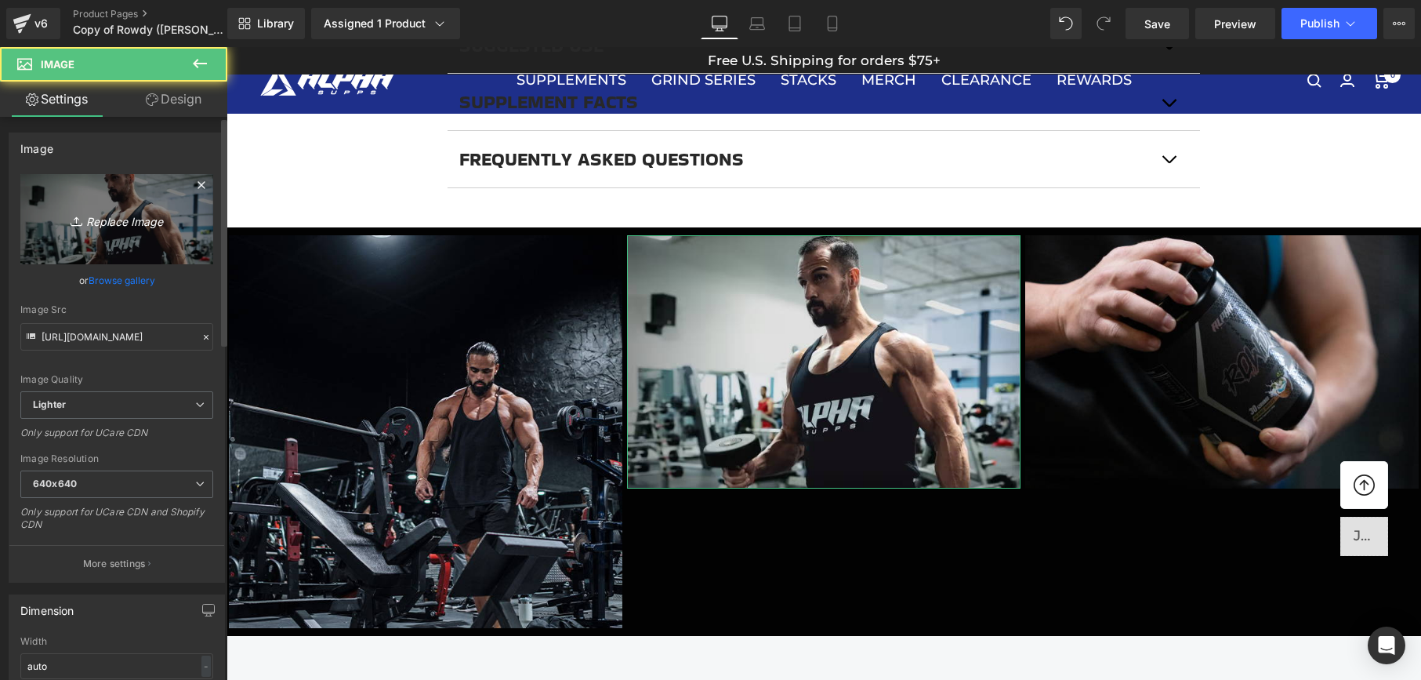
click at [120, 205] on link "Replace Image" at bounding box center [116, 219] width 193 height 90
type input "C:\fakepath\shred1.jpg"
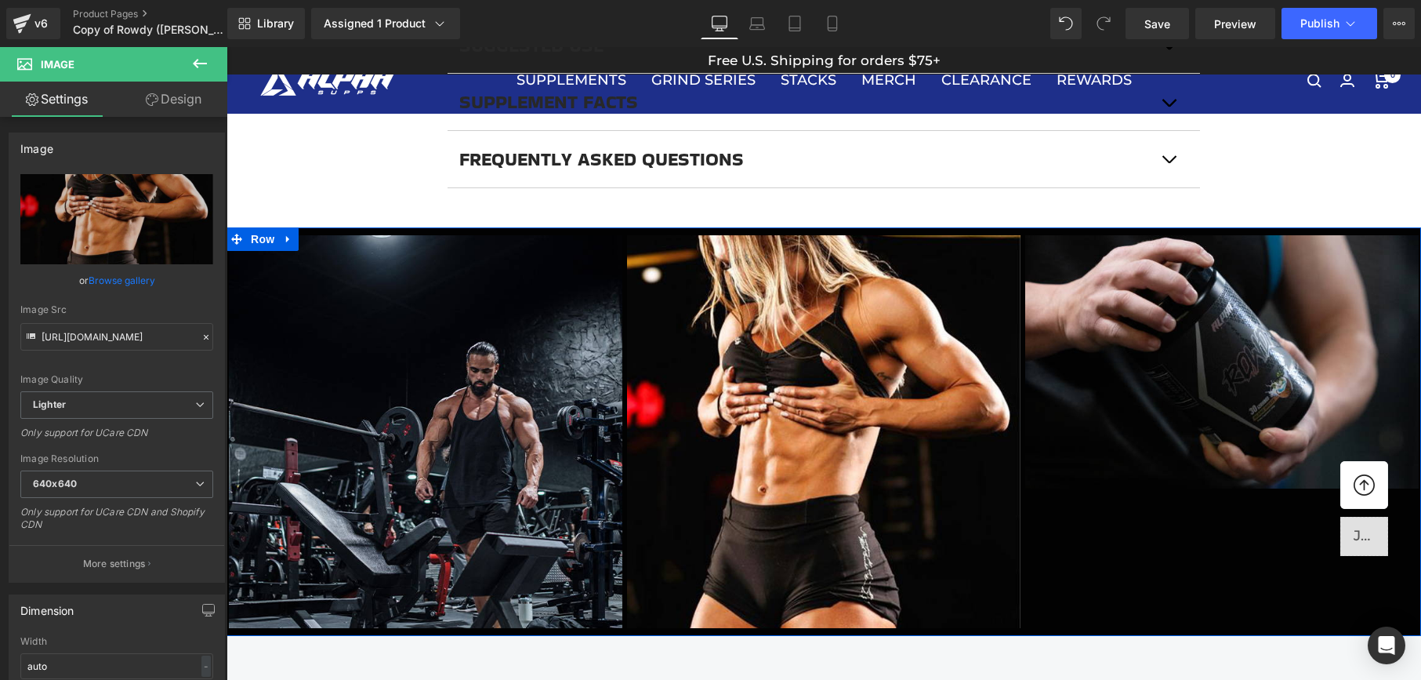
click at [1189, 530] on div "Image Image Image Row" at bounding box center [824, 431] width 1194 height 409
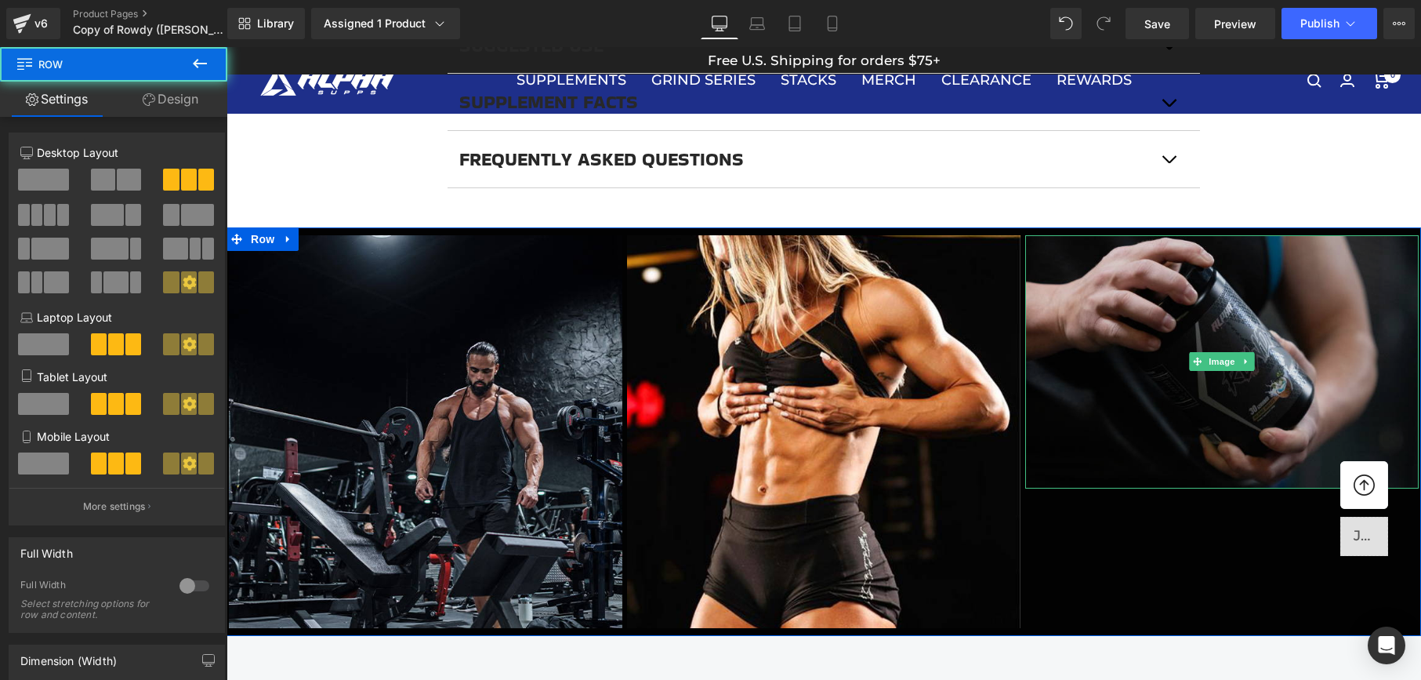
click at [1145, 414] on img at bounding box center [1221, 362] width 393 height 254
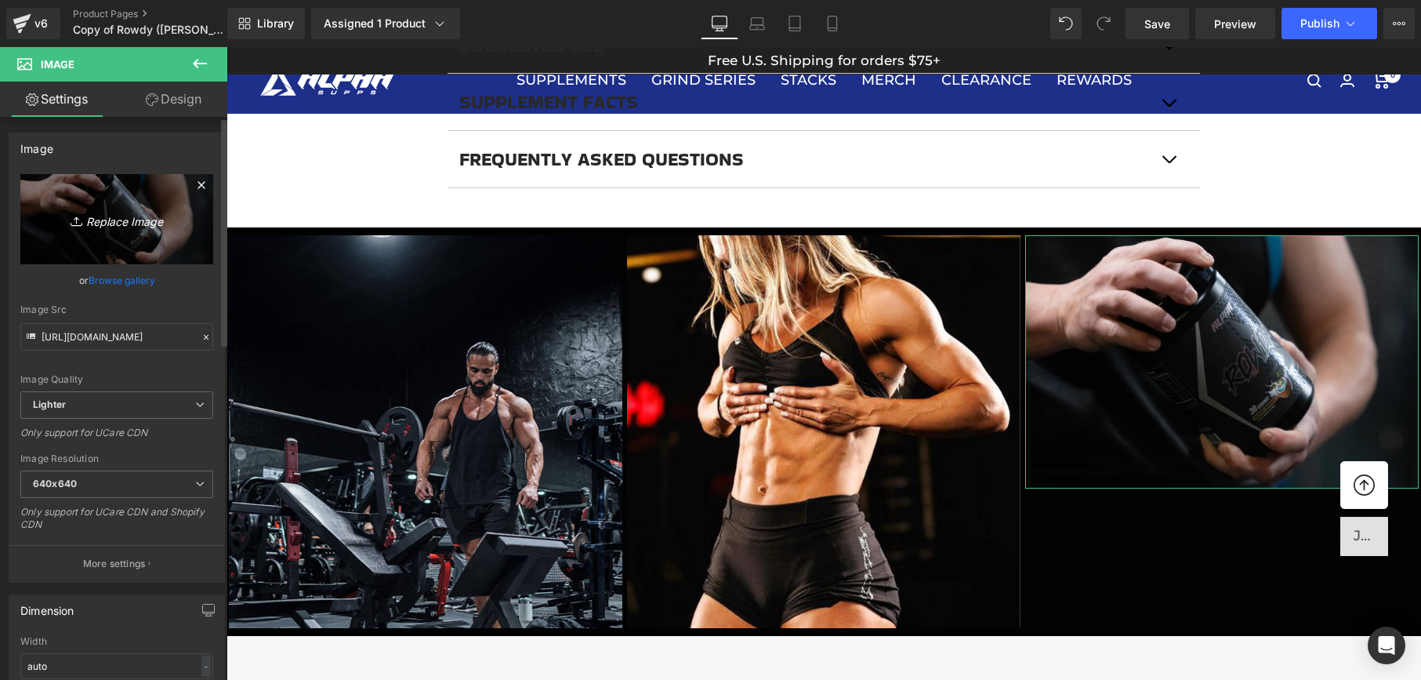
click at [150, 211] on icon "Replace Image" at bounding box center [116, 219] width 125 height 20
type input "C:\fakepath\REYESLYTES.jpg"
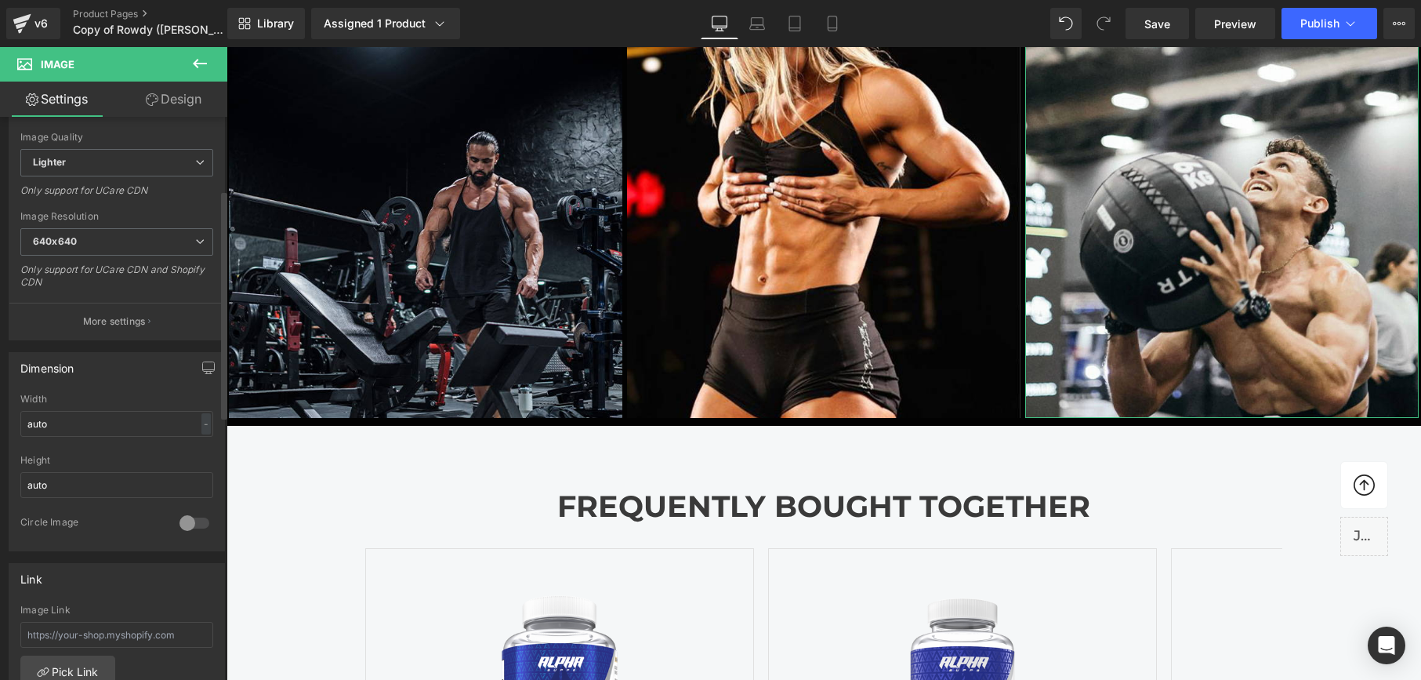
scroll to position [0, 0]
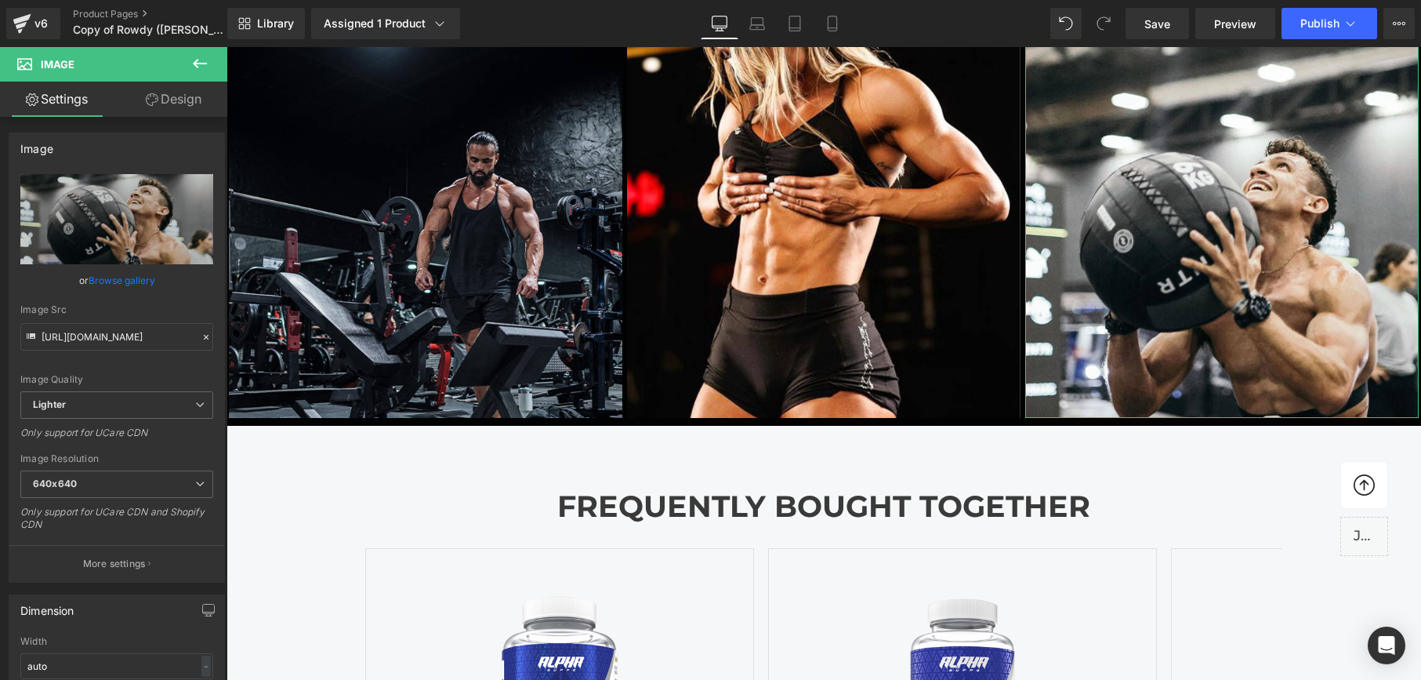
click at [166, 95] on link "Design" at bounding box center [174, 99] width 114 height 35
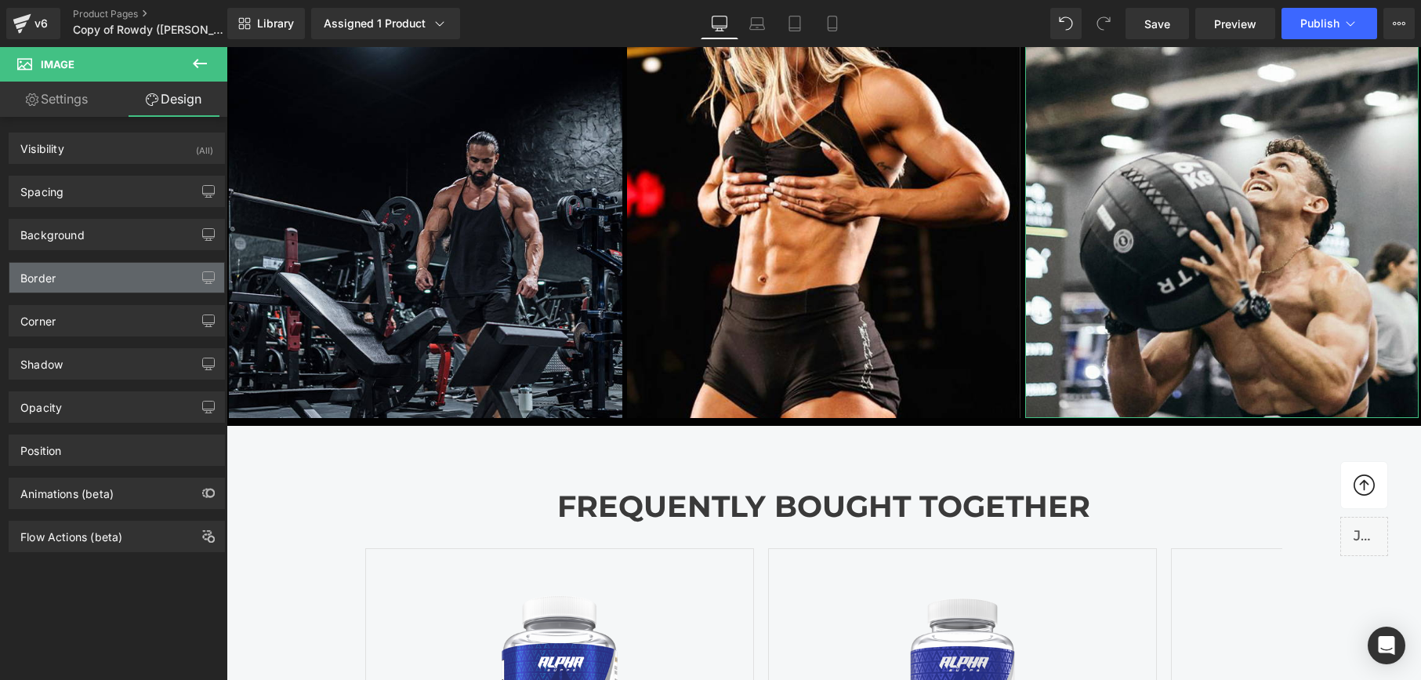
click at [126, 282] on div "Border" at bounding box center [116, 278] width 215 height 30
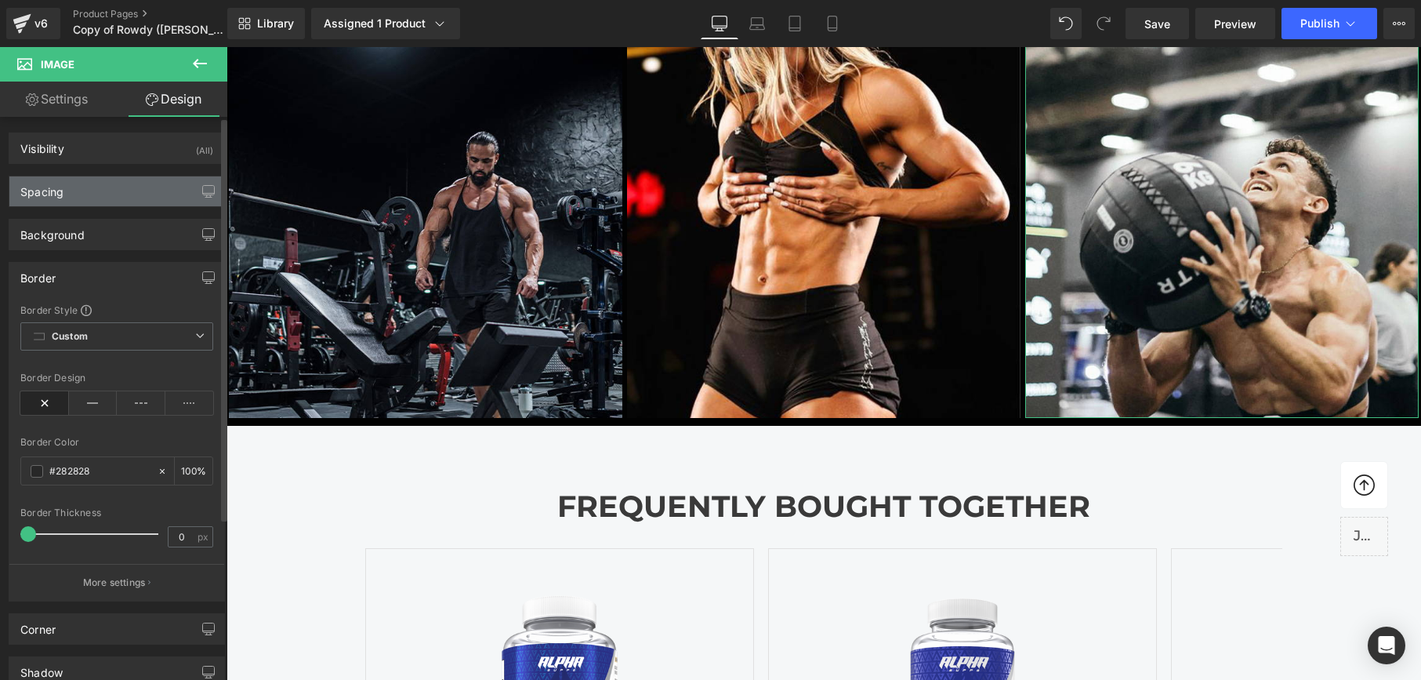
click at [92, 198] on div "Spacing" at bounding box center [116, 191] width 215 height 30
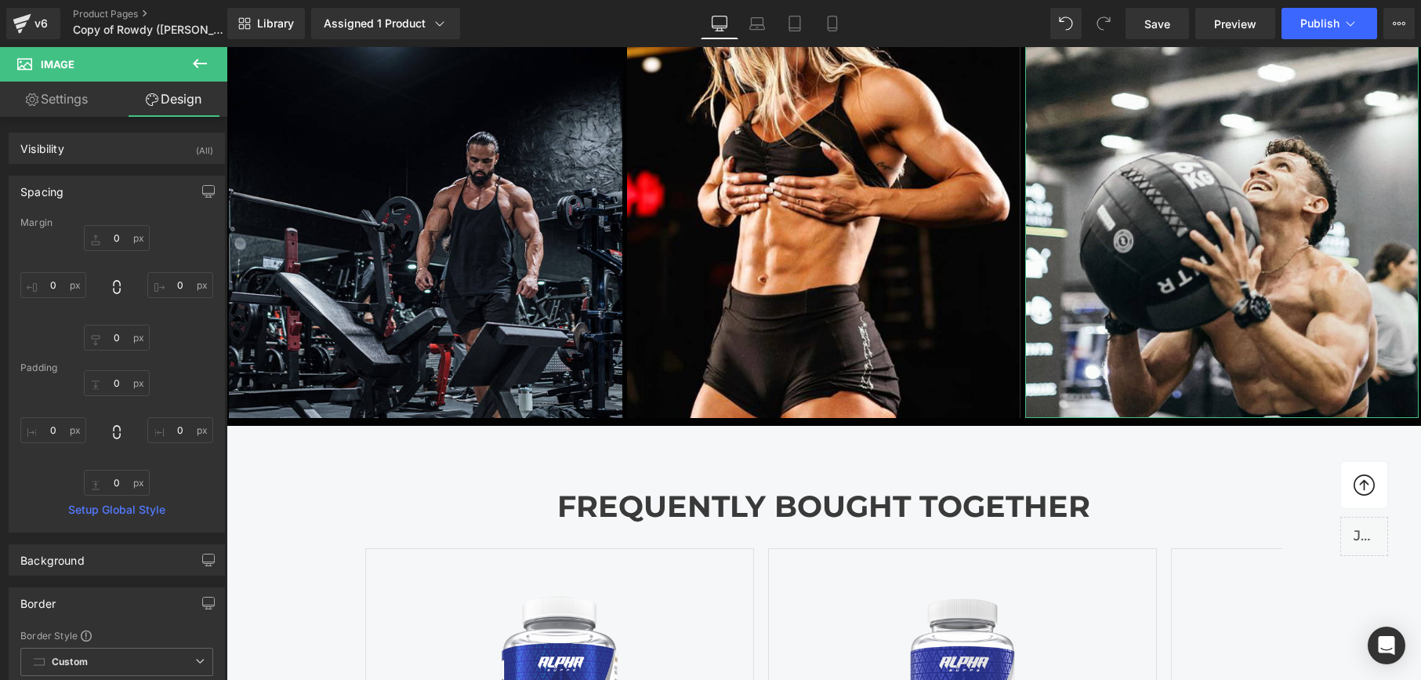
click at [67, 110] on link "Settings" at bounding box center [57, 99] width 114 height 35
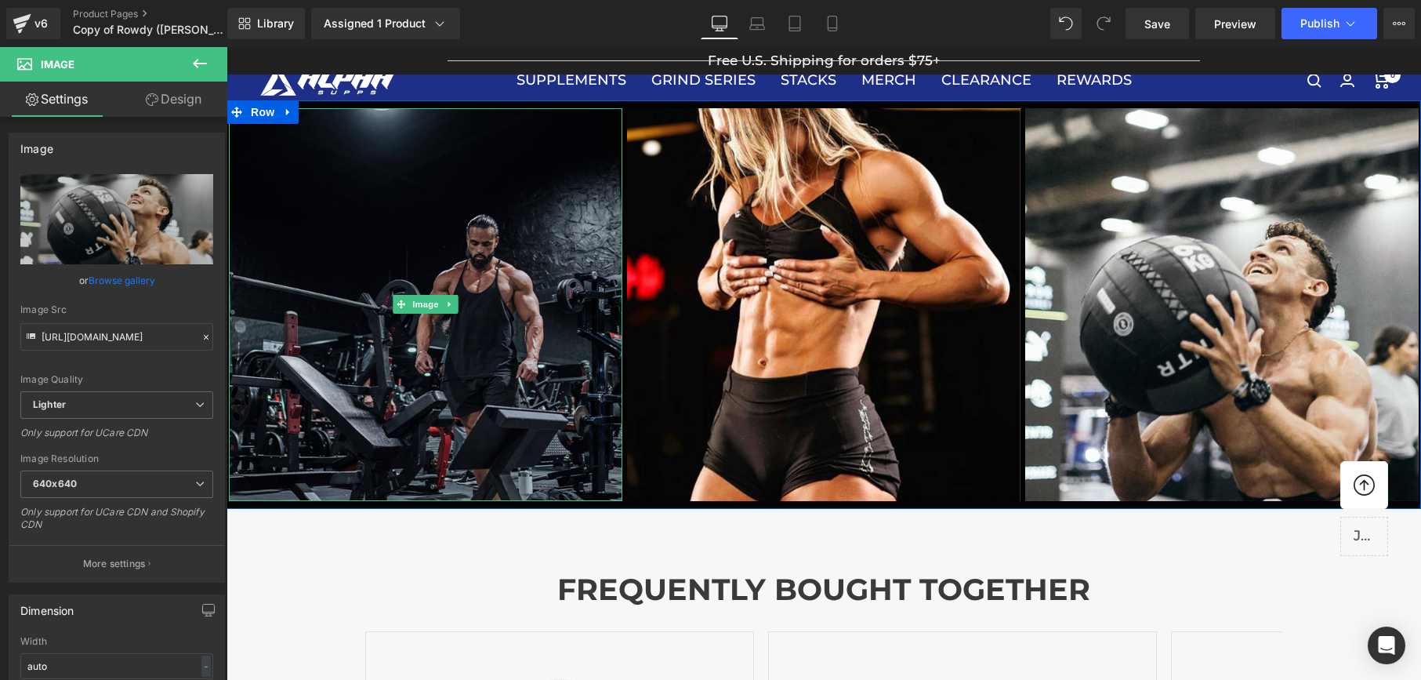
scroll to position [1350, 0]
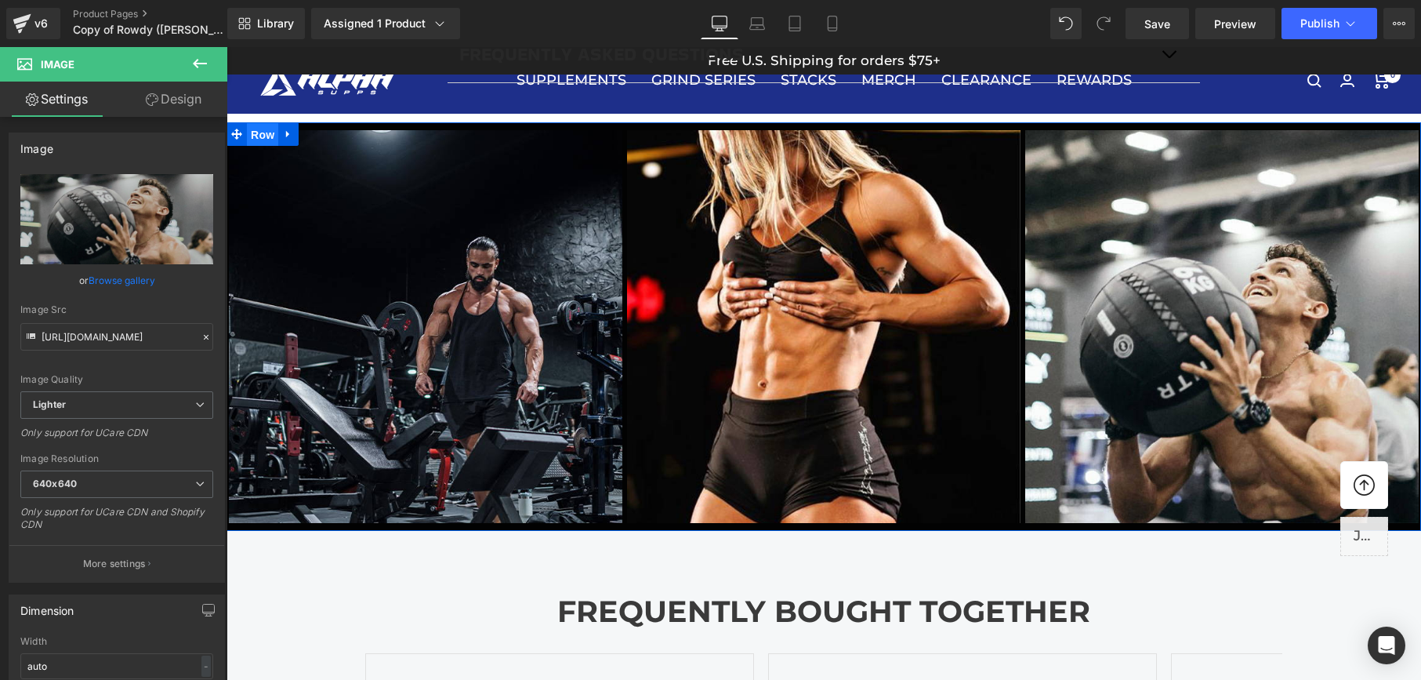
click at [259, 133] on span "Row" at bounding box center [262, 135] width 31 height 24
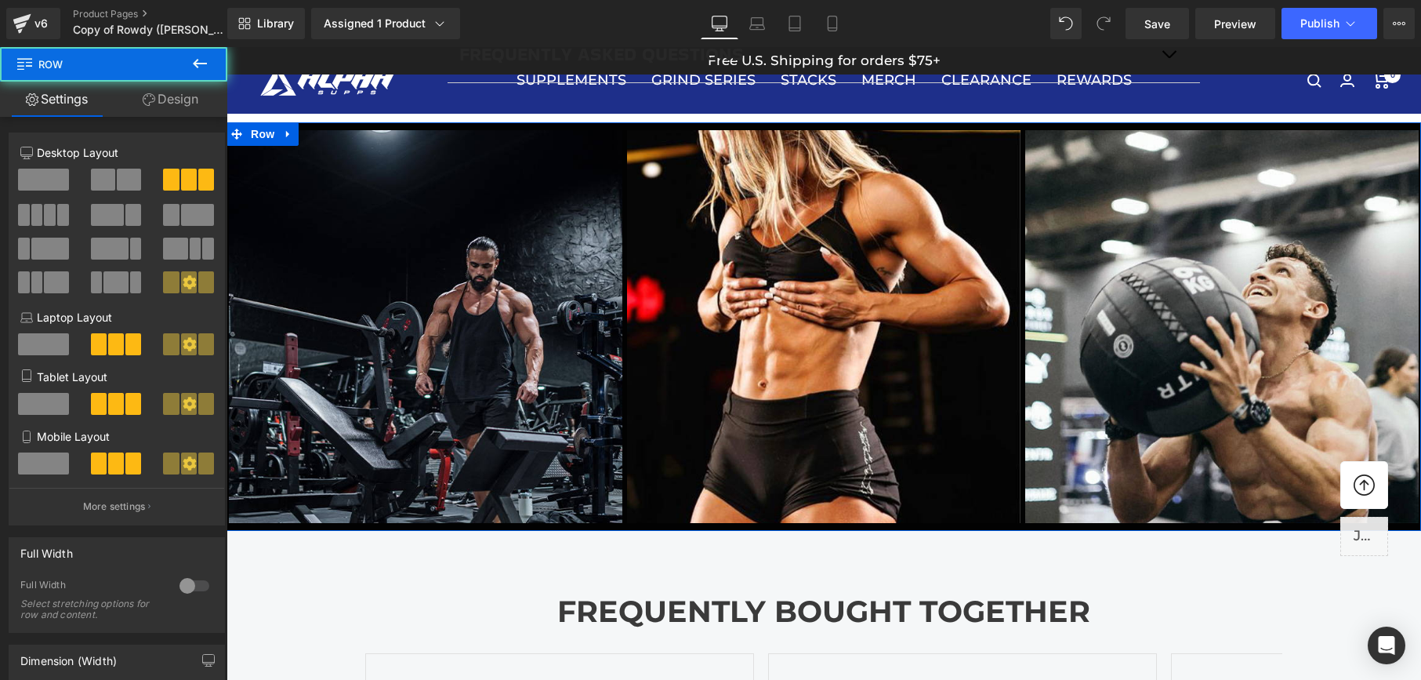
click at [170, 92] on link "Design" at bounding box center [171, 99] width 114 height 35
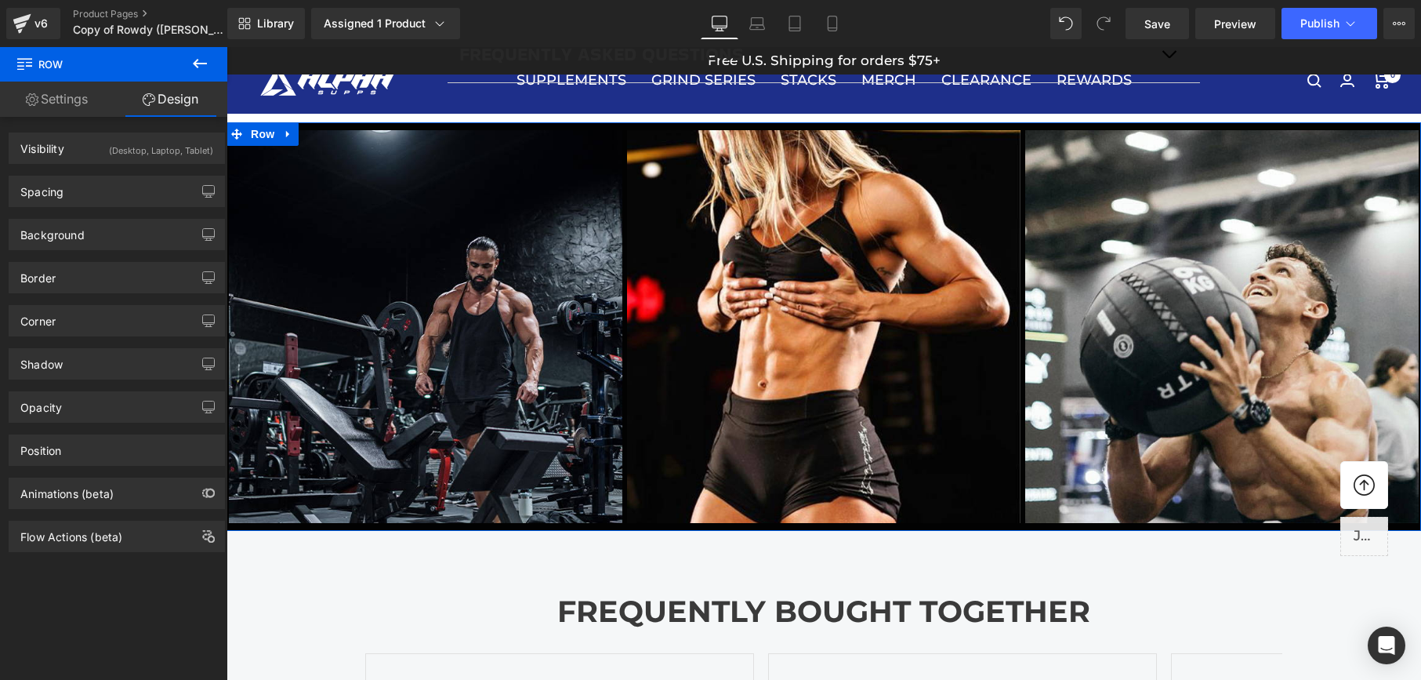
click at [107, 295] on div "Corner Corner Style Custom Custom Setup Global Style Custom Setup Global Style …" at bounding box center [117, 314] width 234 height 43
click at [113, 204] on div "Spacing" at bounding box center [116, 191] width 215 height 30
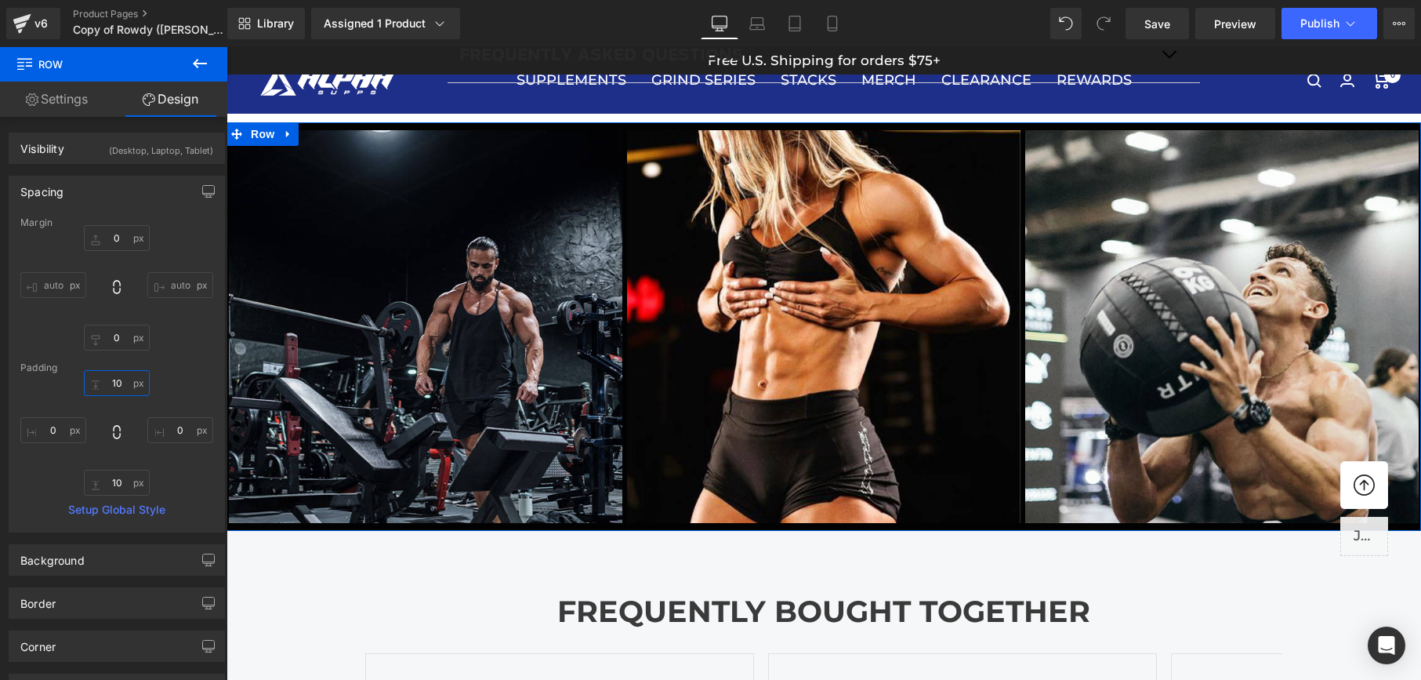
click at [112, 382] on input "10" at bounding box center [117, 383] width 66 height 26
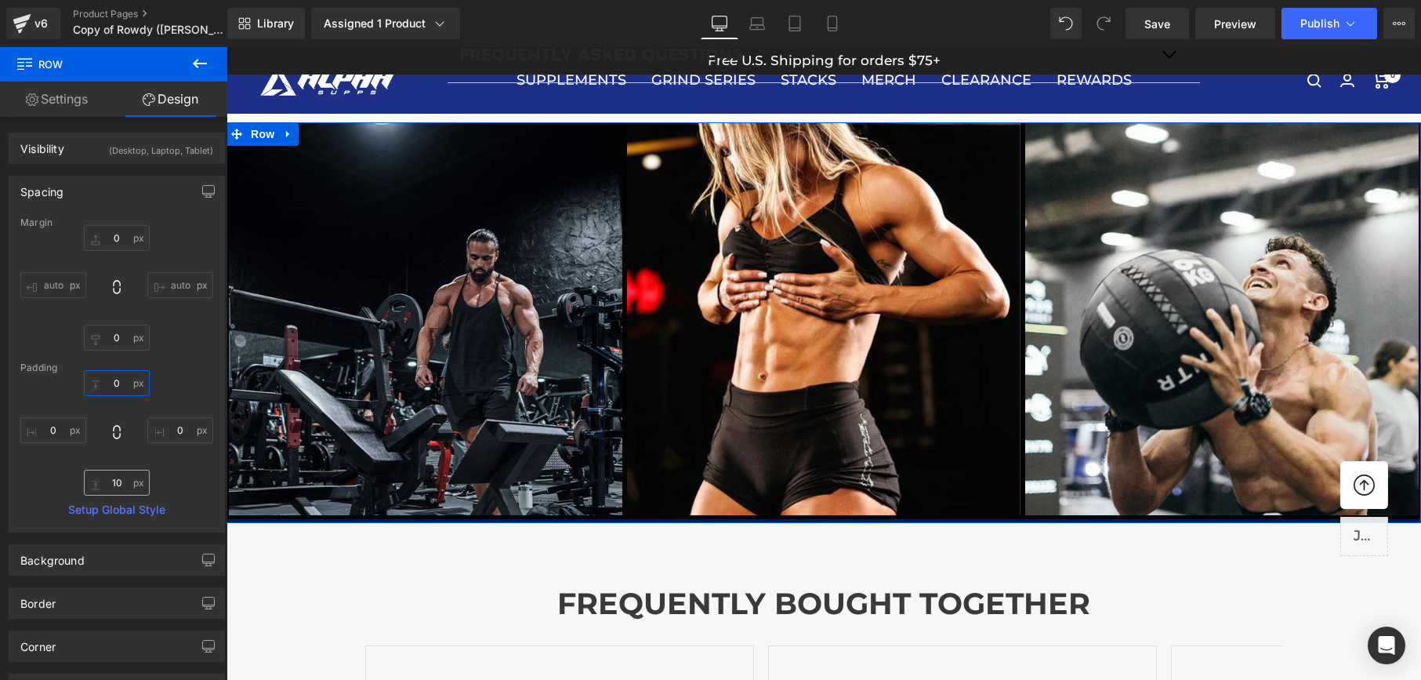
type input "0"
click at [111, 486] on input "10" at bounding box center [117, 482] width 66 height 26
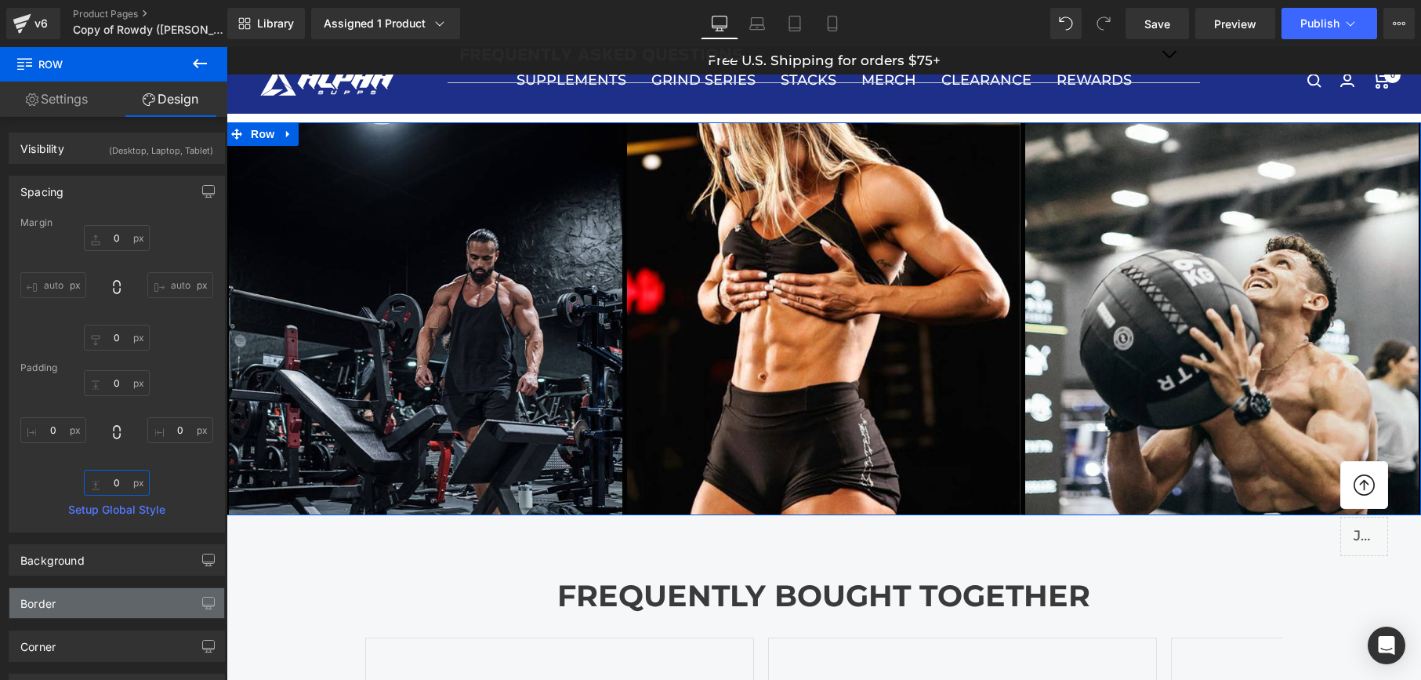
type input "0"
click at [107, 601] on div "Border" at bounding box center [116, 603] width 215 height 30
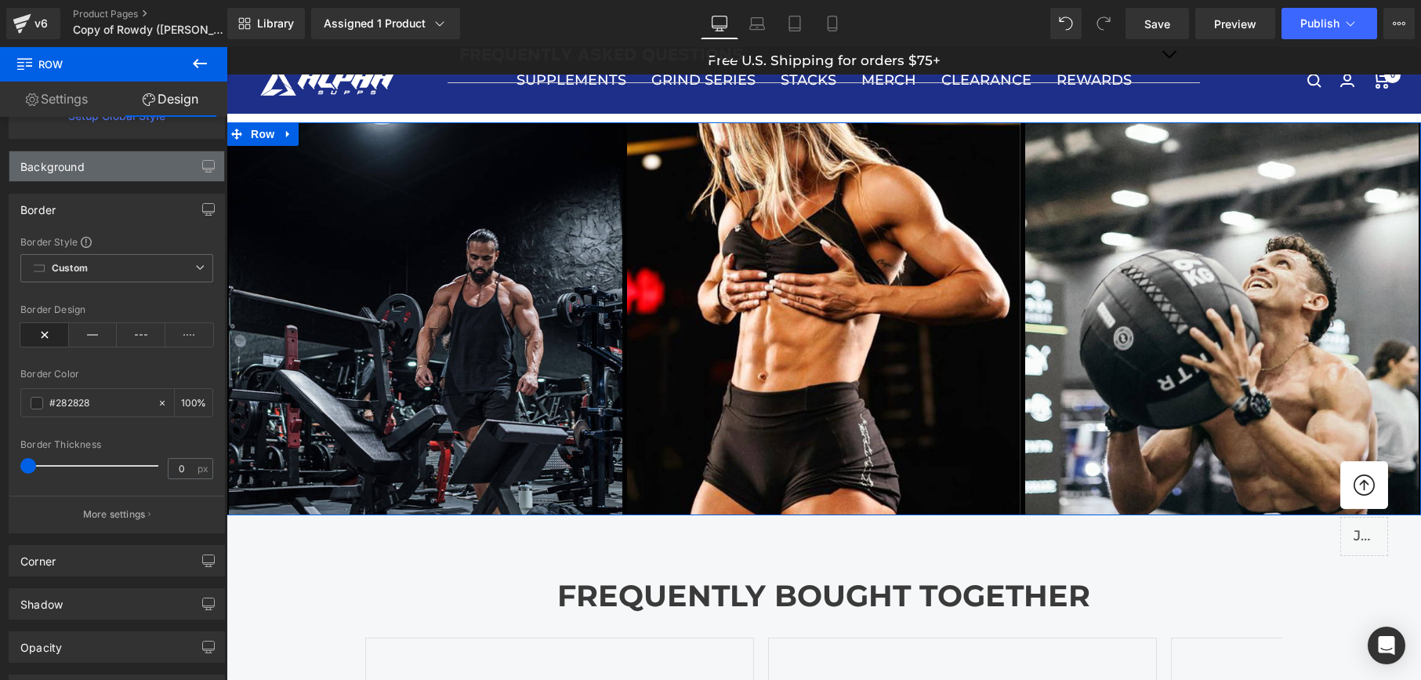
scroll to position [0, 0]
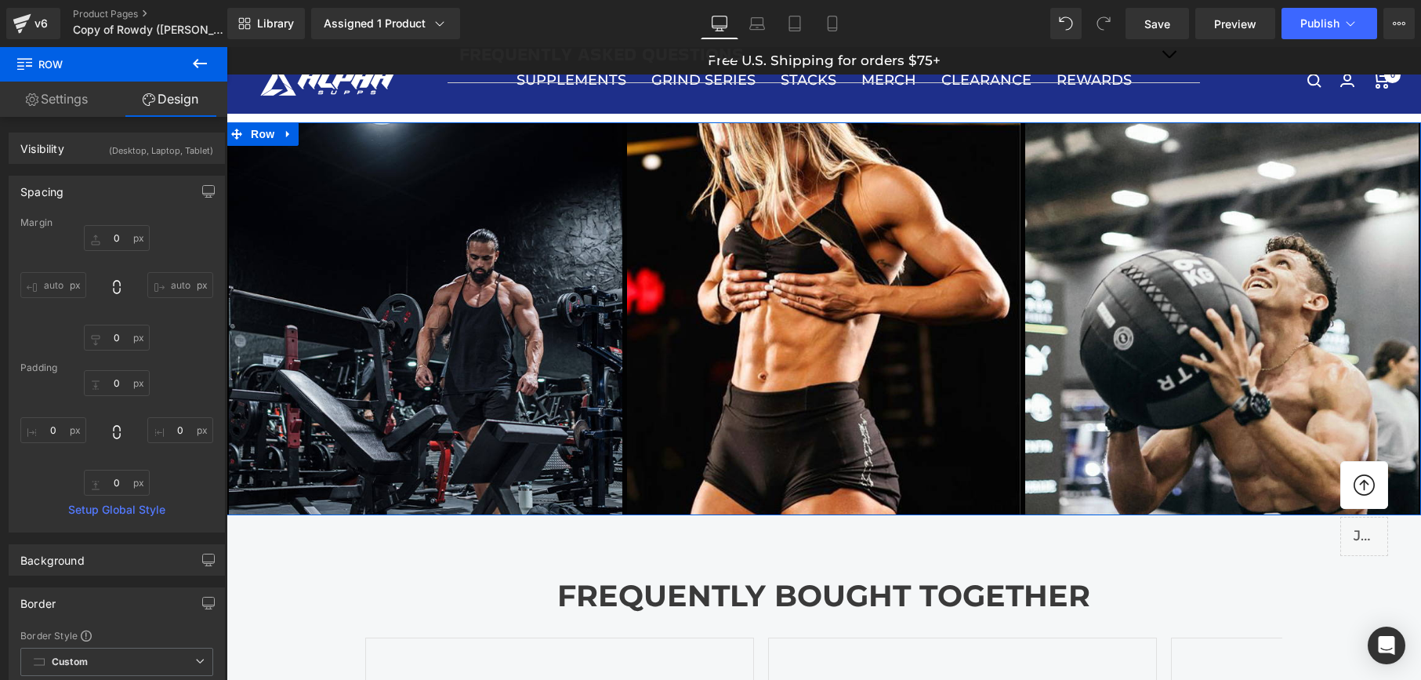
click at [61, 96] on link "Settings" at bounding box center [57, 99] width 114 height 35
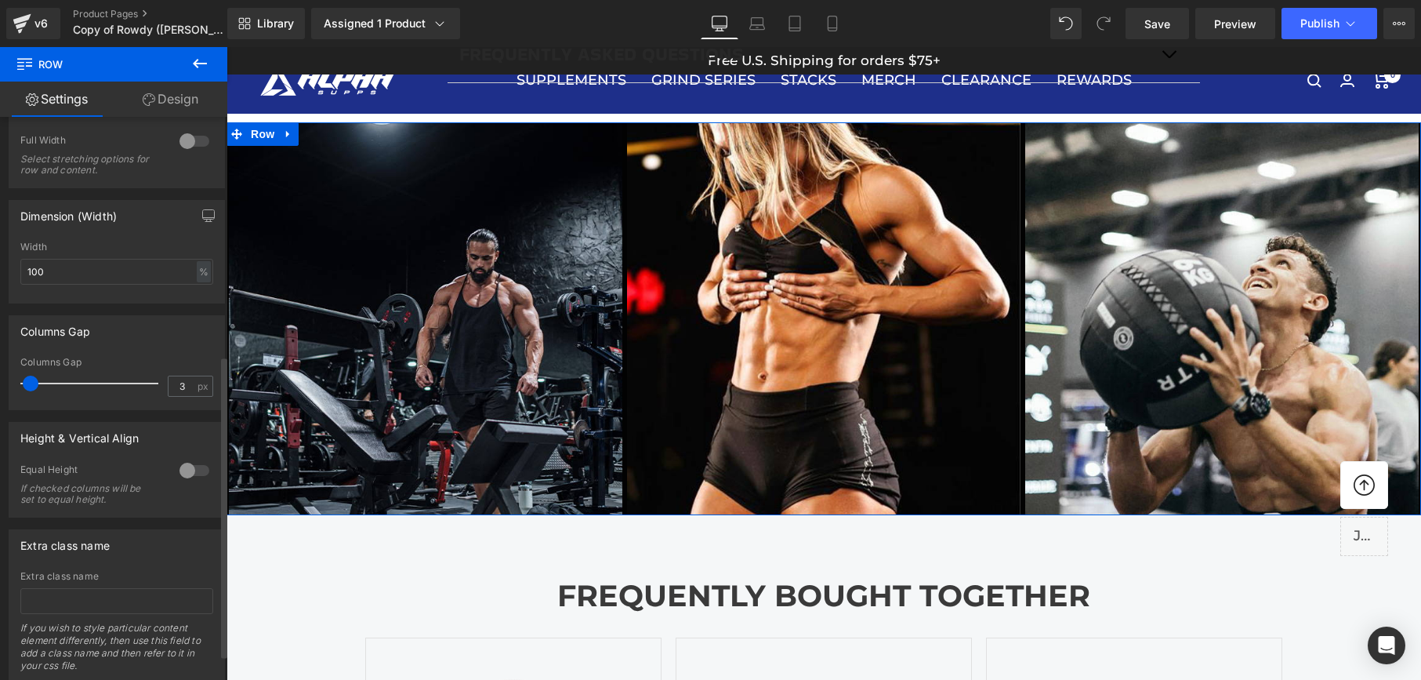
scroll to position [492, 0]
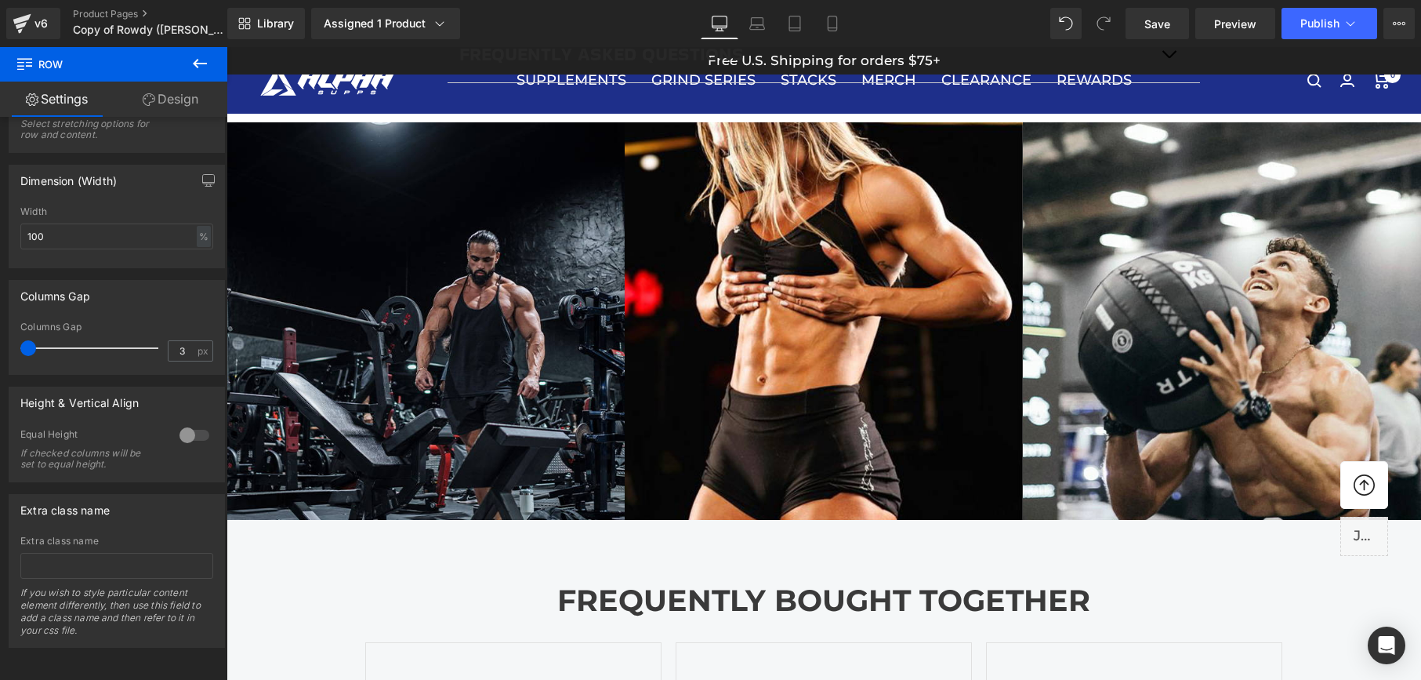
drag, startPoint x: 34, startPoint y: 335, endPoint x: -45, endPoint y: 328, distance: 78.8
click at [0, 328] on html "Row You are previewing how the will restyle your page. You can not edit Element…" at bounding box center [710, 340] width 1421 height 680
click at [1156, 26] on span "Save" at bounding box center [1157, 24] width 26 height 16
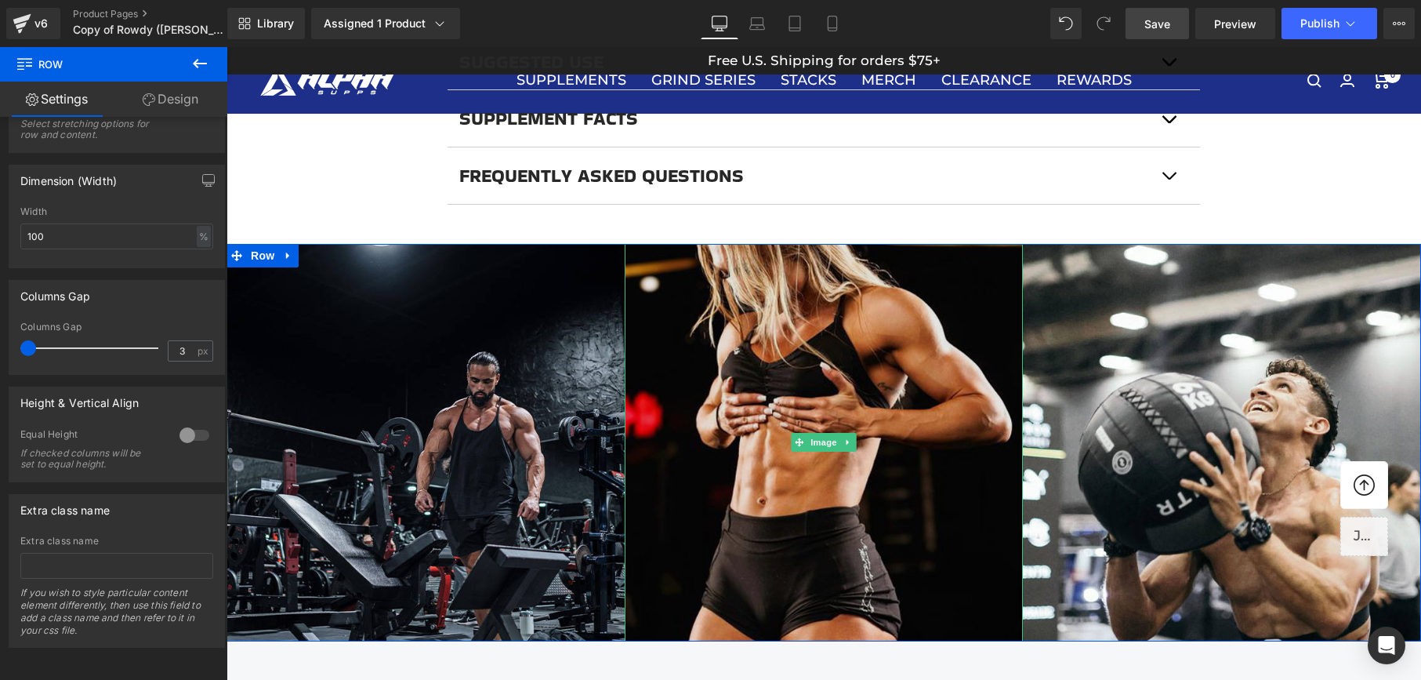
scroll to position [1226, 0]
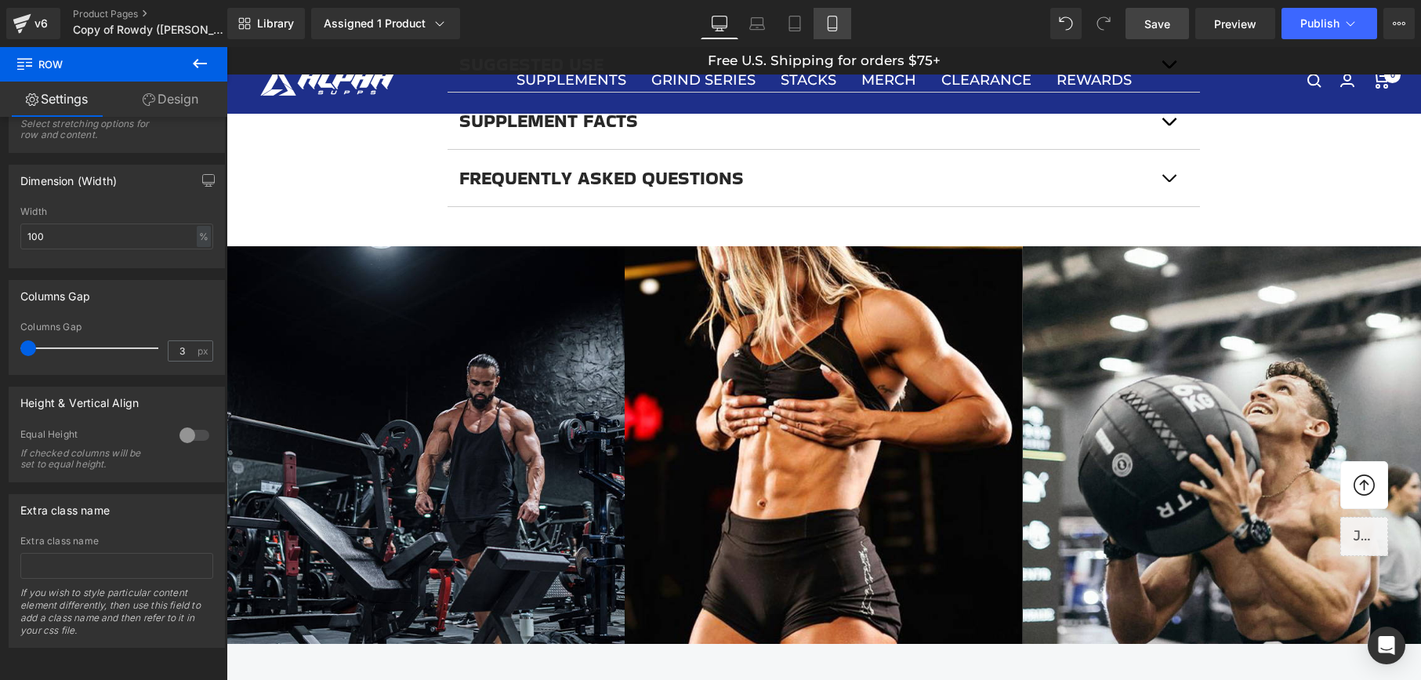
click at [834, 24] on icon at bounding box center [833, 24] width 16 height 16
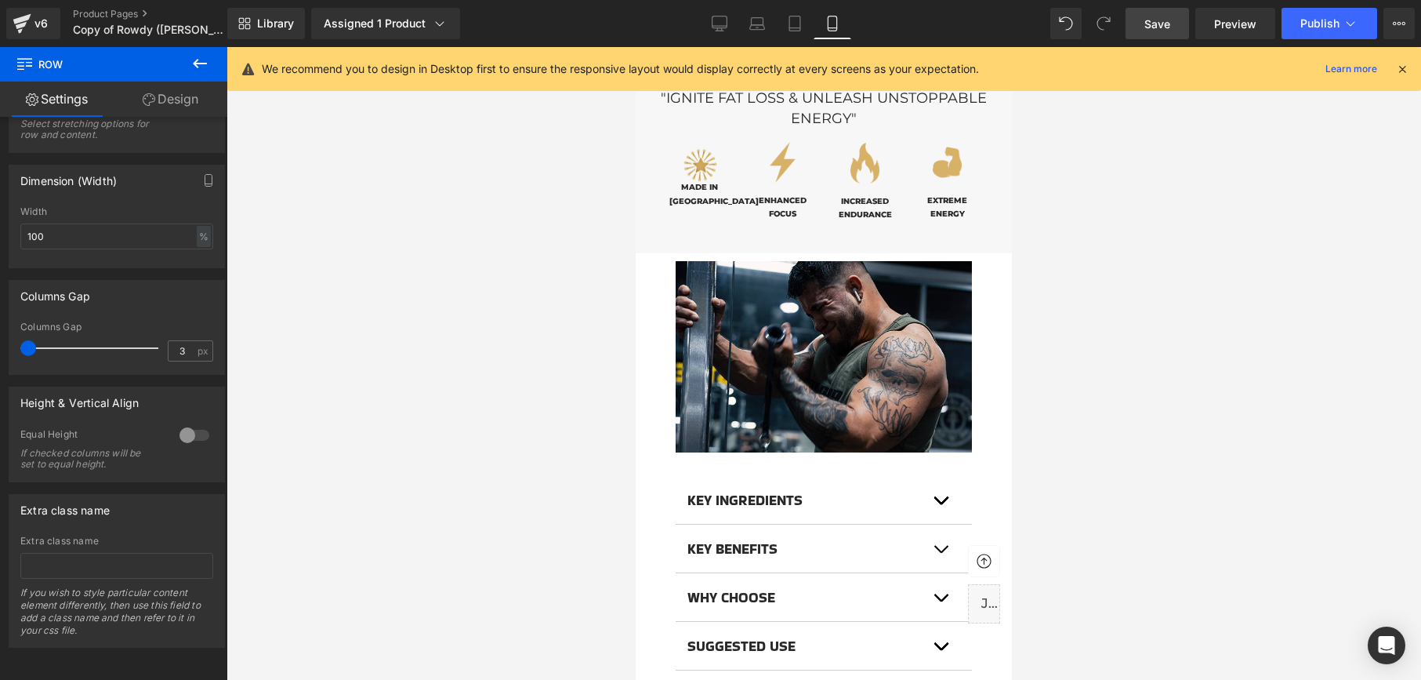
scroll to position [1015, 0]
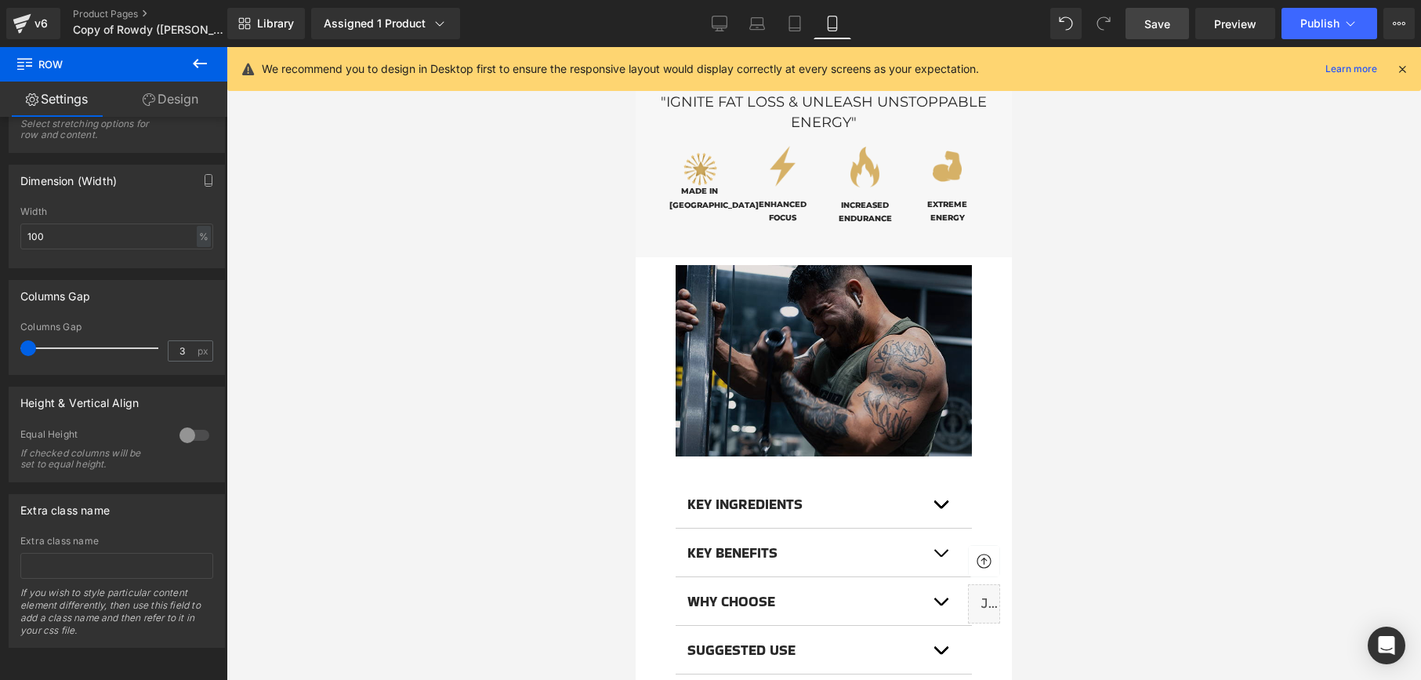
click at [874, 320] on img at bounding box center [824, 360] width 296 height 191
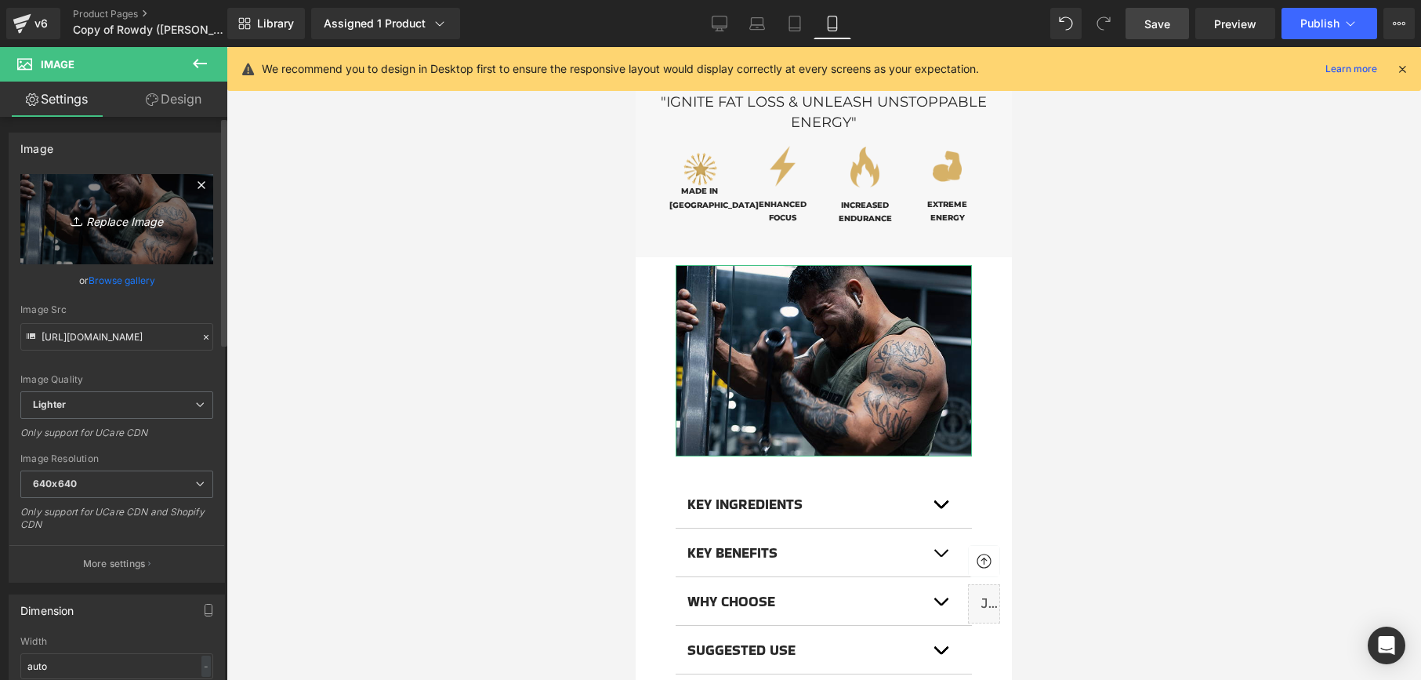
click at [138, 219] on icon "Replace Image" at bounding box center [116, 219] width 125 height 20
type input "C:\fakepath\shred2.jpg"
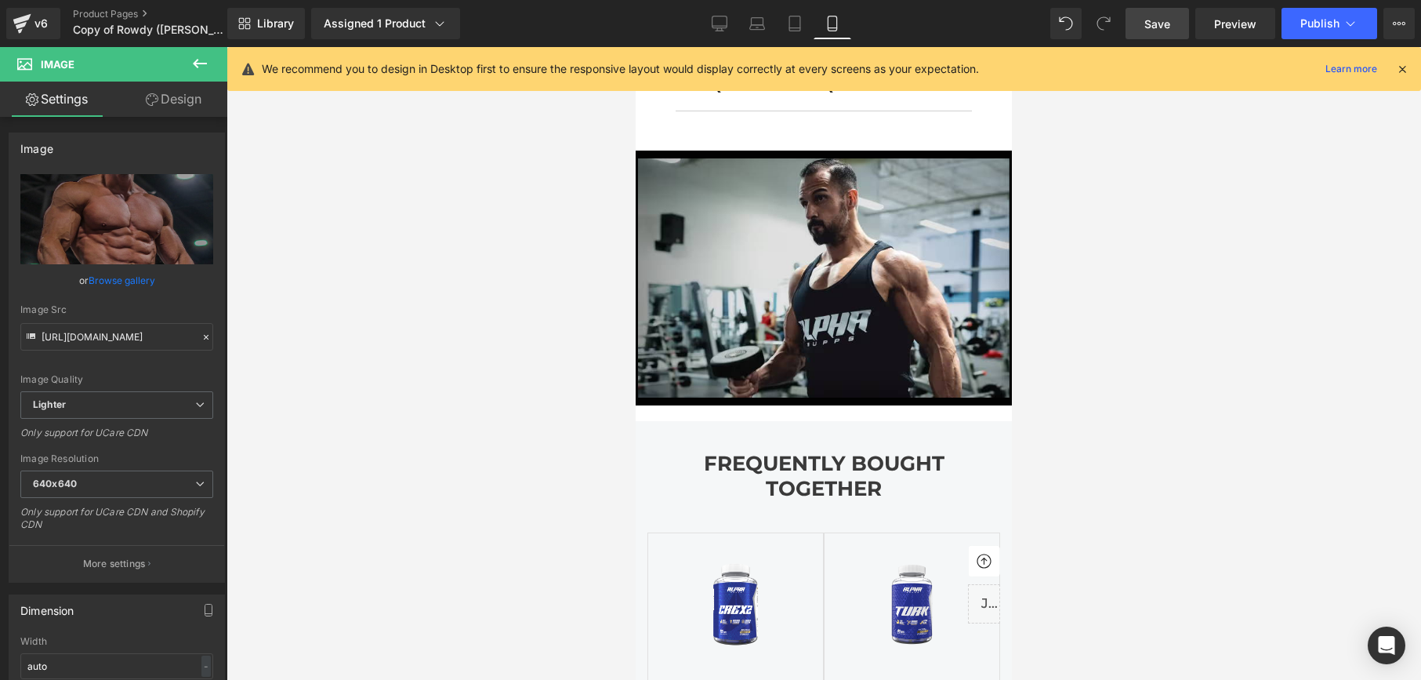
scroll to position [1774, 0]
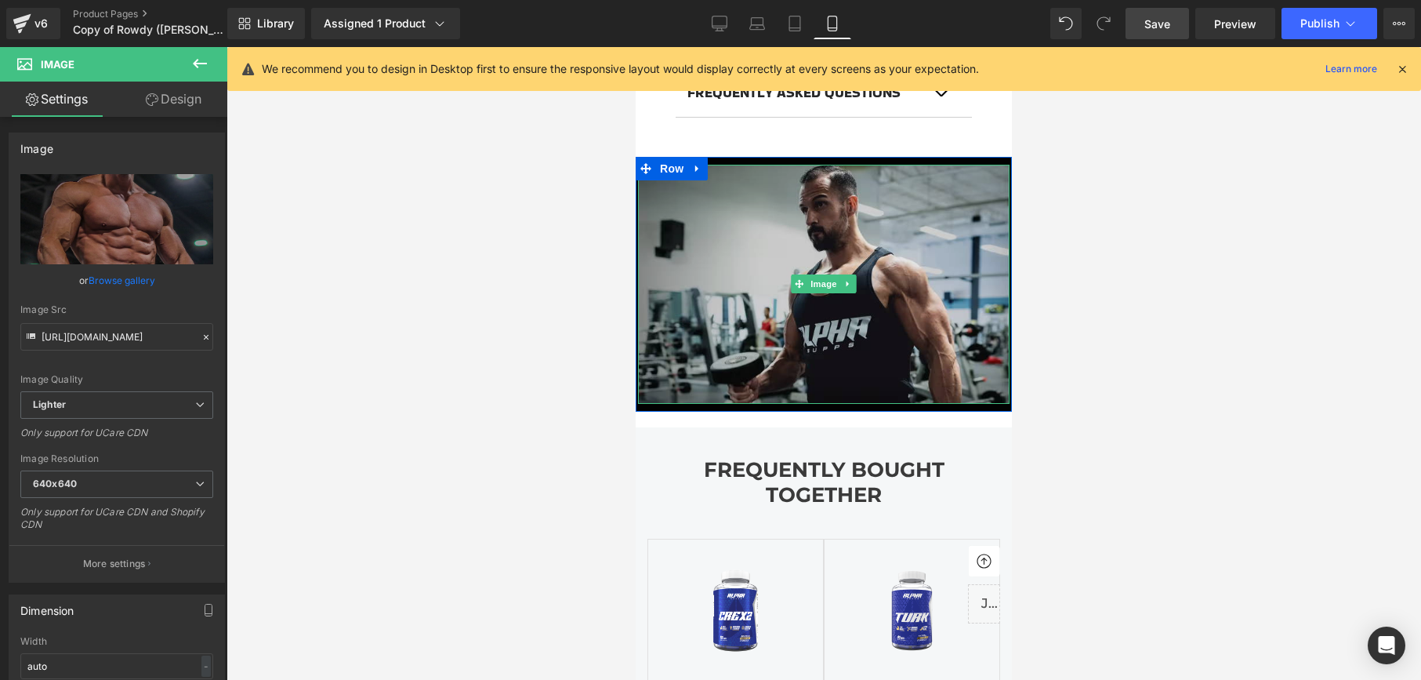
click at [849, 291] on link at bounding box center [848, 283] width 16 height 19
click at [815, 332] on img at bounding box center [824, 285] width 372 height 240
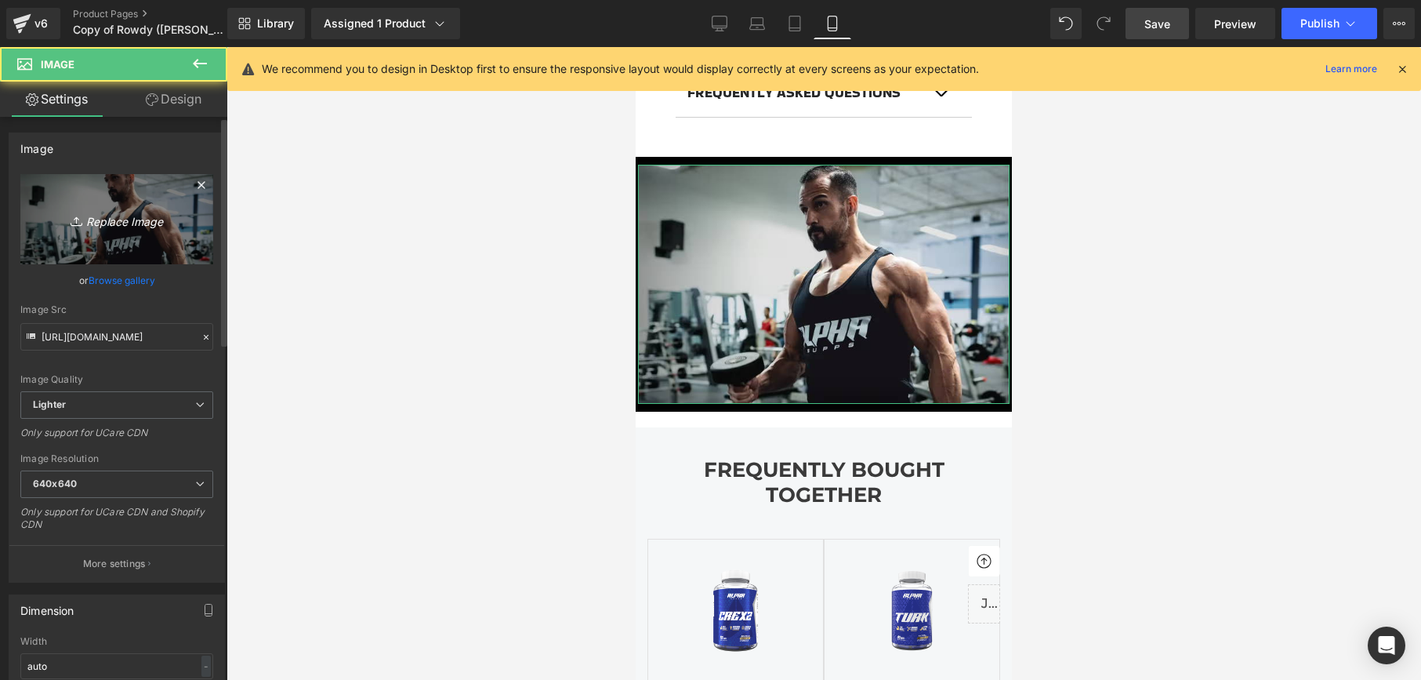
click at [141, 228] on icon "Replace Image" at bounding box center [116, 219] width 125 height 20
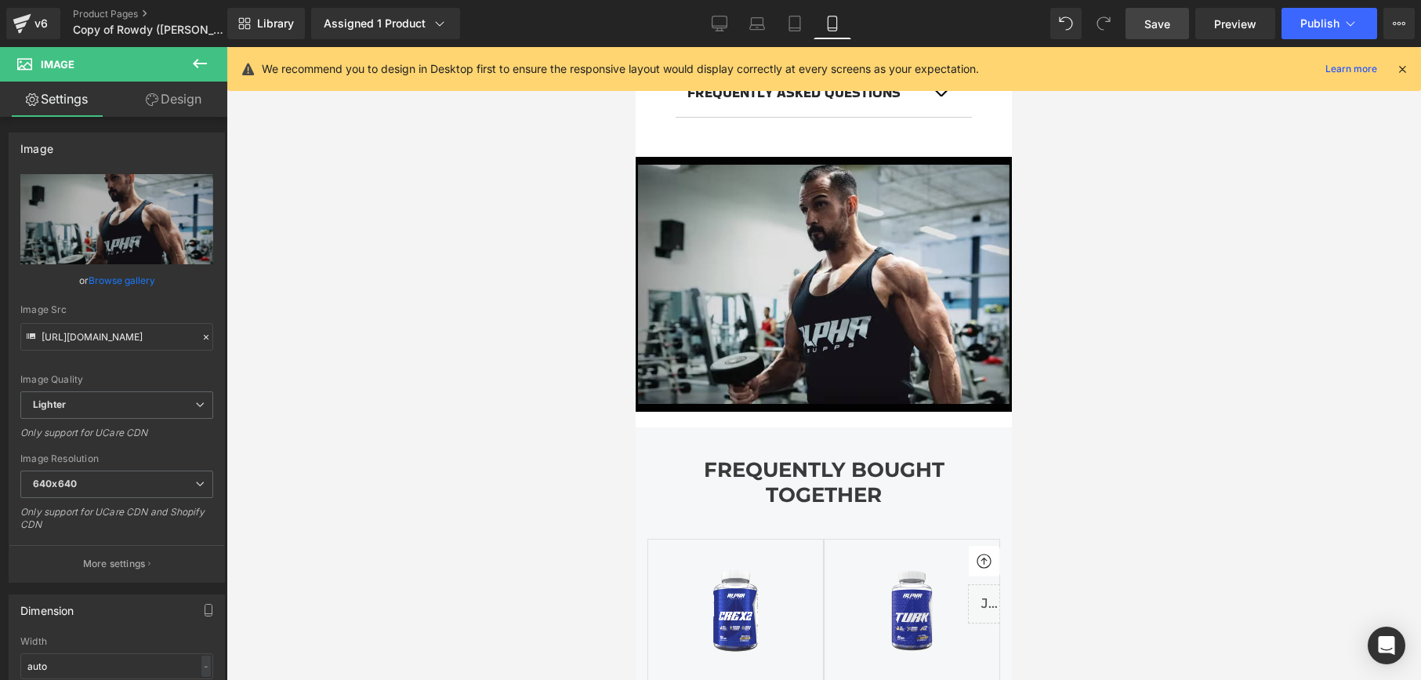
type input "C:\fakepath\iso3.jpg"
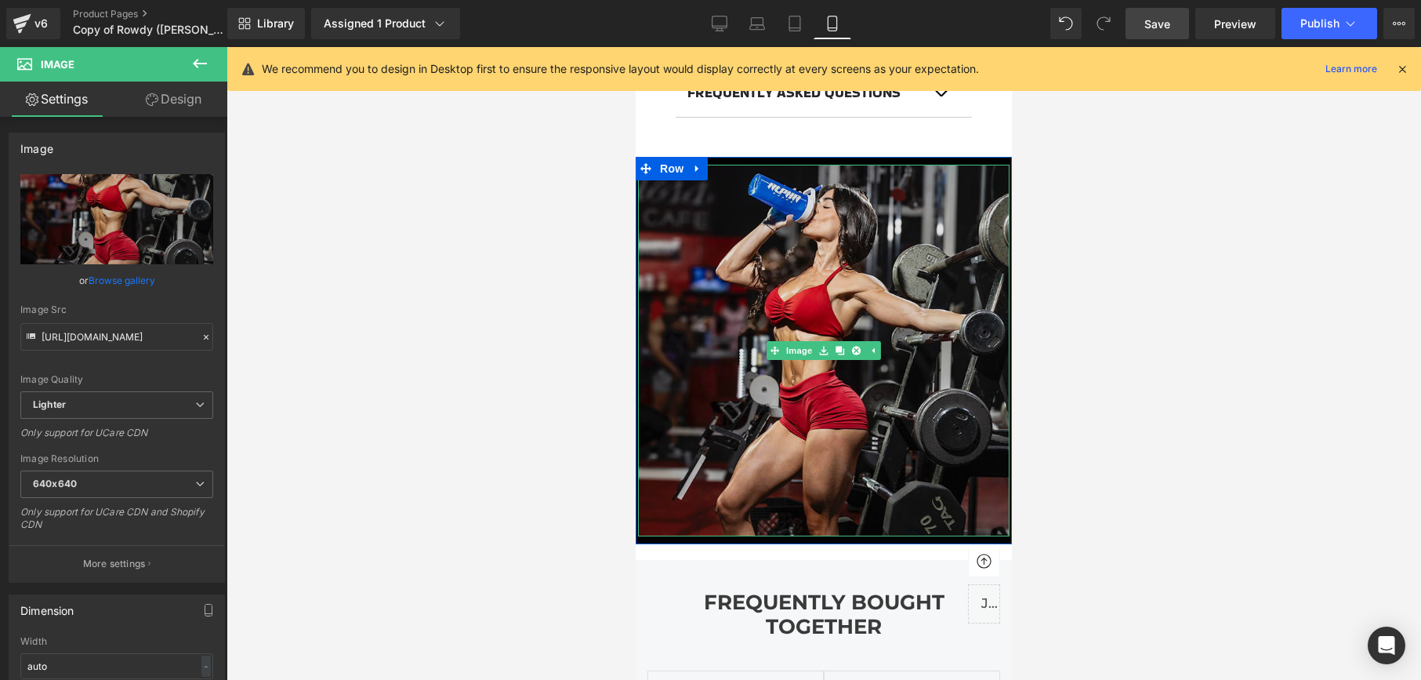
click at [820, 294] on img at bounding box center [824, 351] width 372 height 372
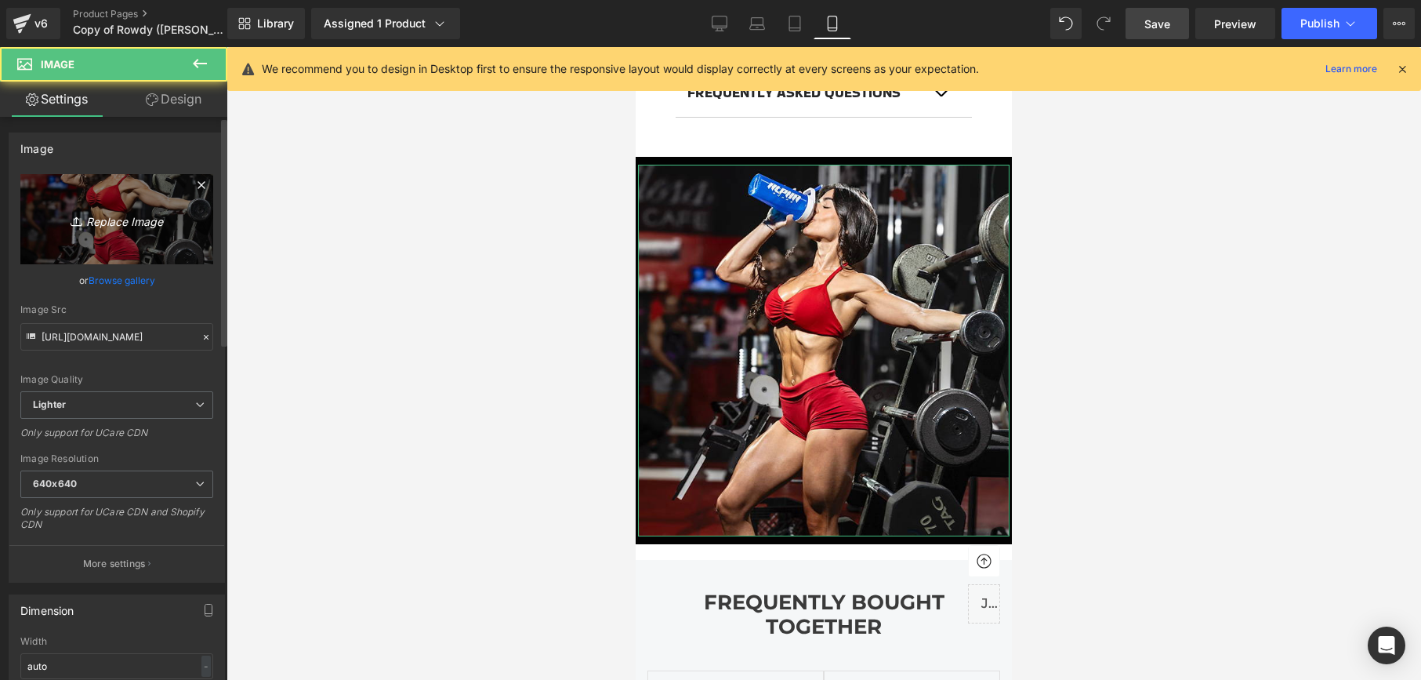
click at [148, 198] on link "Replace Image" at bounding box center [116, 219] width 193 height 90
type input "C:\fakepath\shred1.jpg"
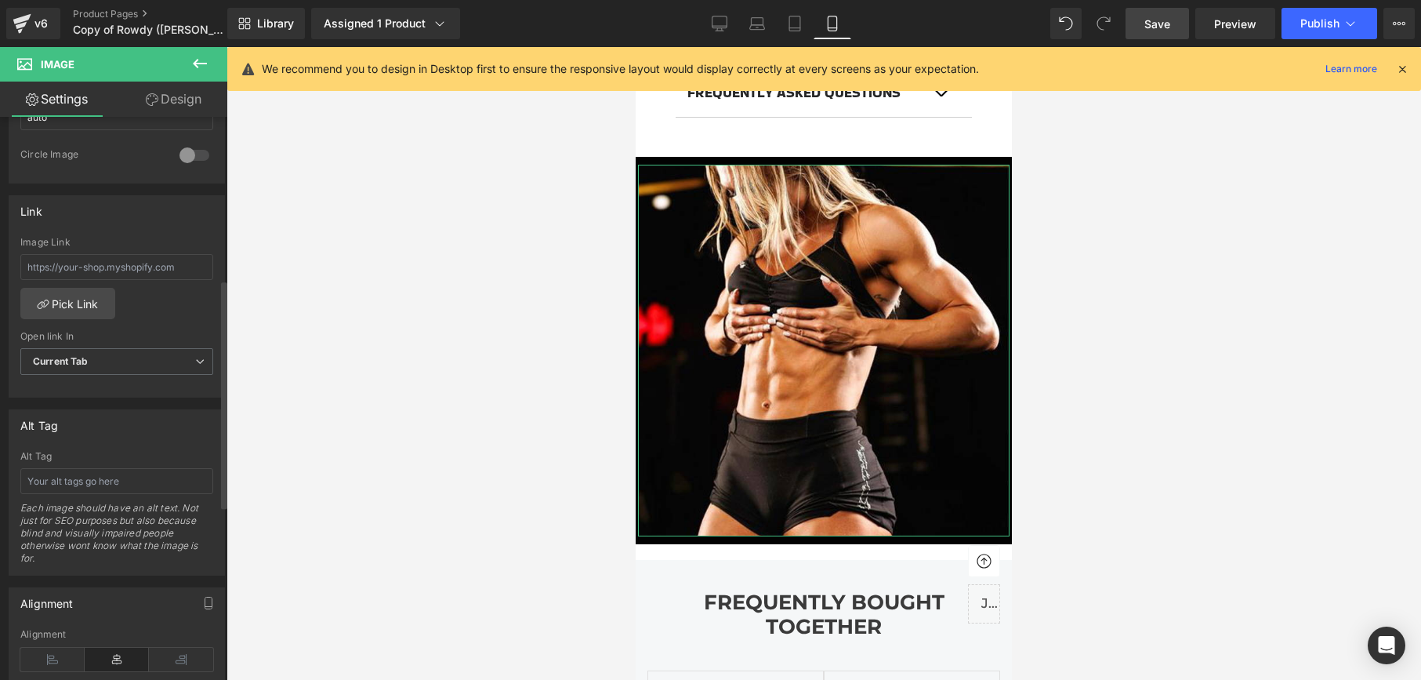
scroll to position [0, 0]
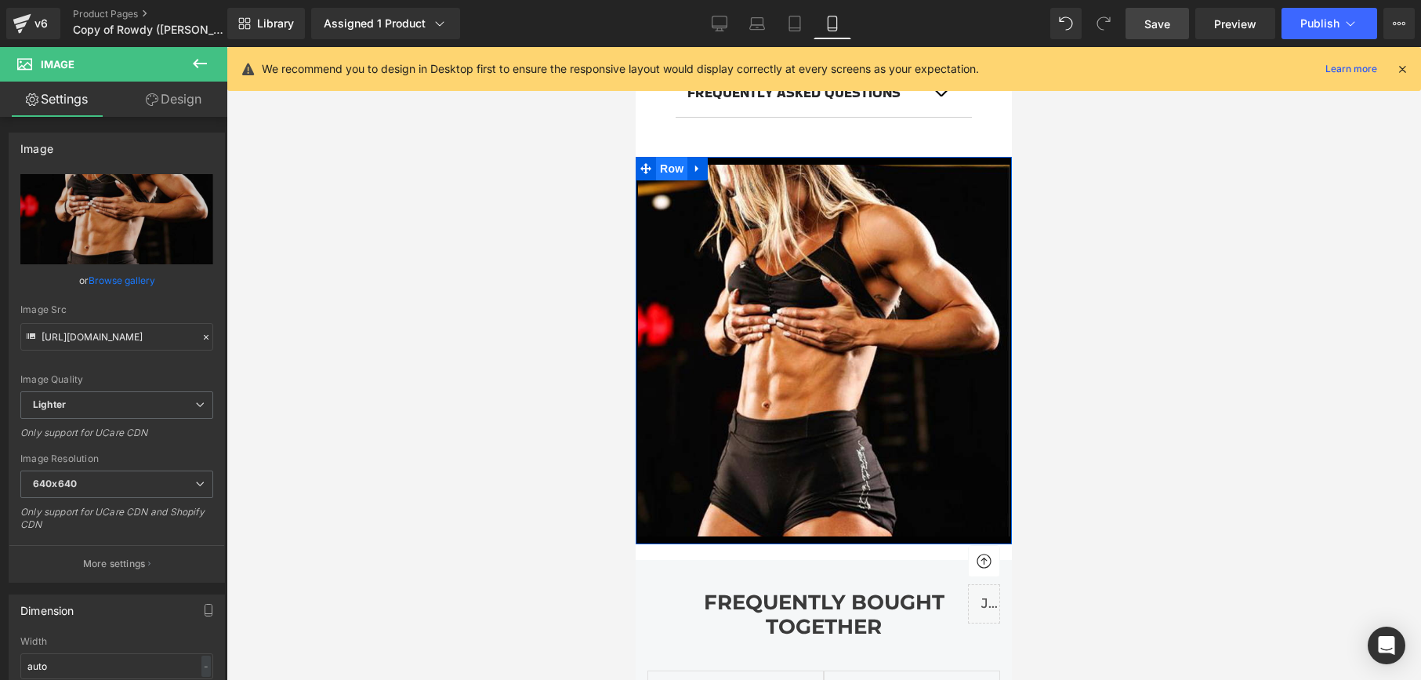
click at [667, 173] on span "Row" at bounding box center [671, 169] width 31 height 24
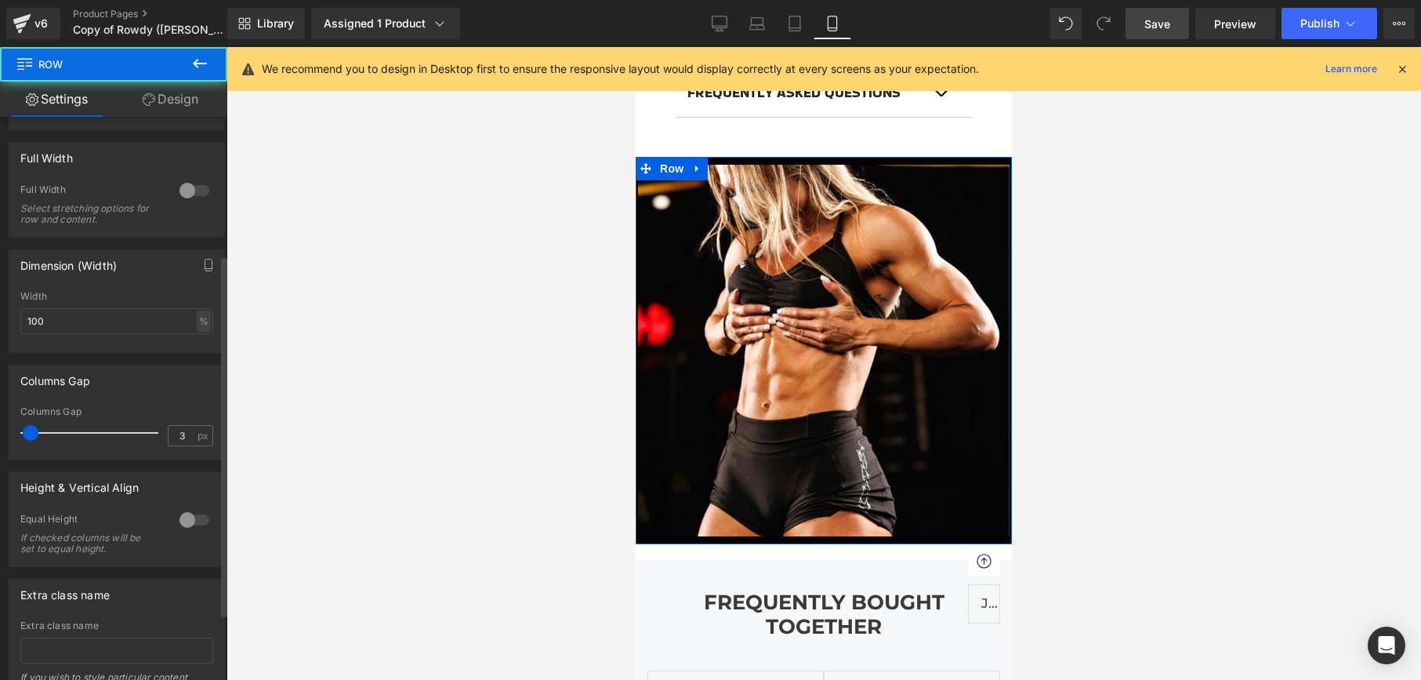
scroll to position [223, 0]
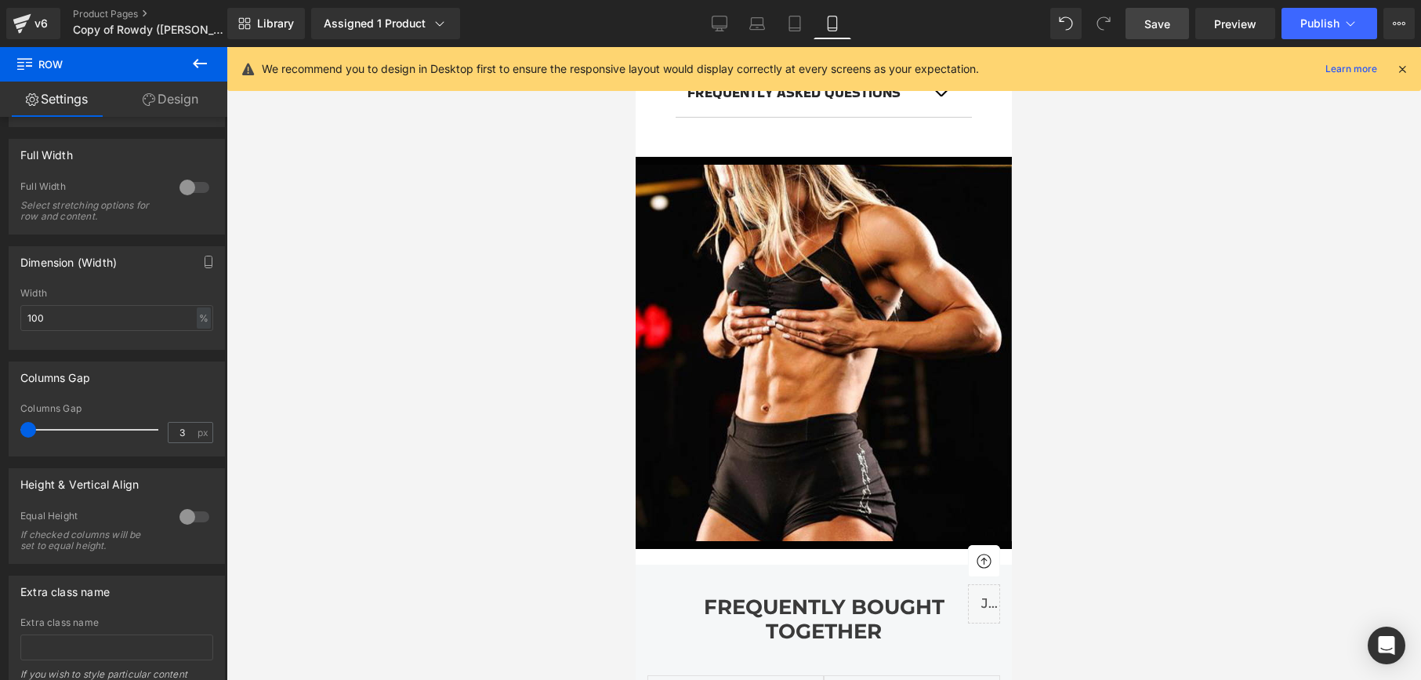
drag, startPoint x: 31, startPoint y: 430, endPoint x: -33, endPoint y: 423, distance: 63.9
click at [0, 423] on html "Row You are previewing how the will restyle your page. You can not edit Element…" at bounding box center [710, 340] width 1421 height 680
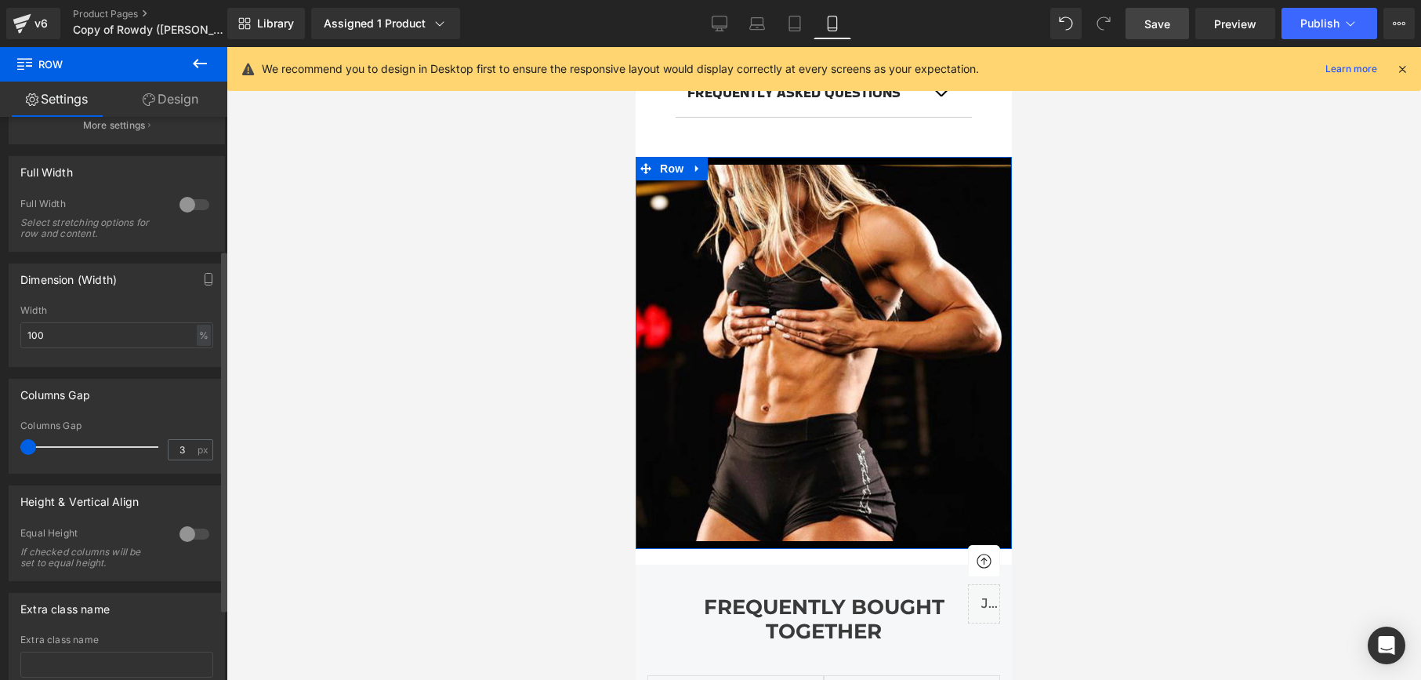
scroll to position [0, 0]
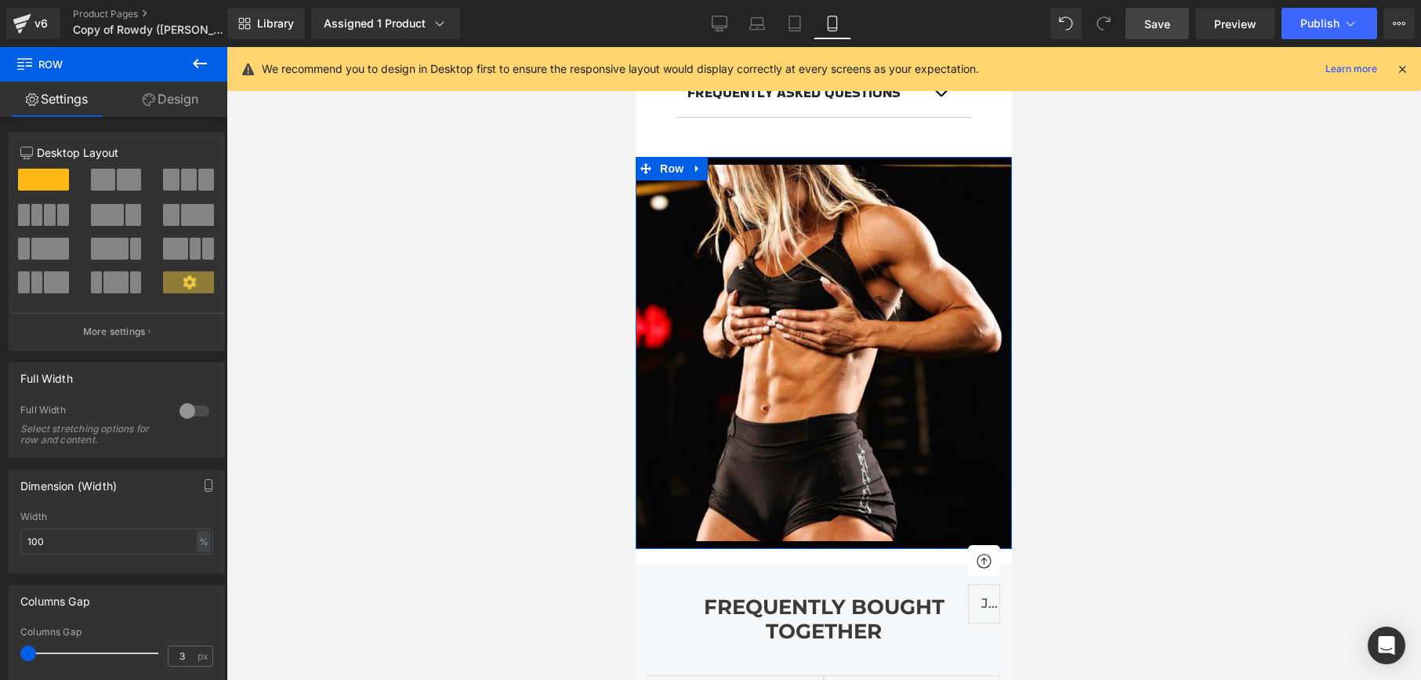
click at [186, 98] on link "Design" at bounding box center [171, 99] width 114 height 35
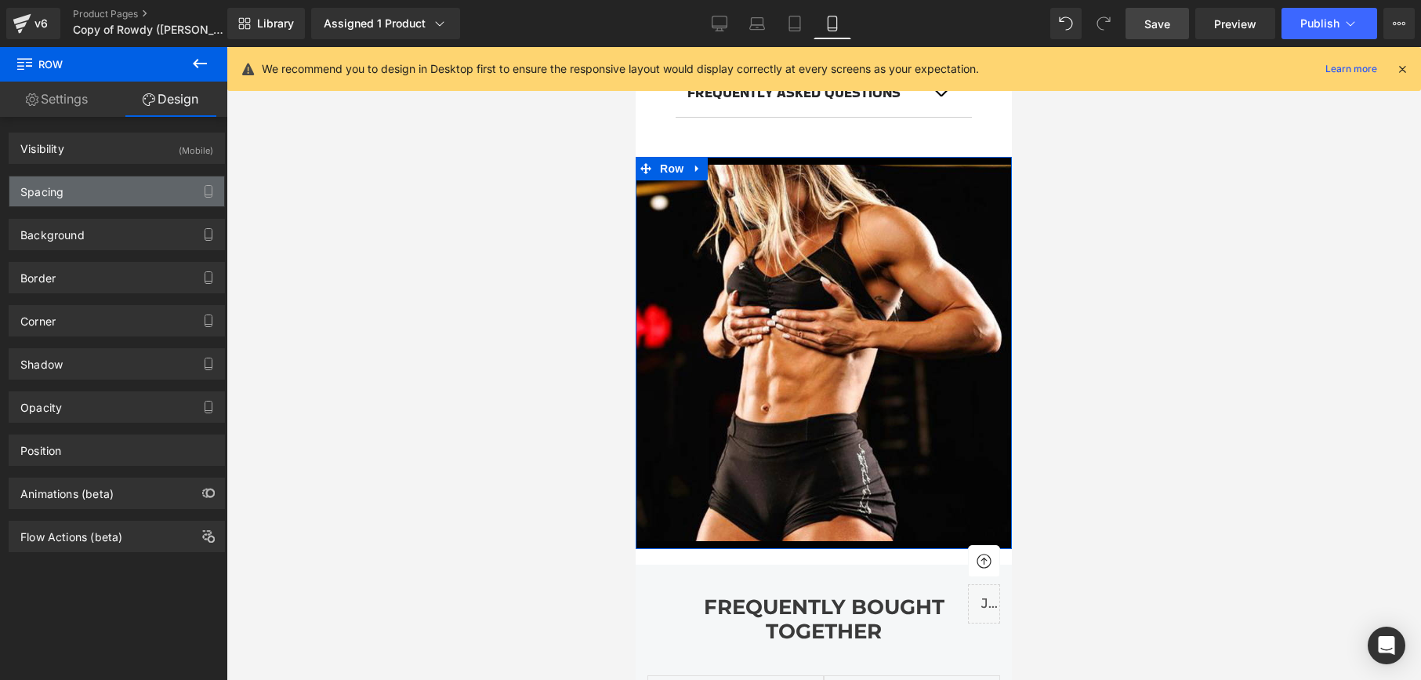
click at [90, 194] on div "Spacing" at bounding box center [116, 191] width 215 height 30
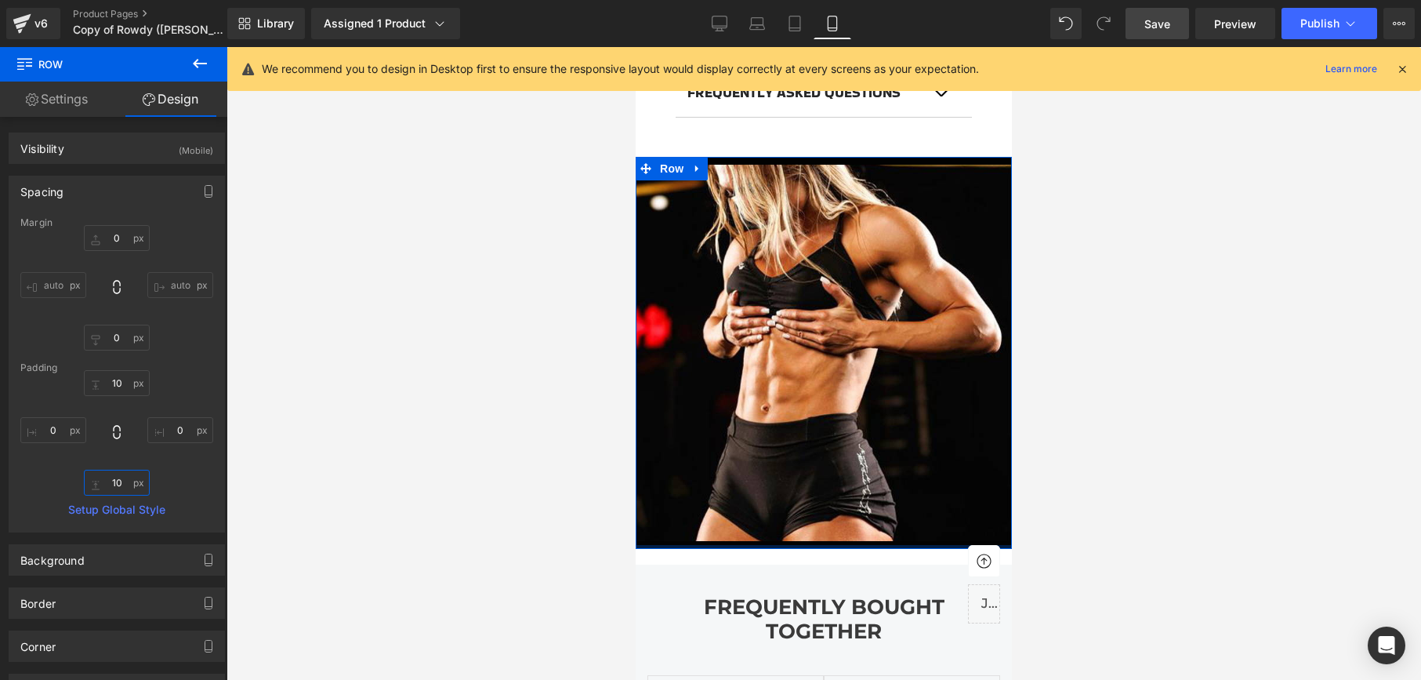
click at [119, 481] on input "10" at bounding box center [117, 482] width 66 height 26
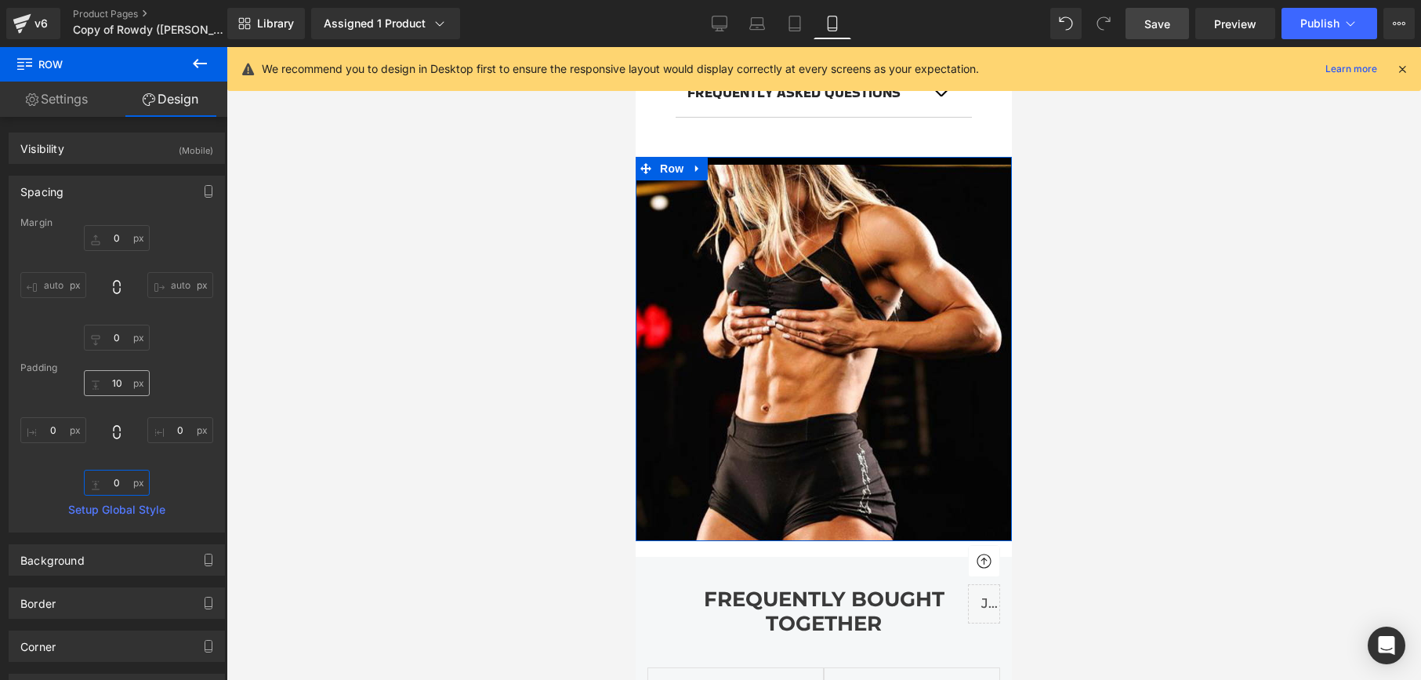
type input "0"
click at [111, 379] on input "10" at bounding box center [117, 383] width 66 height 26
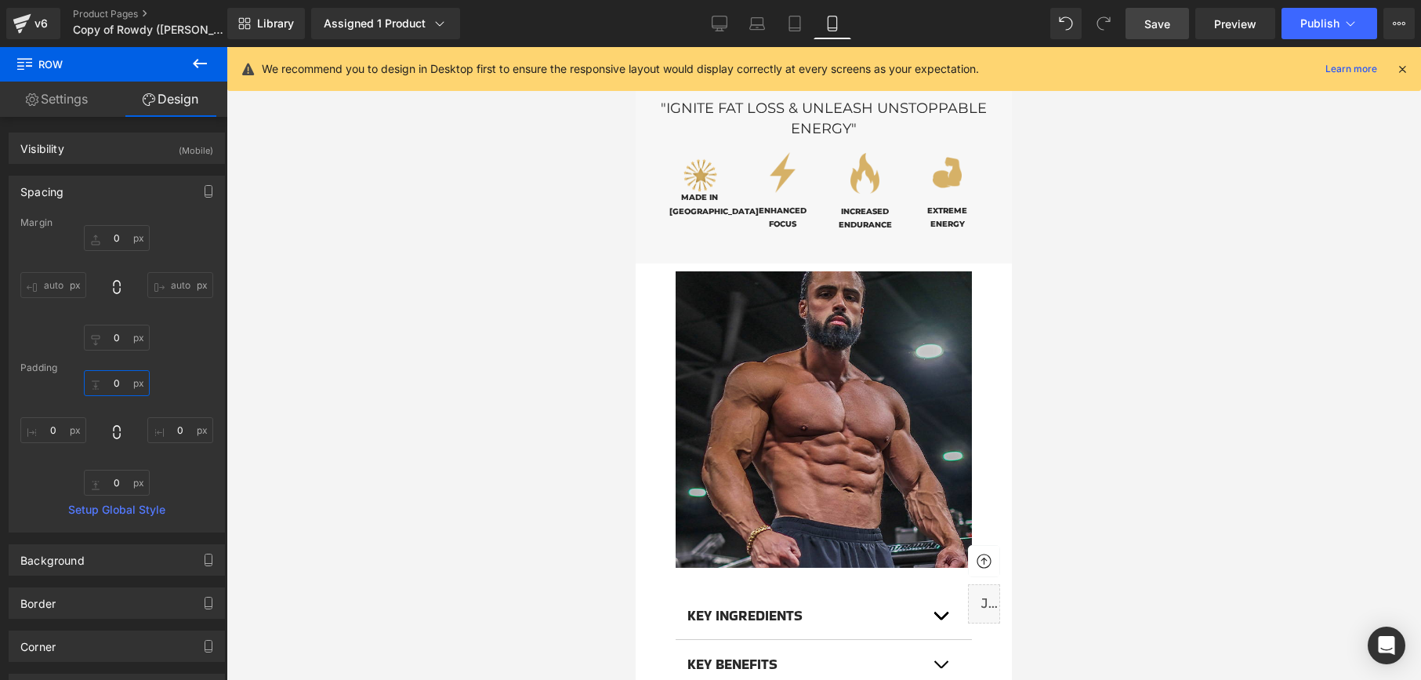
scroll to position [1010, 0]
type input "0"
click at [1153, 29] on span "Save" at bounding box center [1157, 24] width 26 height 16
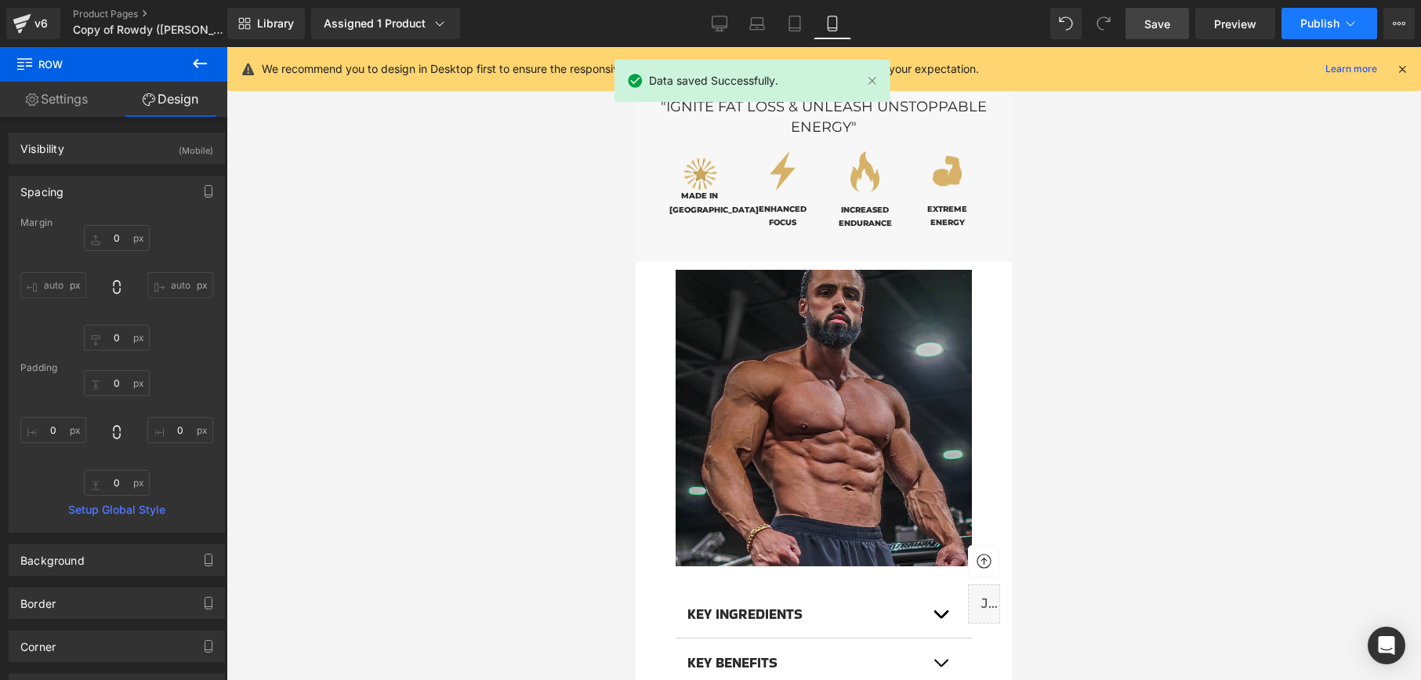
click at [1312, 18] on span "Publish" at bounding box center [1319, 23] width 39 height 13
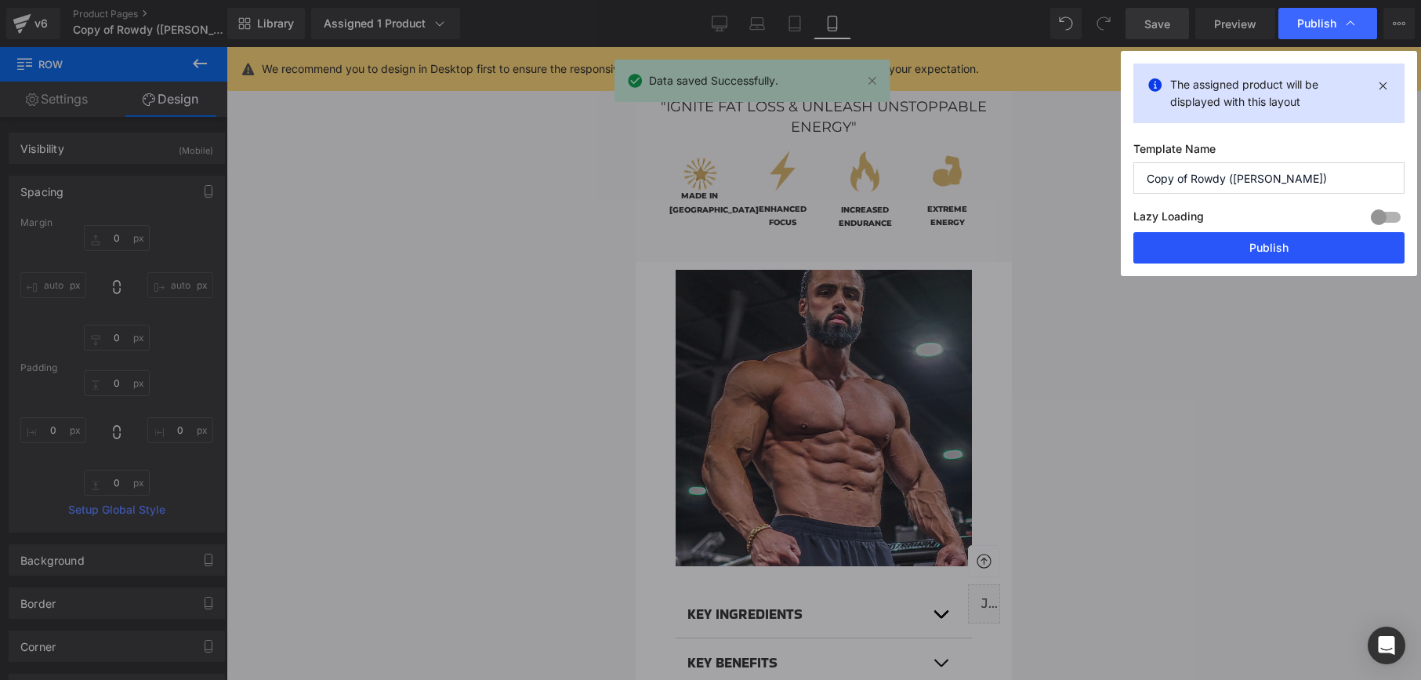
click at [1293, 246] on button "Publish" at bounding box center [1268, 247] width 271 height 31
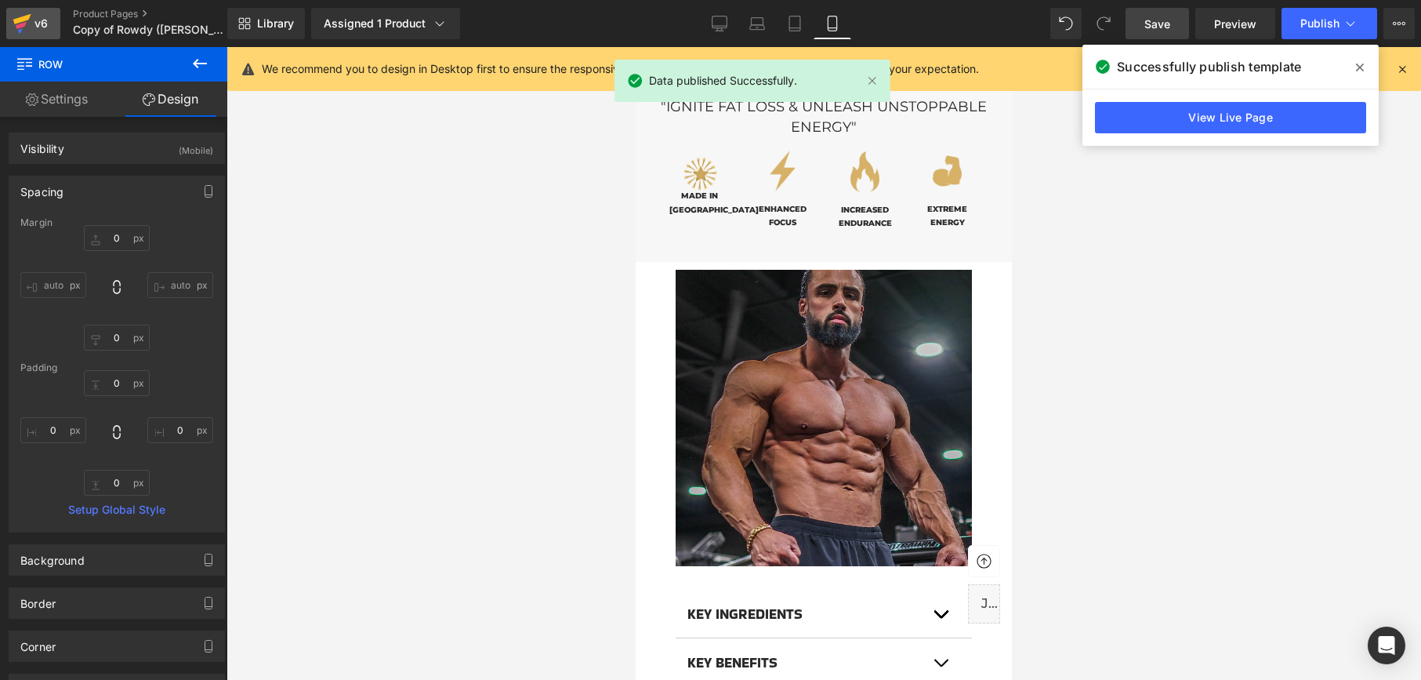
click at [38, 24] on div "v6" at bounding box center [41, 23] width 20 height 20
